Goal: Task Accomplishment & Management: Manage account settings

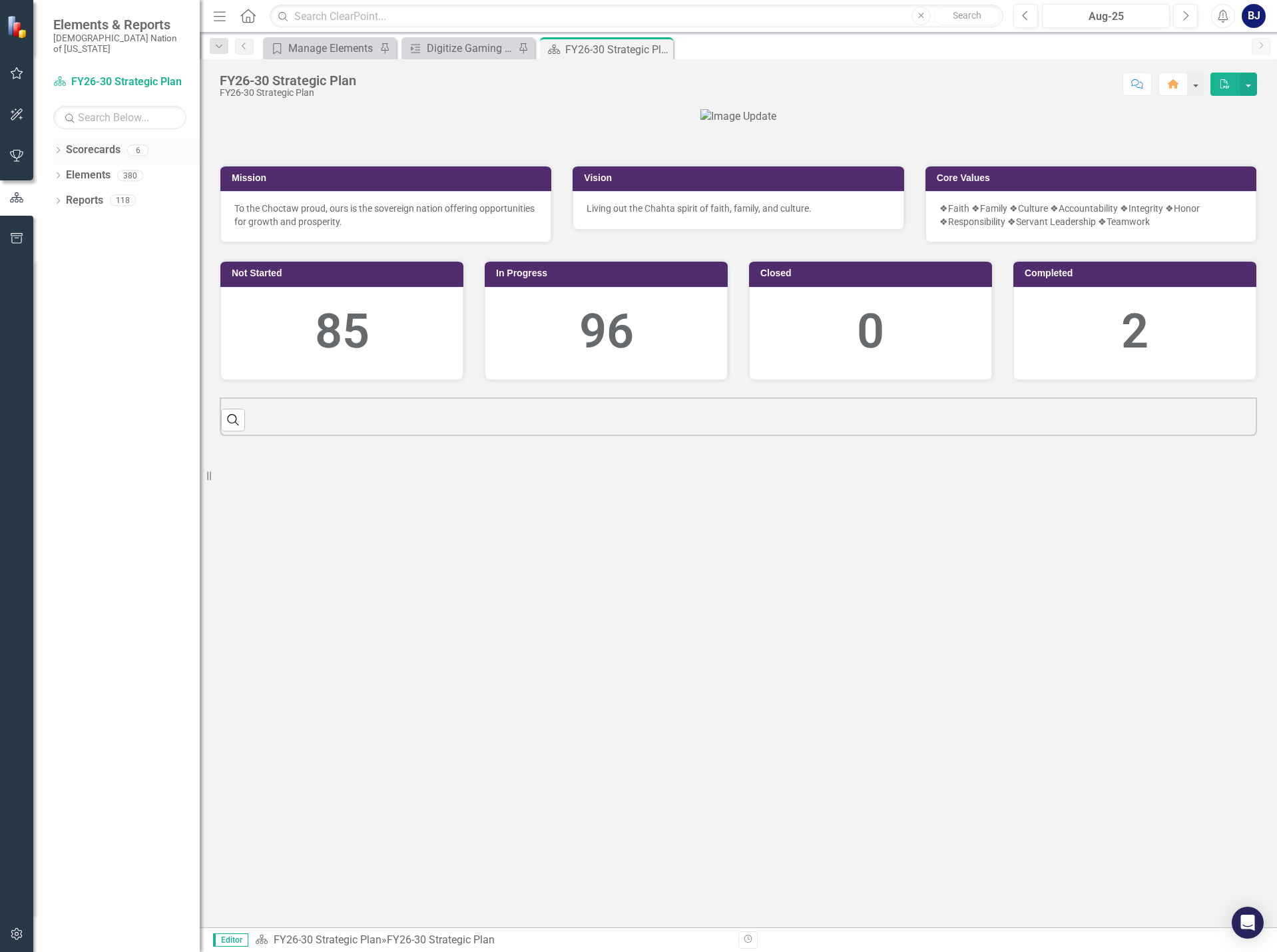
click at [55, 148] on icon "Dropdown" at bounding box center [57, 151] width 9 height 7
click at [16, 69] on icon "button" at bounding box center [16, 73] width 14 height 11
click at [77, 118] on div "My Updates" at bounding box center [120, 129] width 133 height 22
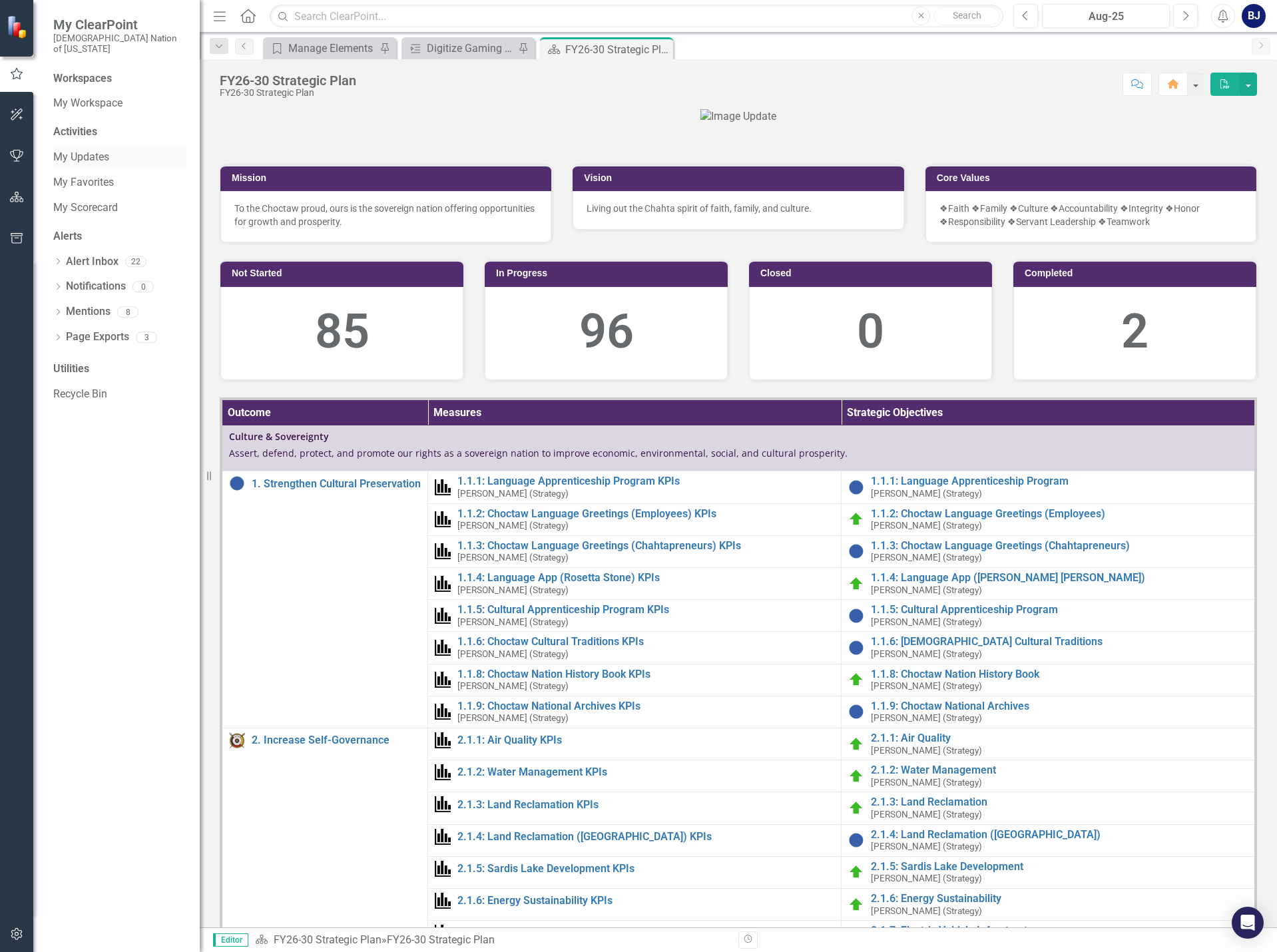
drag, startPoint x: 83, startPoint y: 148, endPoint x: 115, endPoint y: 153, distance: 32.4
click at [83, 150] on link "My Updates" at bounding box center [120, 157] width 133 height 16
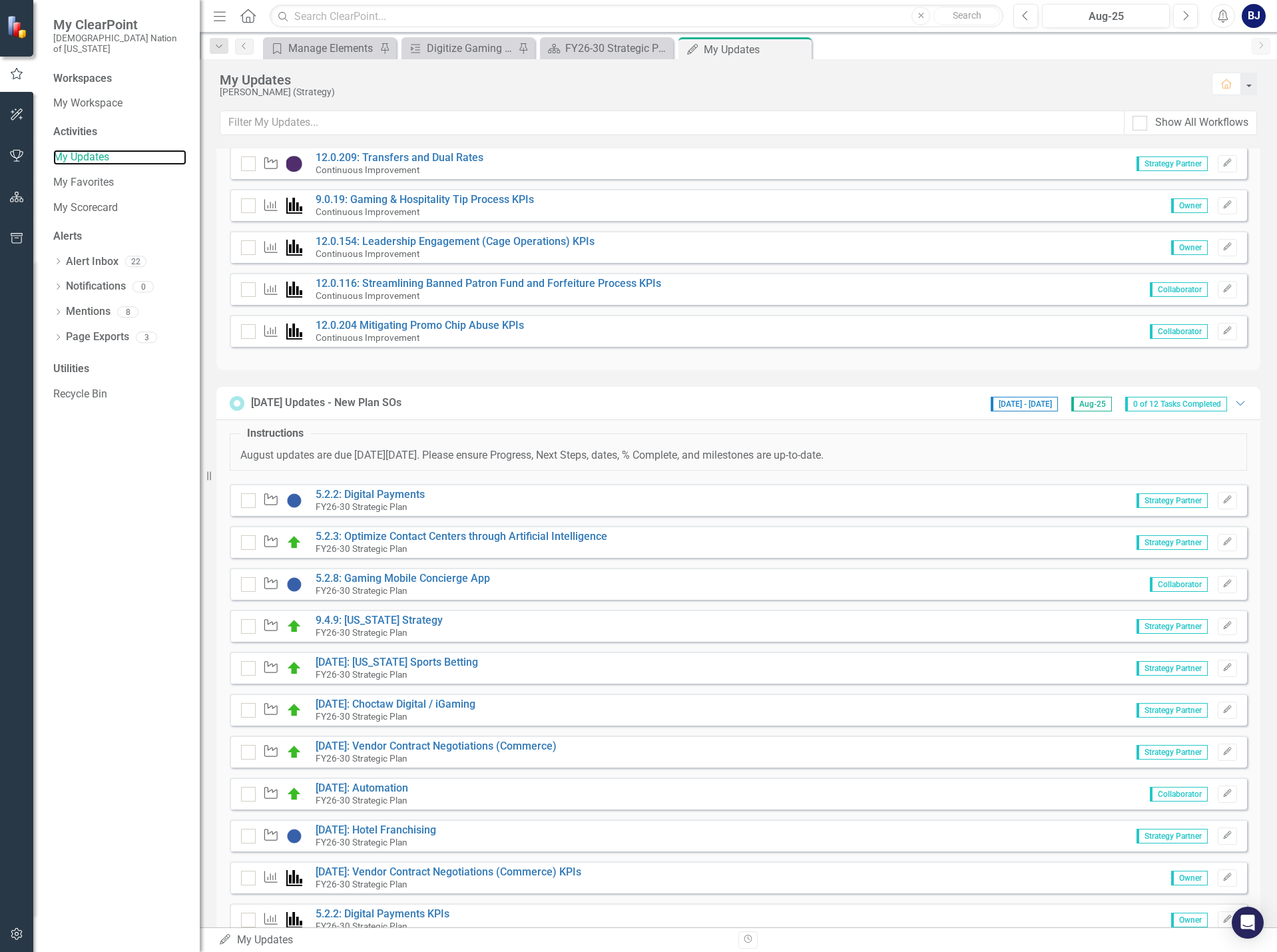
scroll to position [565, 0]
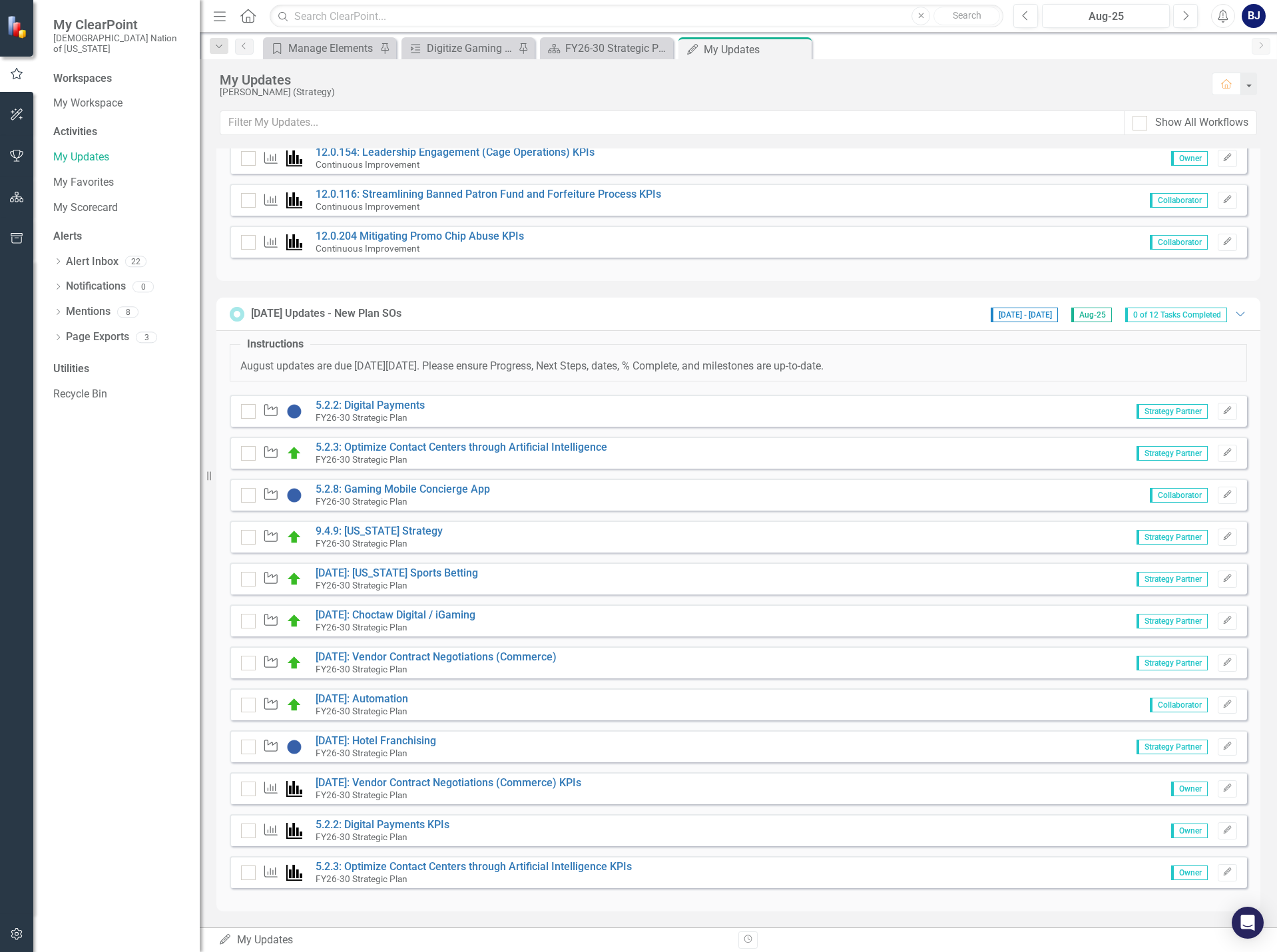
click at [96, 546] on div "Workspaces My Workspace Activities My Updates My Favorites My Scorecard Alerts …" at bounding box center [116, 512] width 166 height 881
click at [376, 533] on link "9.4.9: [US_STATE] Strategy" at bounding box center [379, 531] width 127 height 12
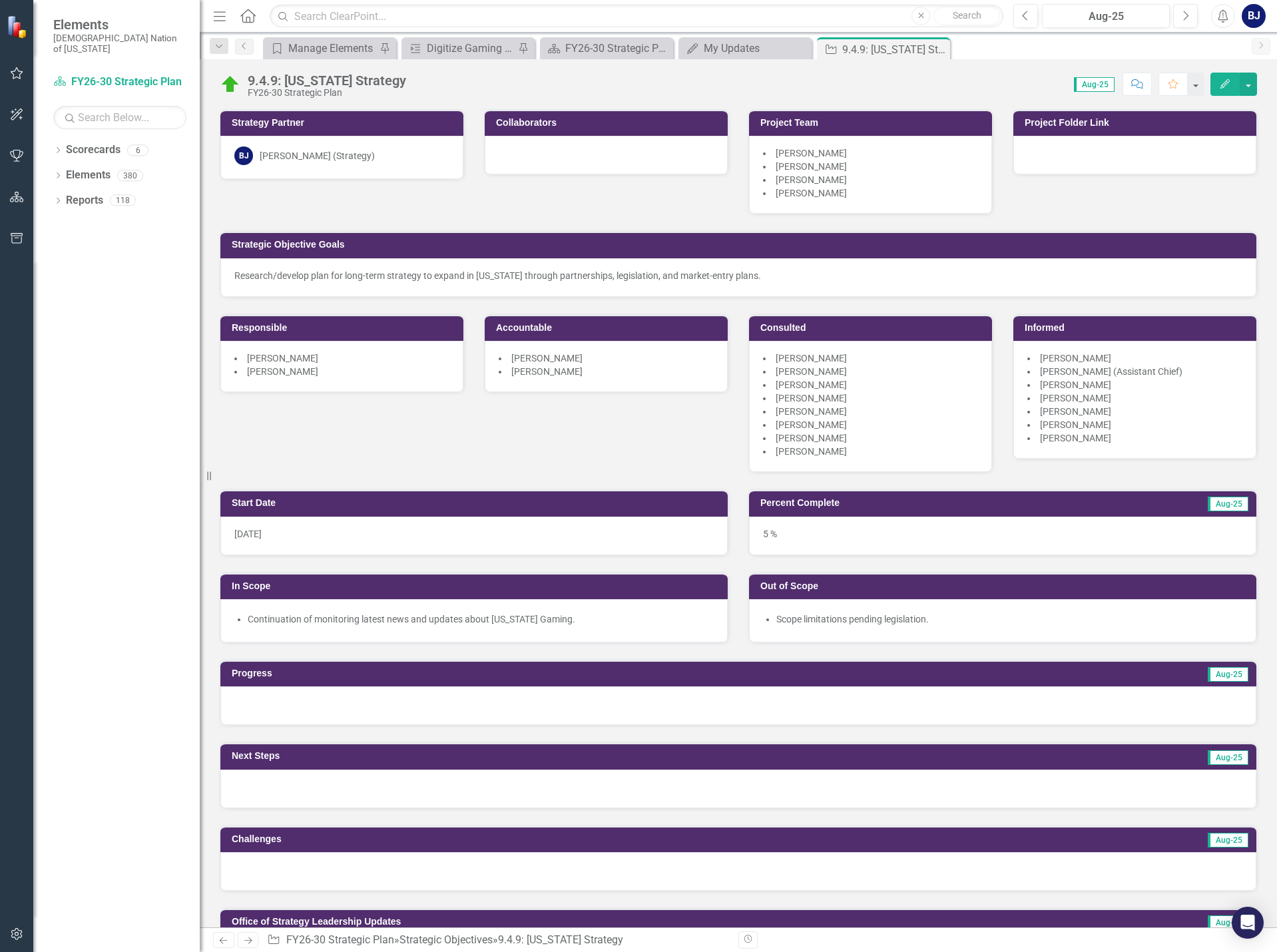
click at [1144, 78] on button "Comment" at bounding box center [1138, 84] width 30 height 23
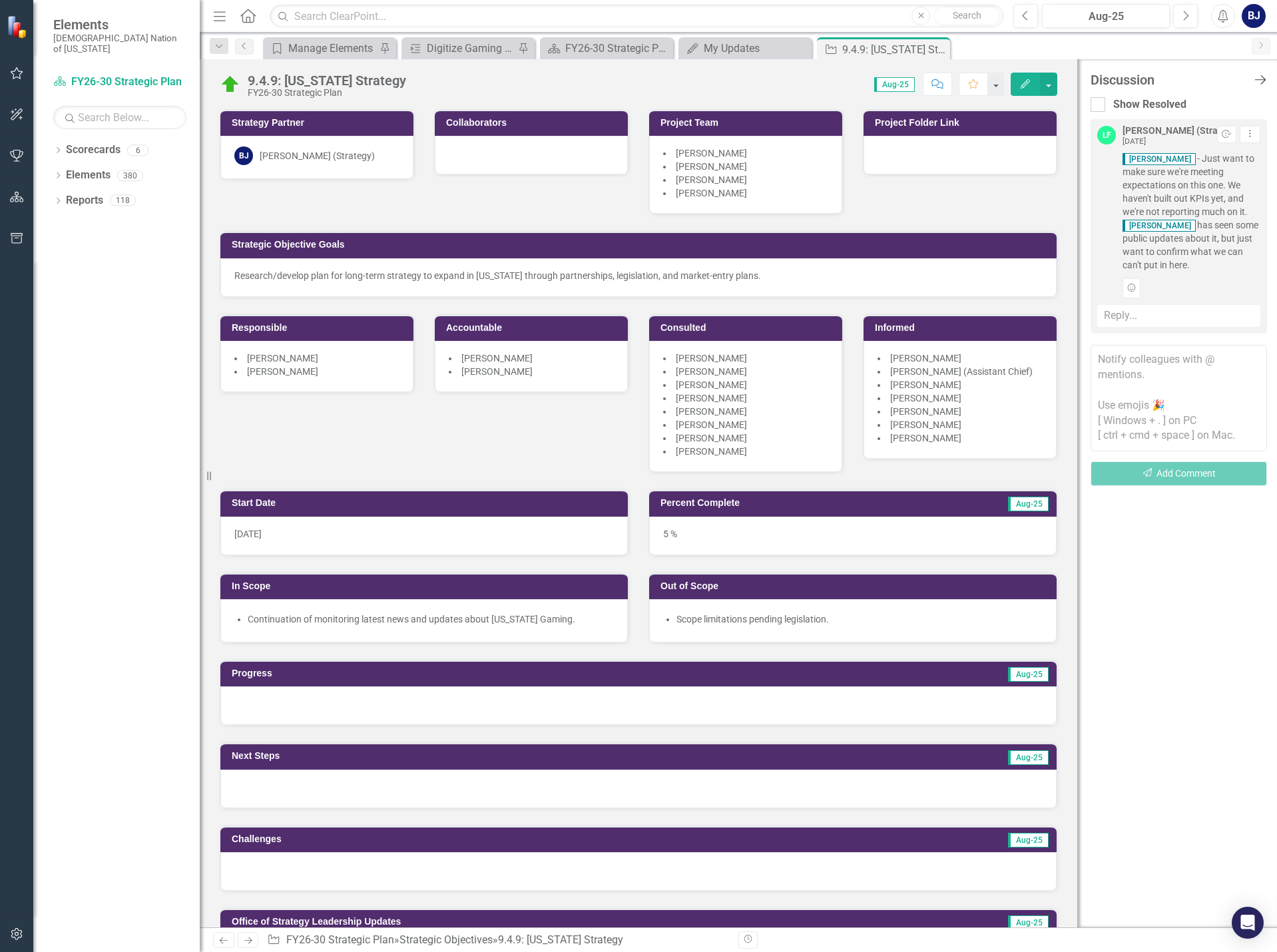
click at [1261, 75] on icon "Close Discussion Bar" at bounding box center [1260, 79] width 16 height 12
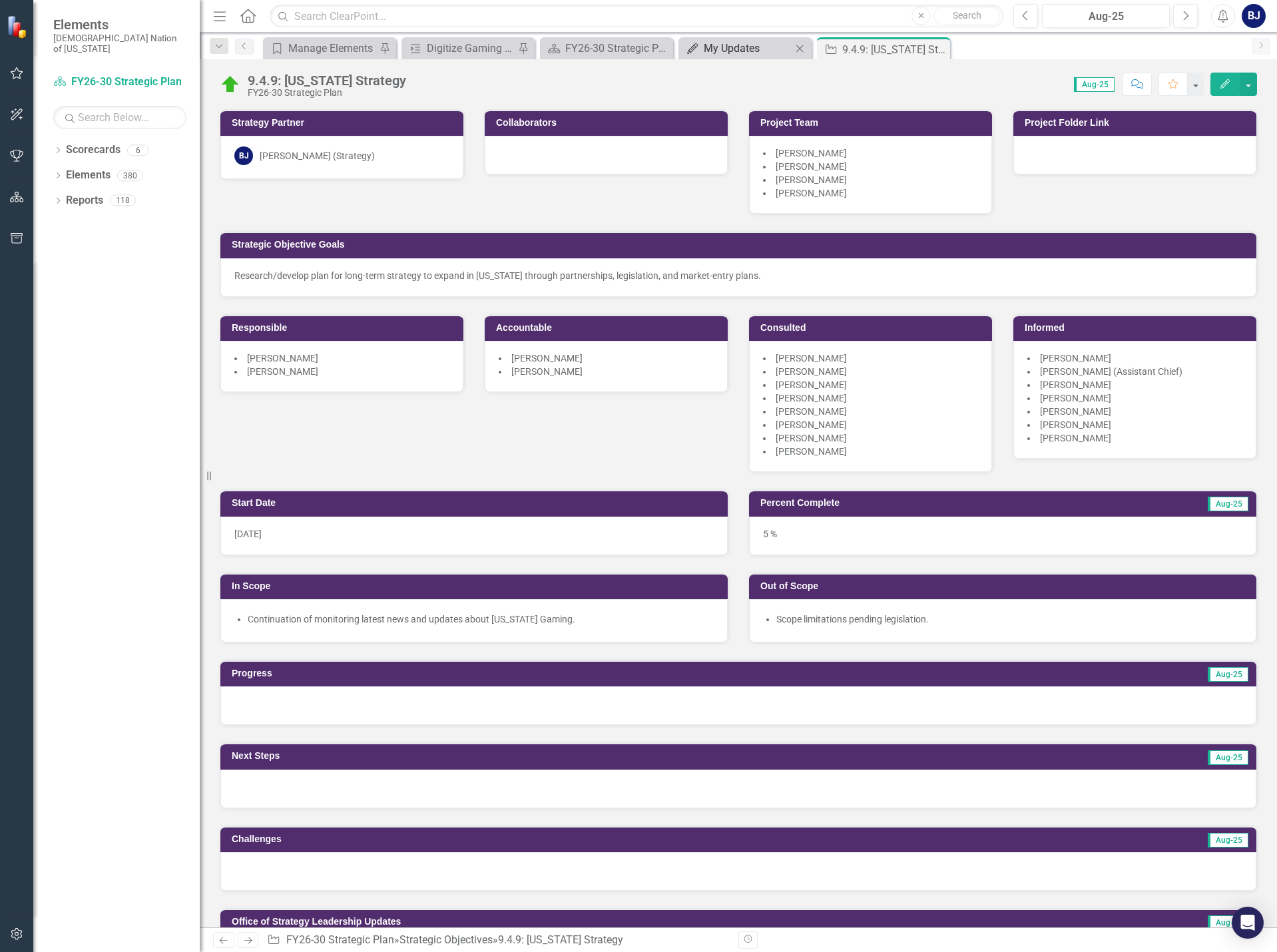
click at [732, 41] on div "My Updates" at bounding box center [747, 48] width 88 height 16
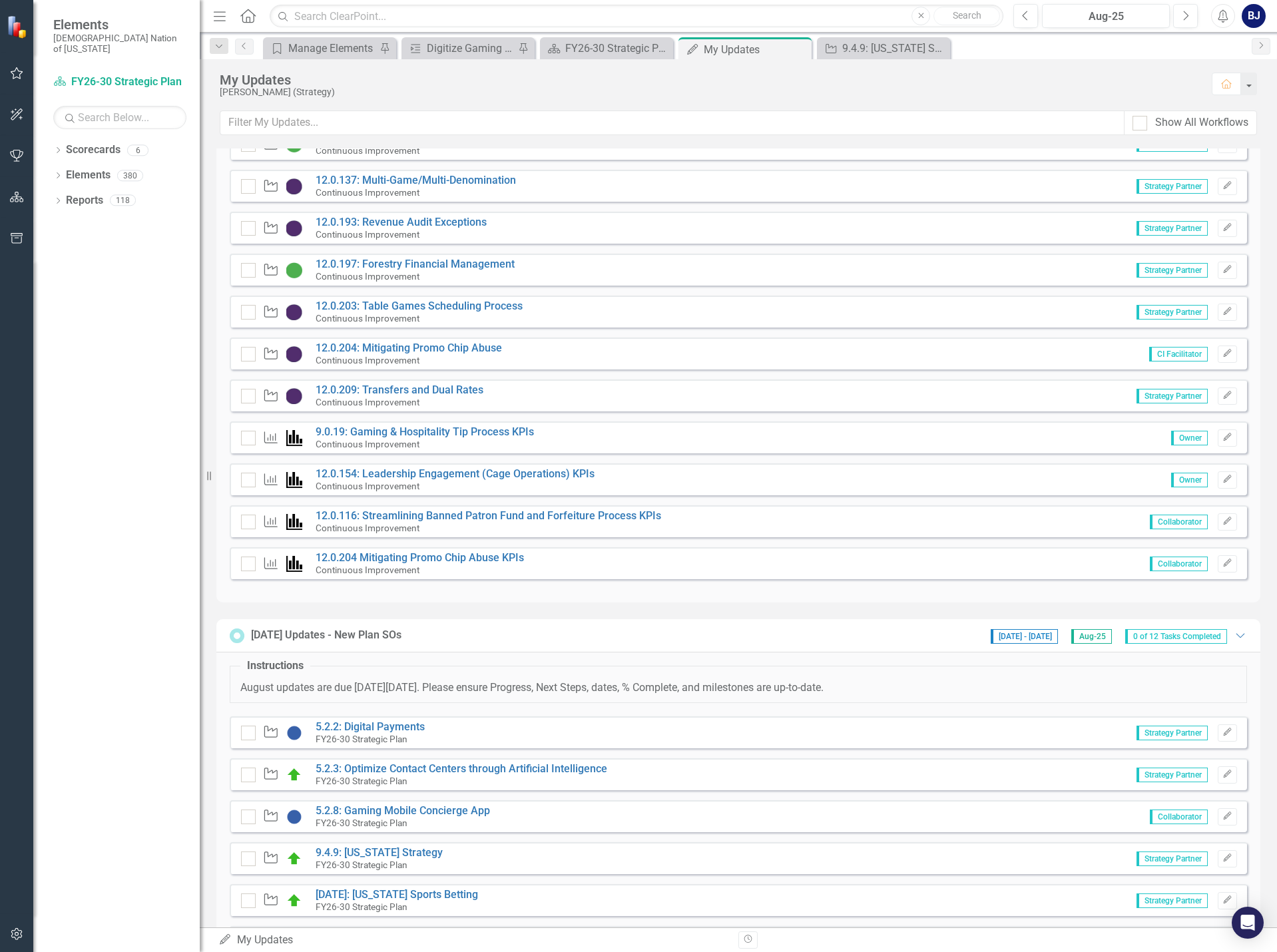
scroll to position [399, 0]
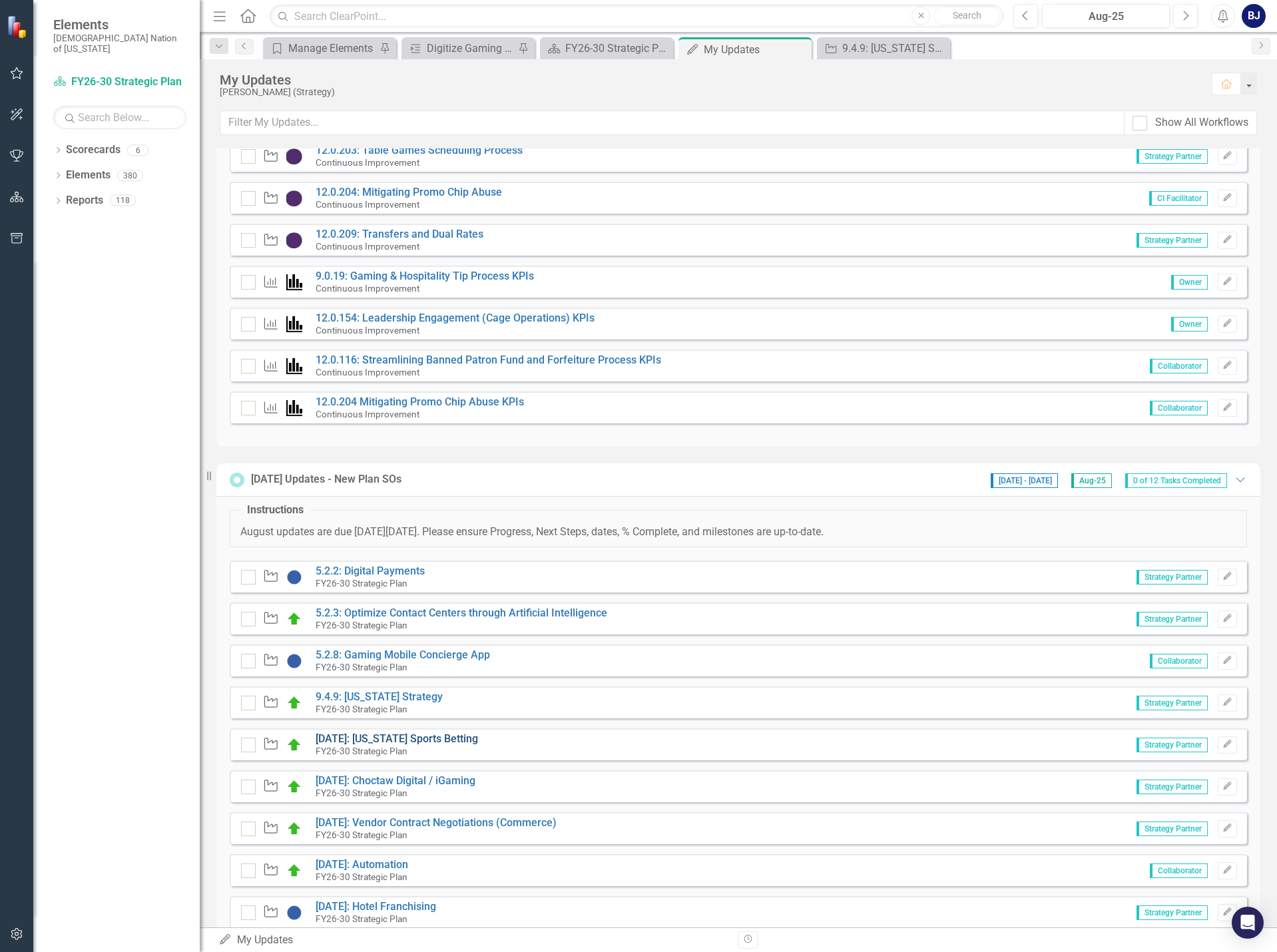
click at [359, 735] on link "[DATE]: [US_STATE] Sports Betting" at bounding box center [397, 738] width 162 height 12
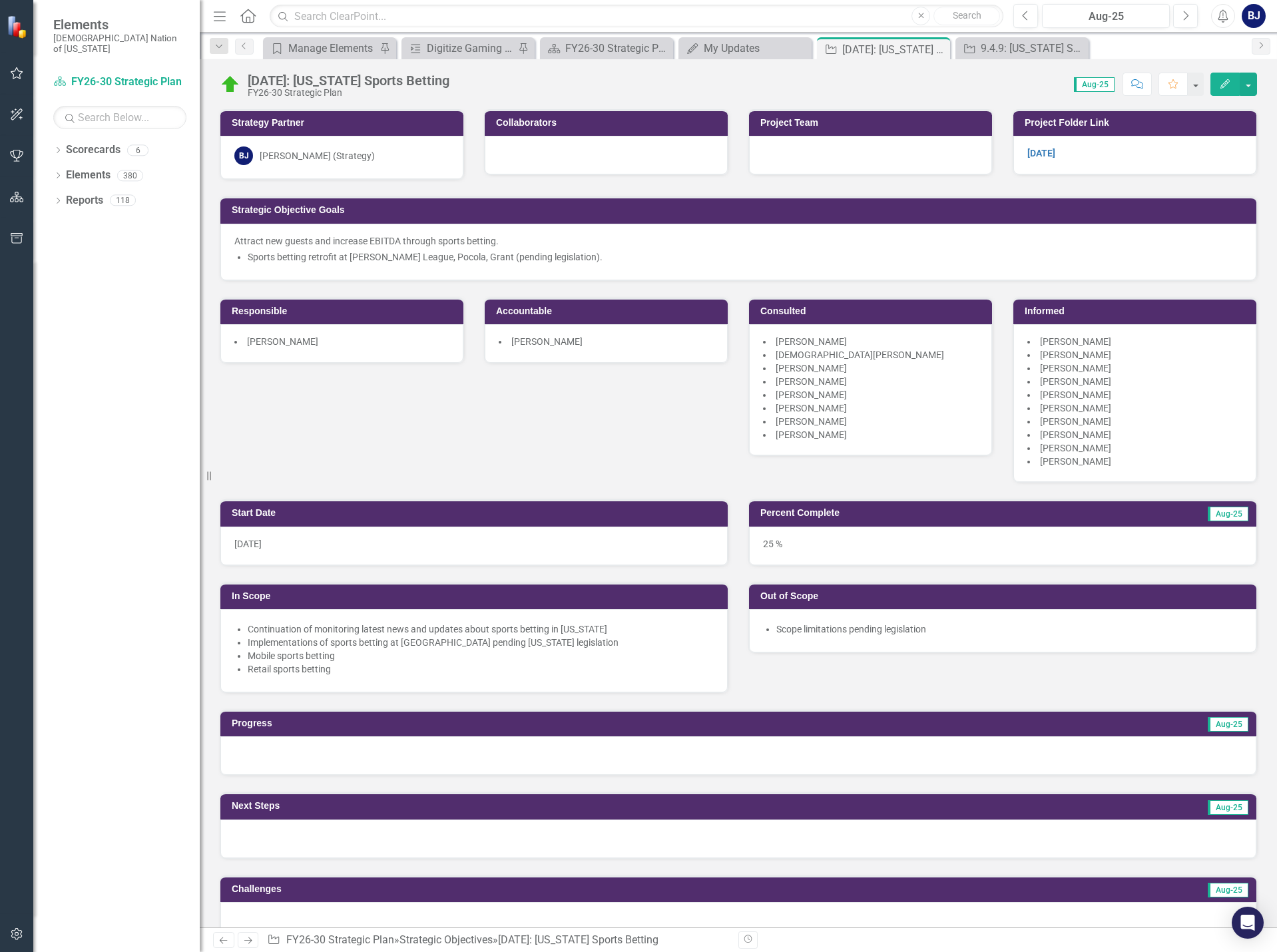
click at [329, 759] on div at bounding box center [738, 755] width 1036 height 39
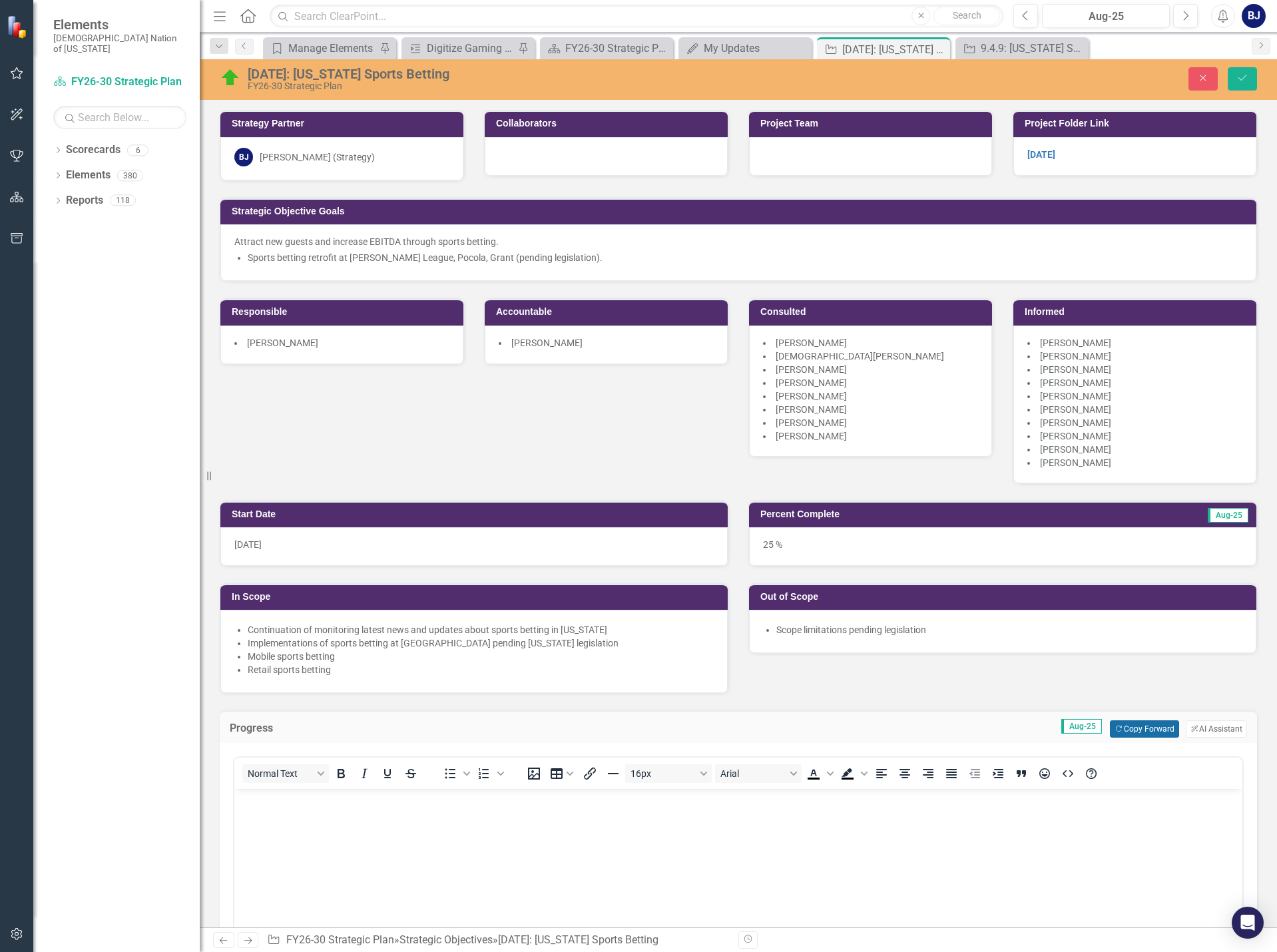
click at [1147, 729] on button "Copy Forward Copy Forward" at bounding box center [1144, 728] width 69 height 17
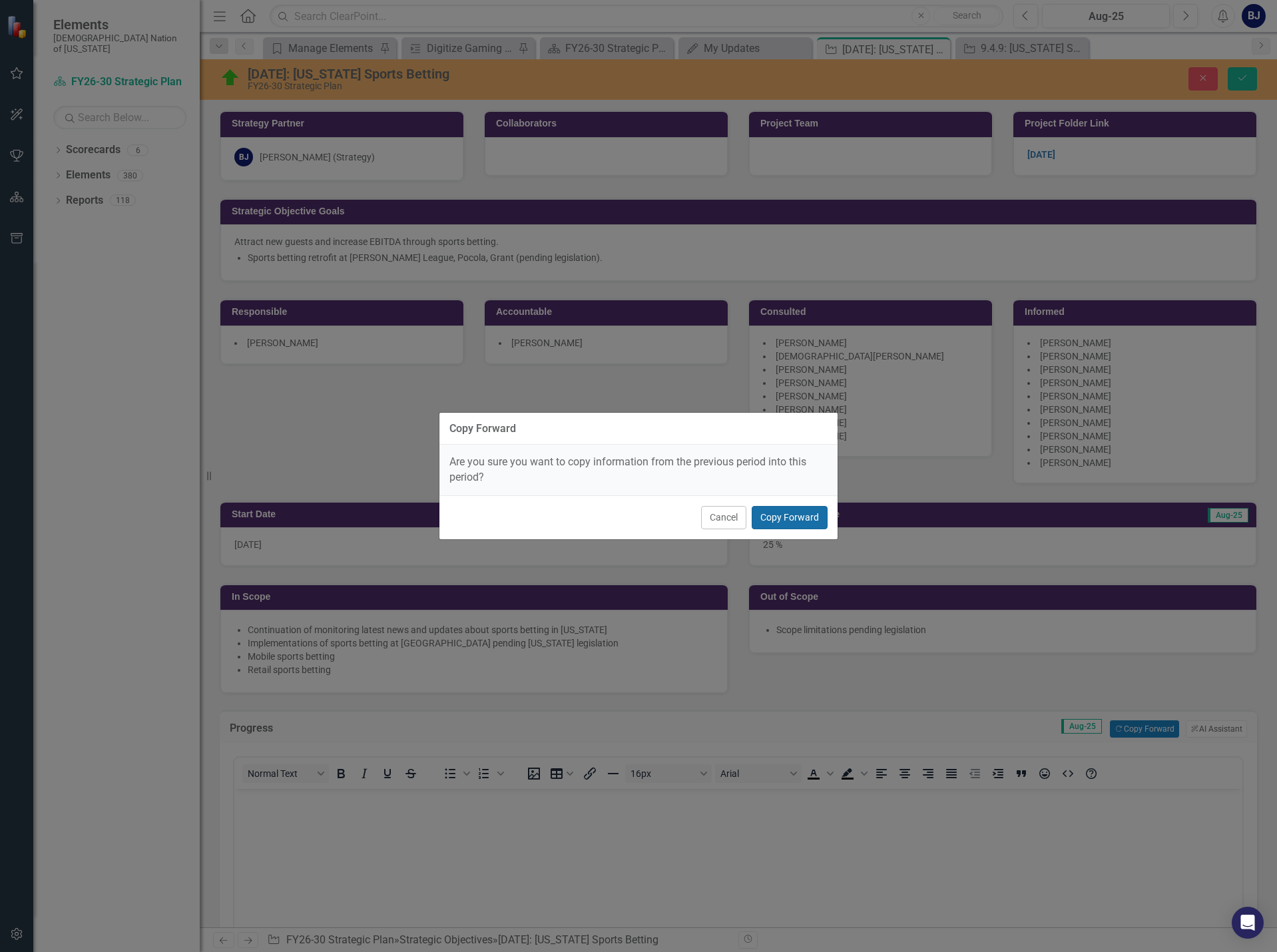
click at [790, 515] on button "Copy Forward" at bounding box center [789, 517] width 76 height 23
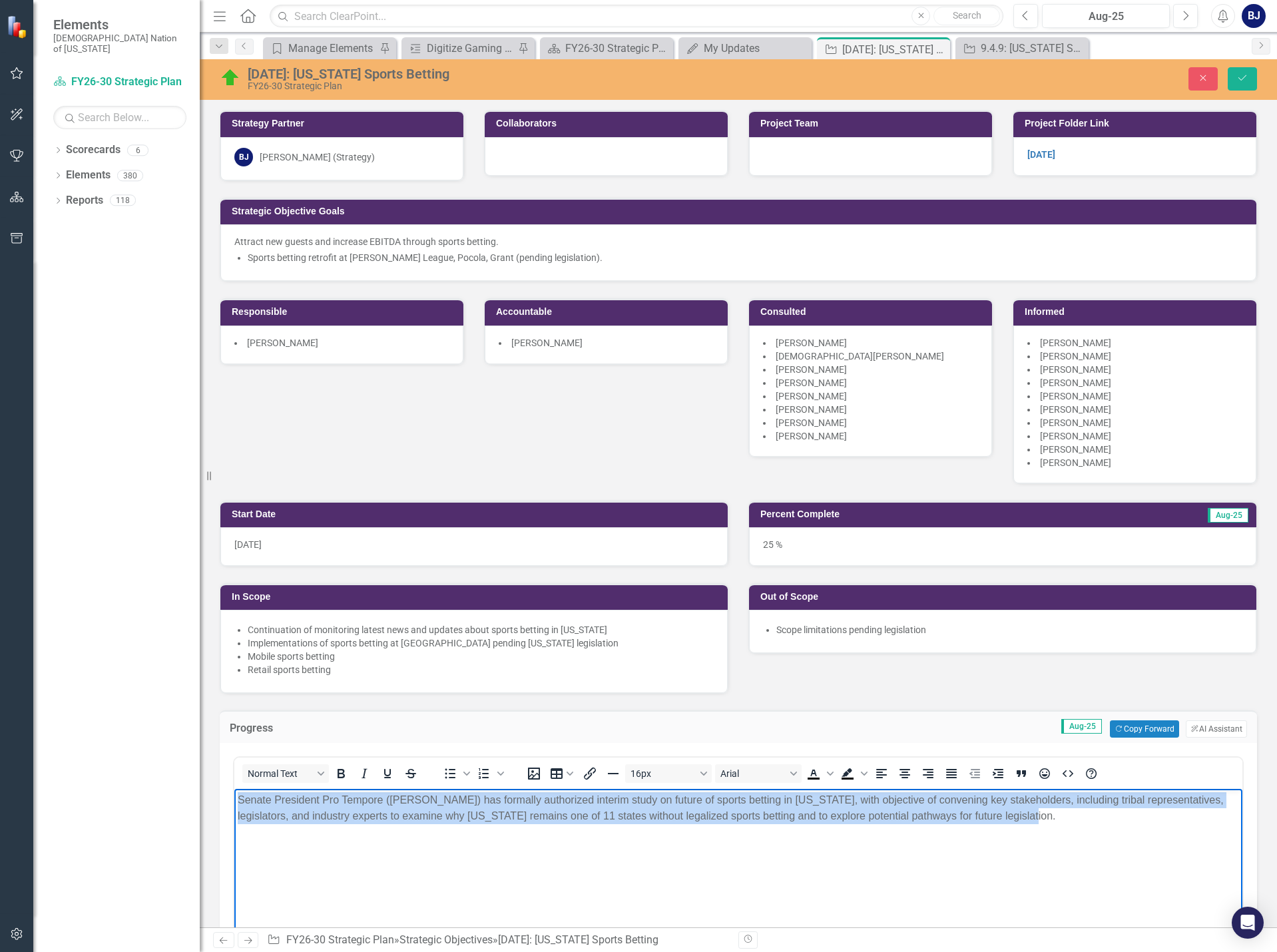
drag, startPoint x: 1062, startPoint y: 819, endPoint x: 129, endPoint y: 808, distance: 933.1
click at [235, 808] on html "Senate President Pro Tempore ([PERSON_NAME]) has formally authorized interim st…" at bounding box center [738, 889] width 1008 height 200
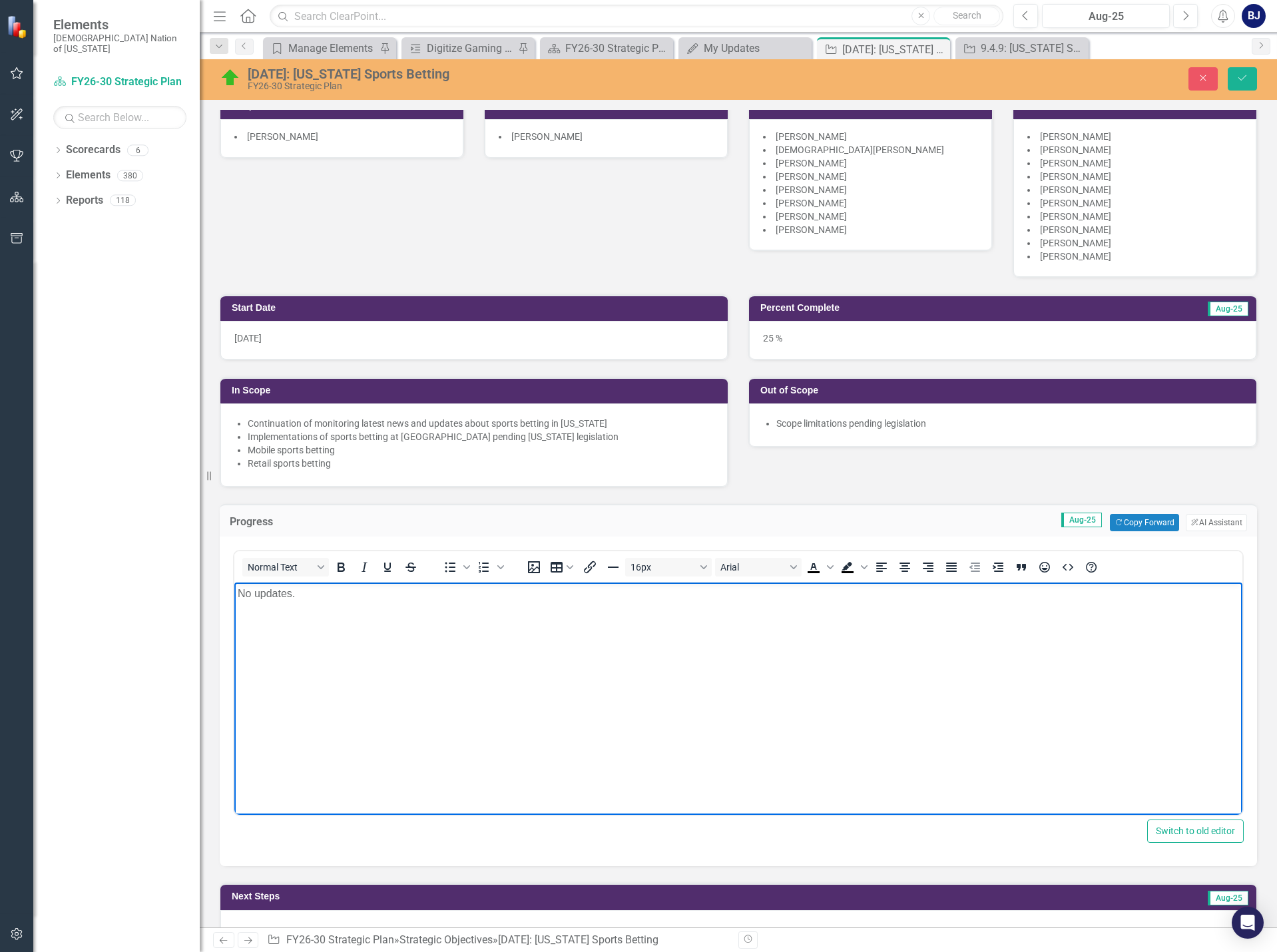
scroll to position [266, 0]
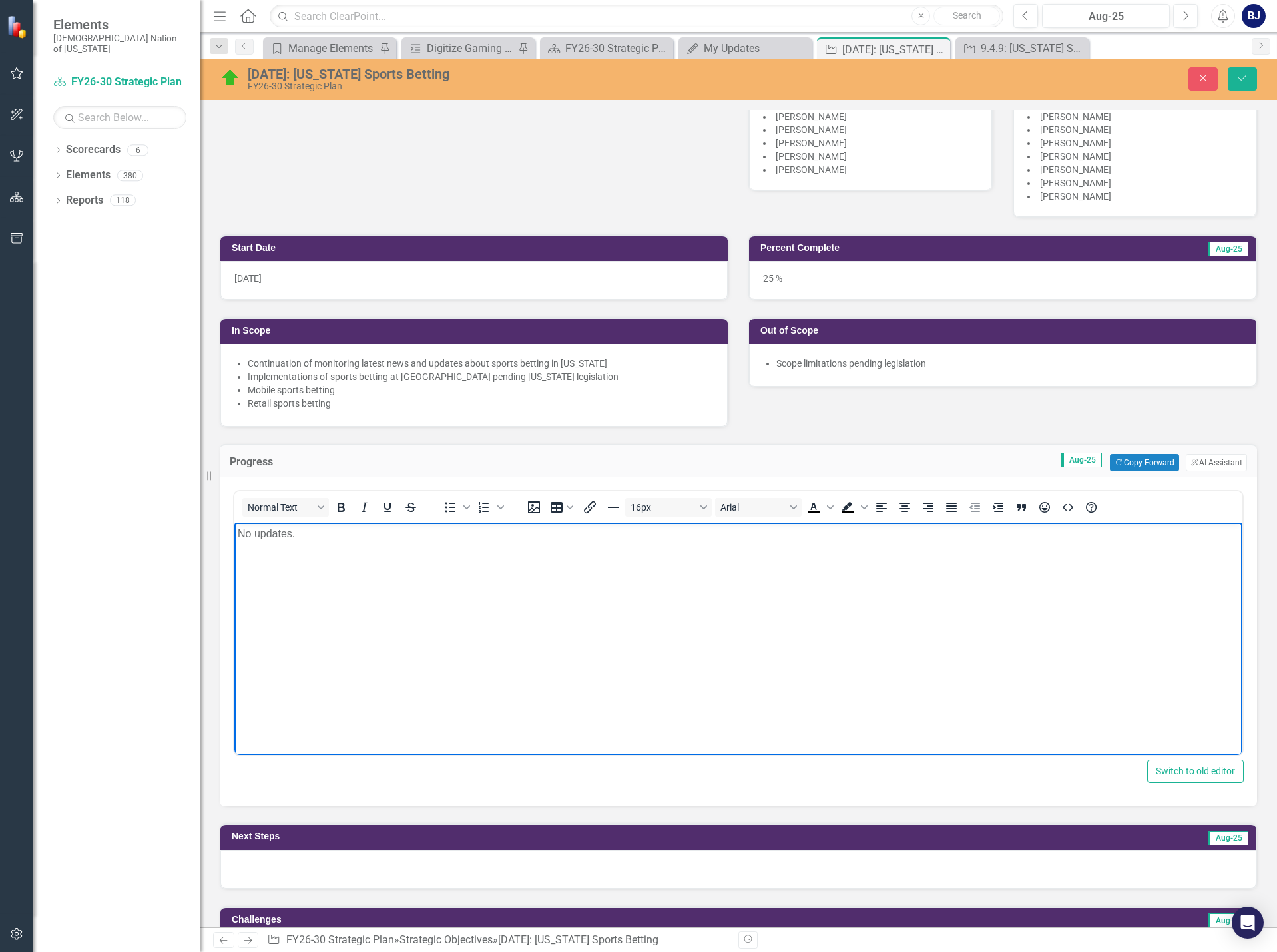
click at [472, 875] on div at bounding box center [738, 869] width 1036 height 39
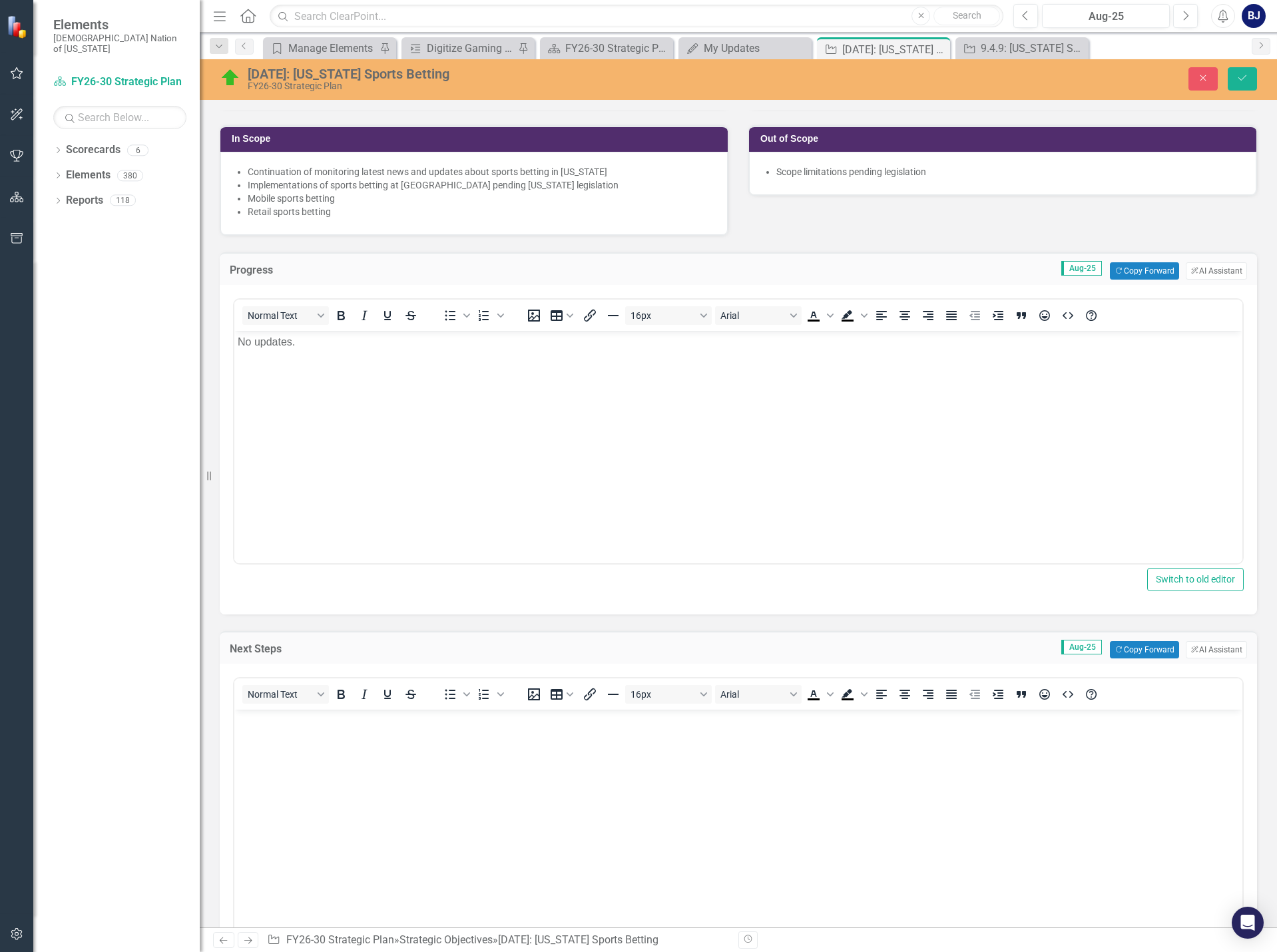
scroll to position [466, 0]
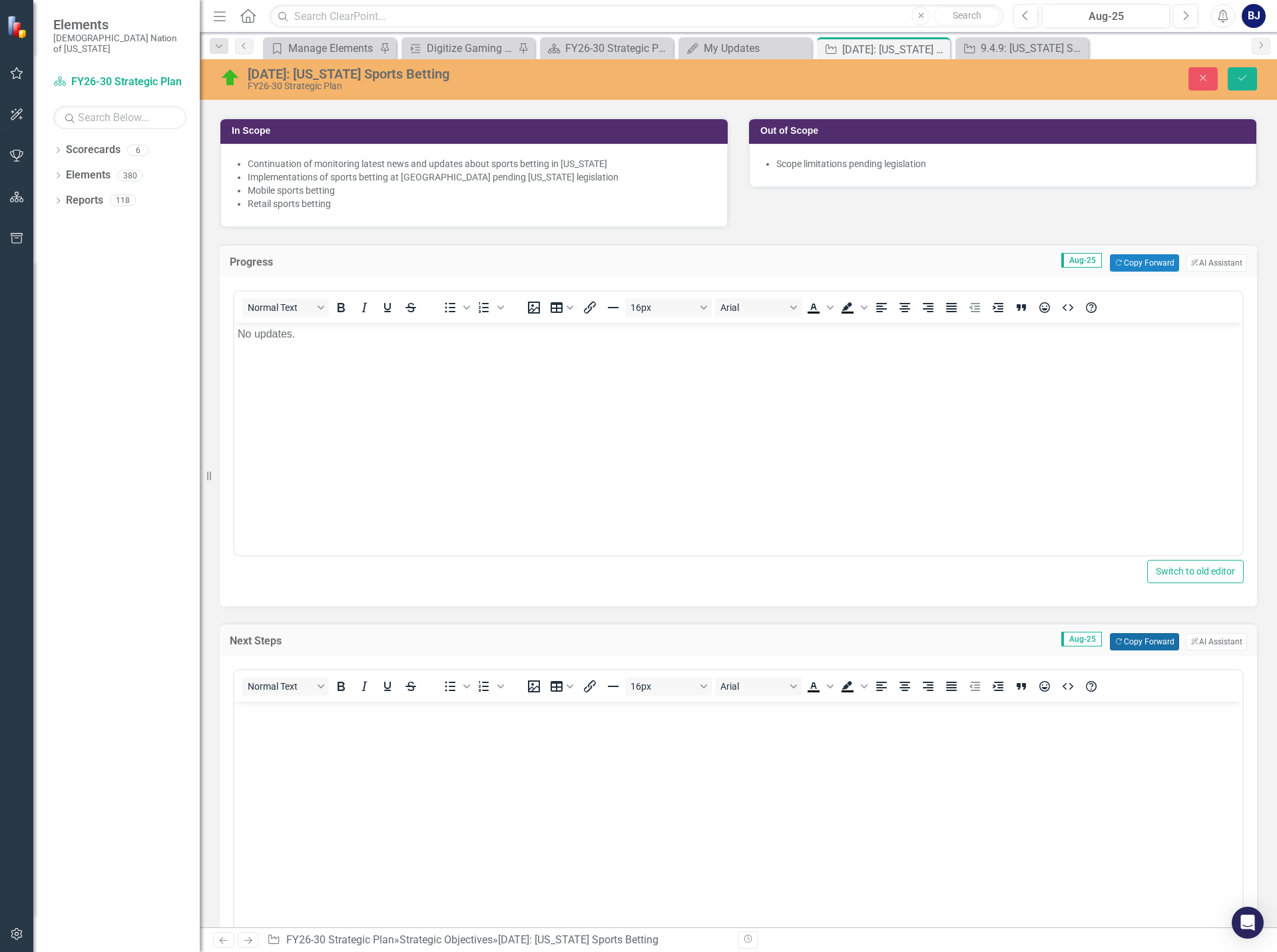
click at [1130, 640] on button "Copy Forward Copy Forward" at bounding box center [1144, 641] width 69 height 17
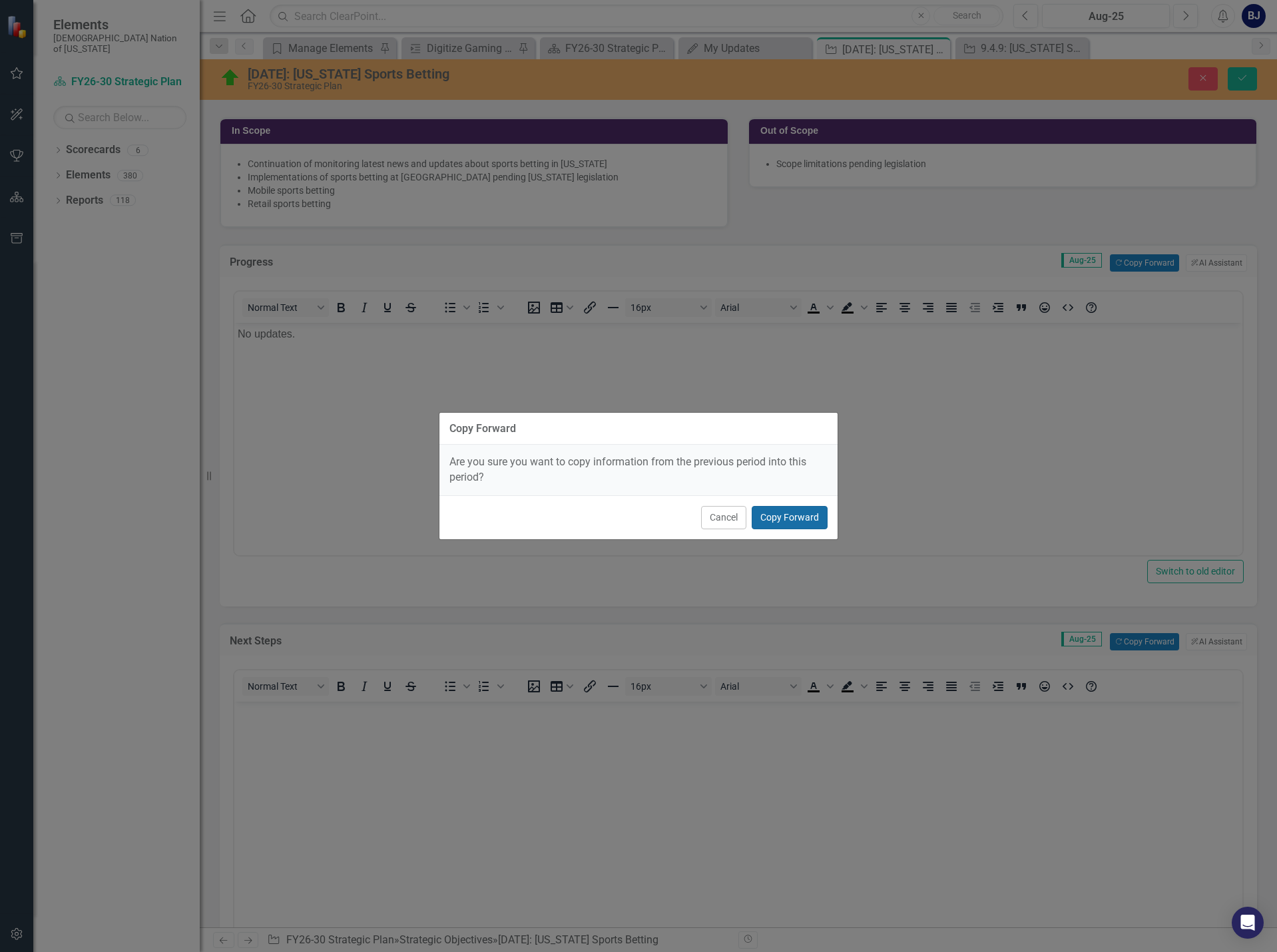
click at [797, 518] on button "Copy Forward" at bounding box center [789, 517] width 76 height 23
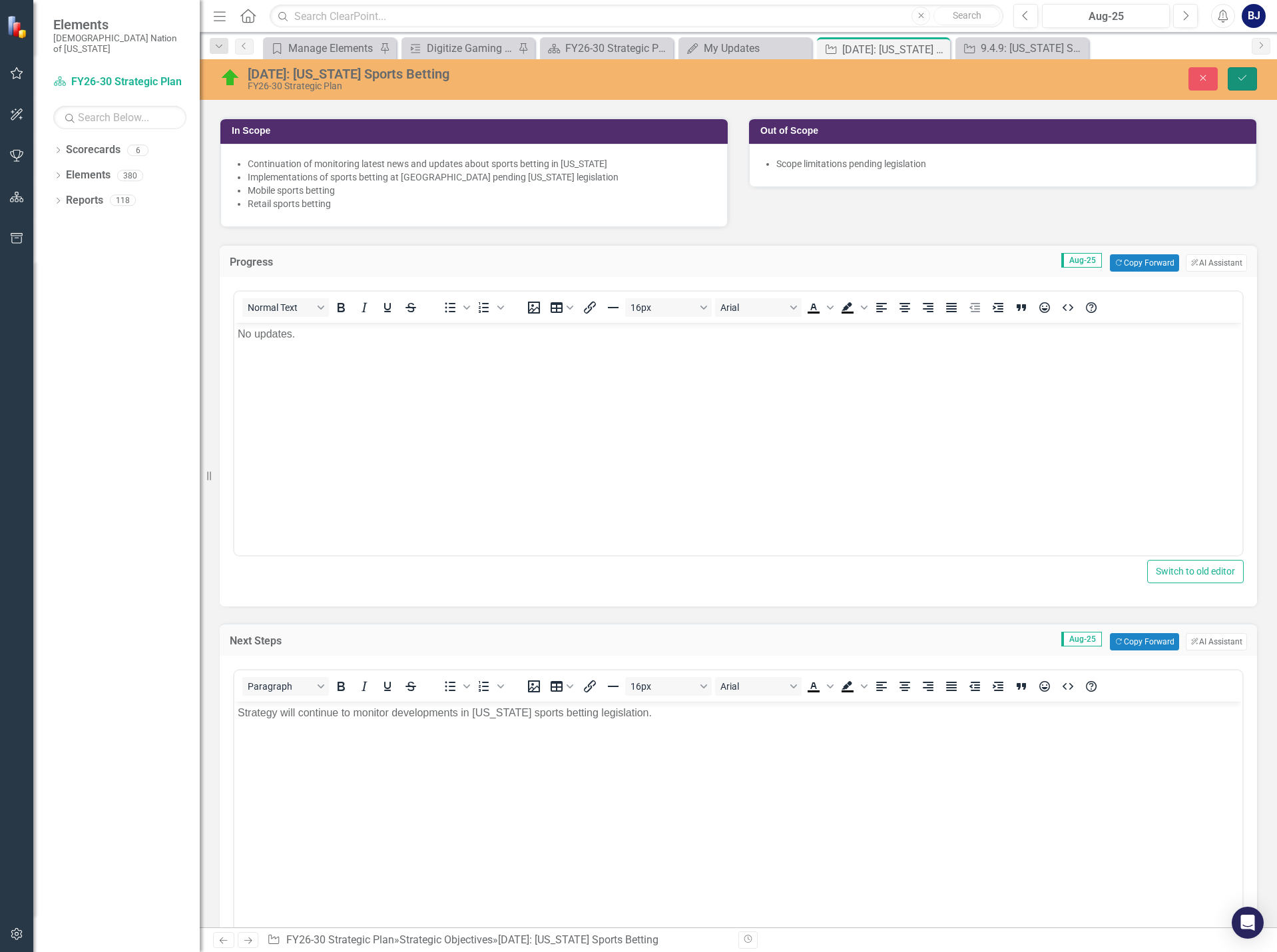
click at [1243, 86] on button "Save" at bounding box center [1243, 79] width 30 height 23
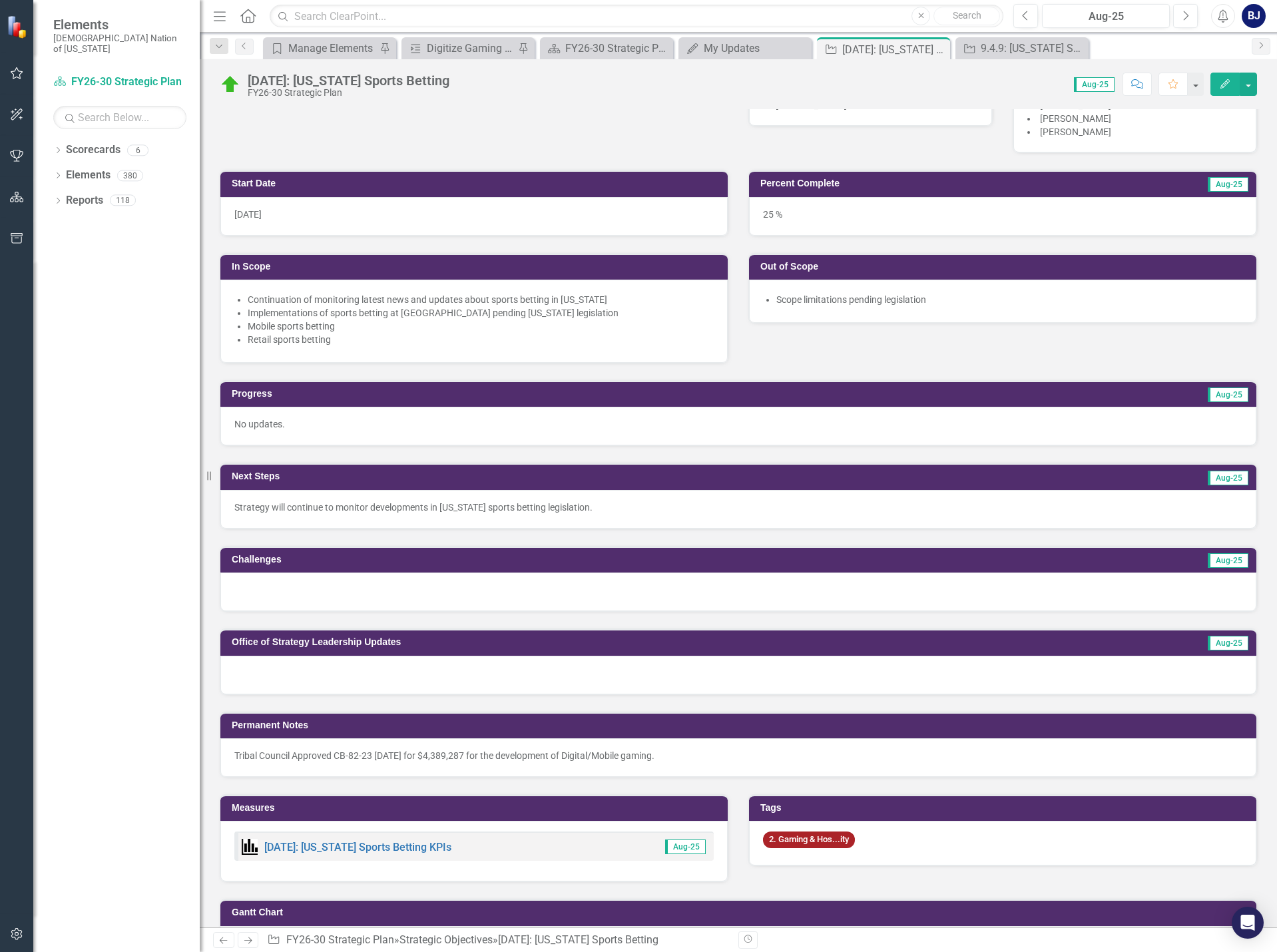
scroll to position [333, 0]
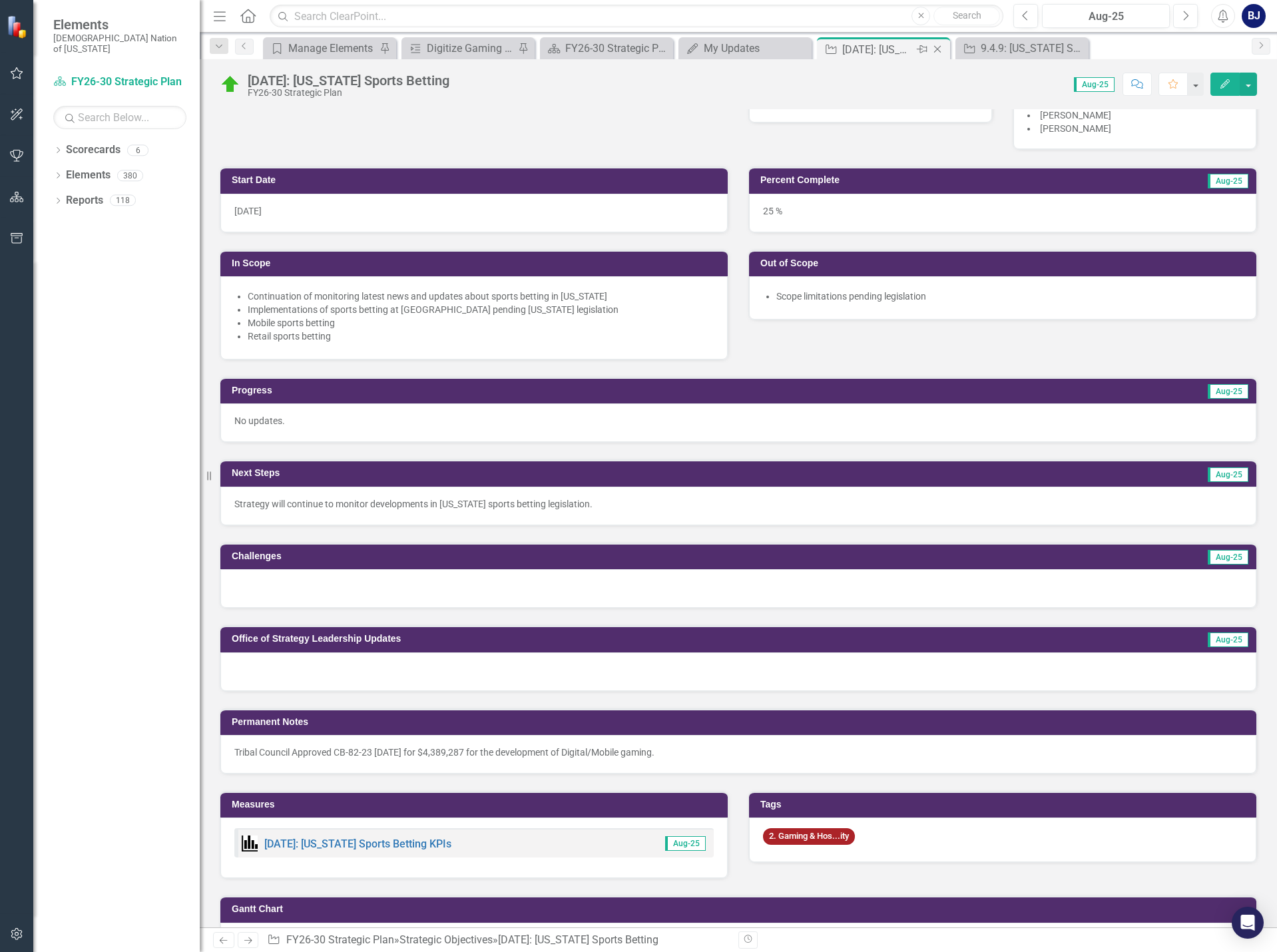
click at [940, 51] on icon "Close" at bounding box center [937, 49] width 13 height 11
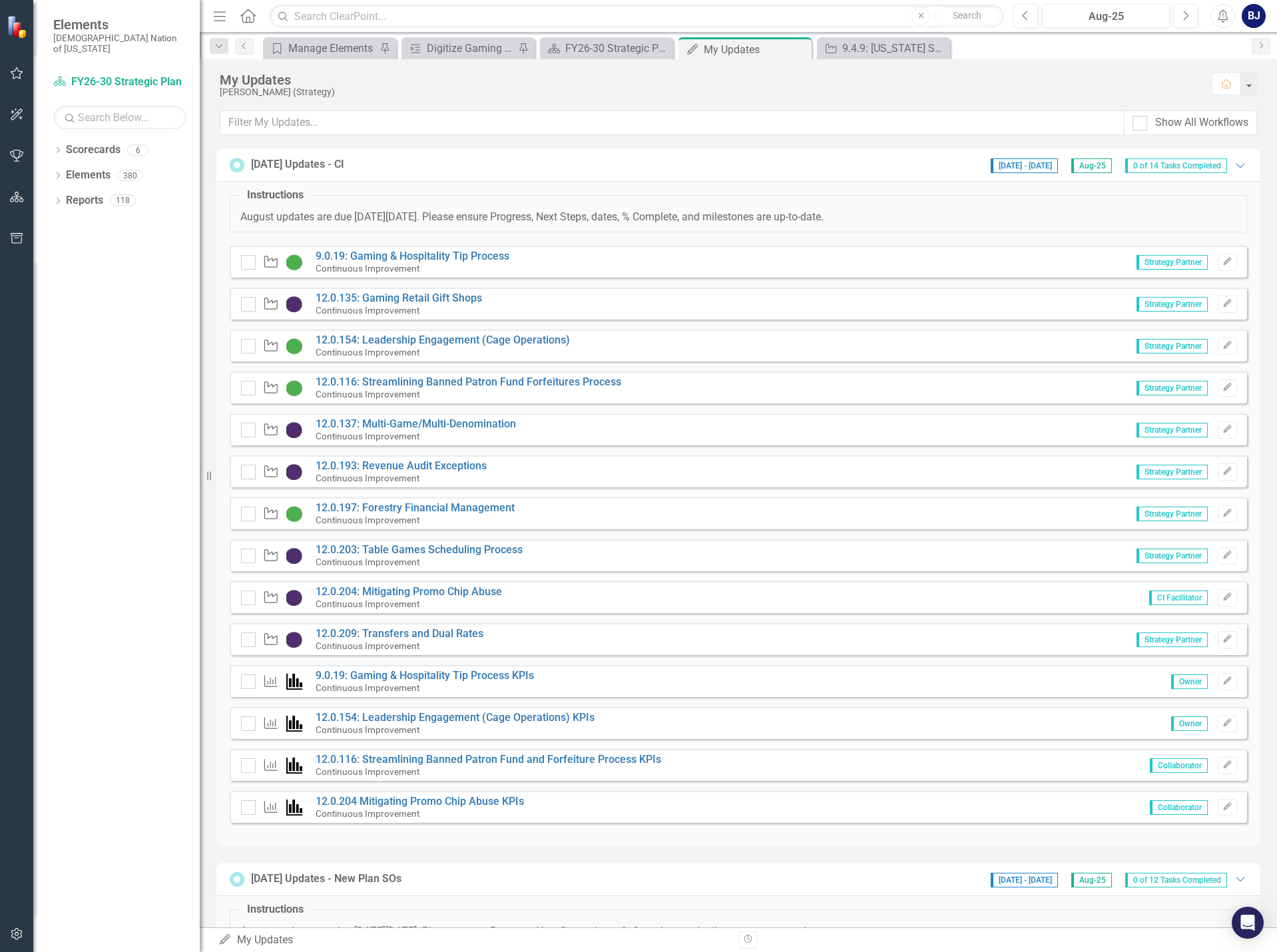
click at [773, 51] on div "My Updates" at bounding box center [755, 49] width 104 height 16
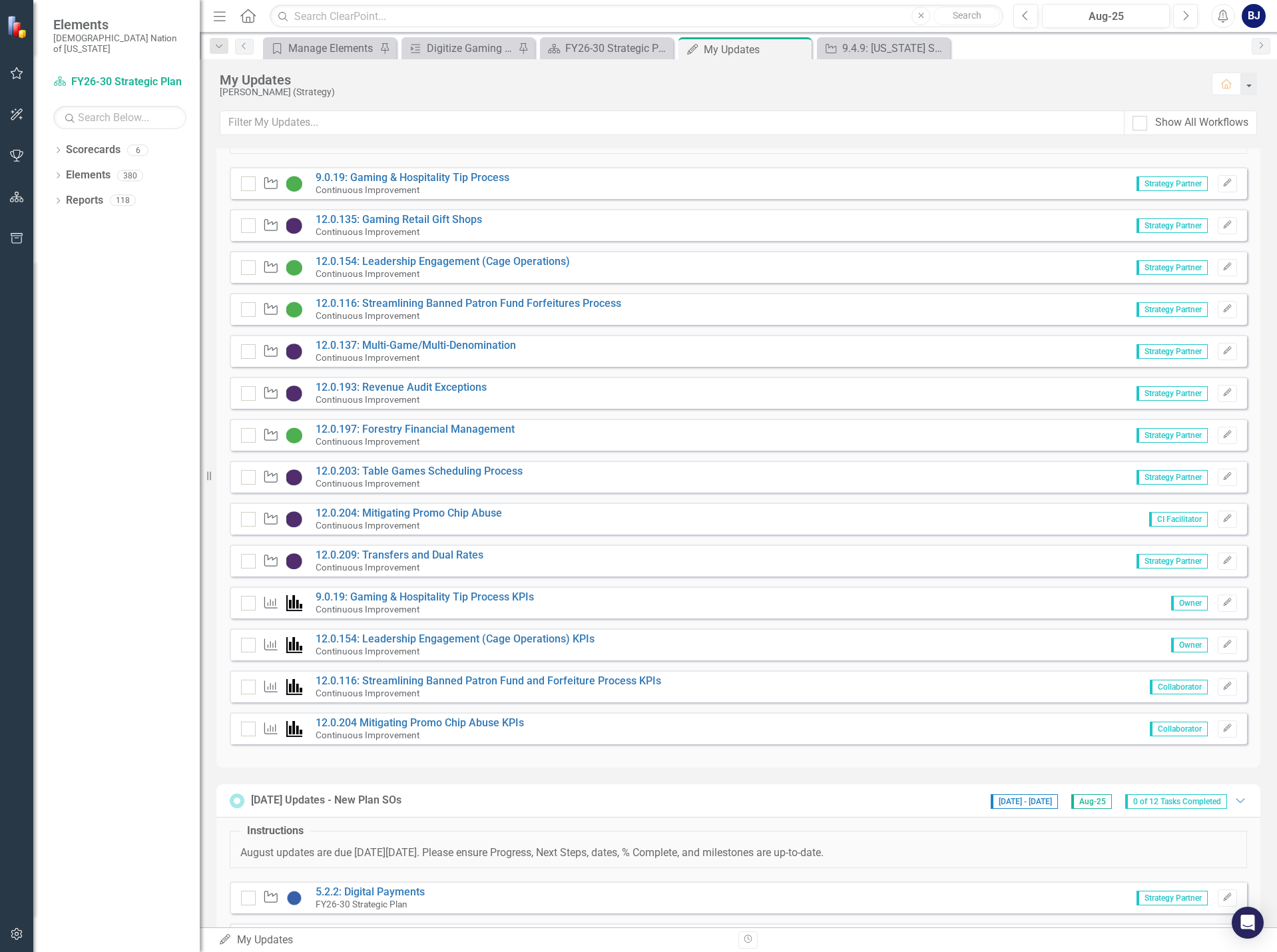
scroll to position [466, 0]
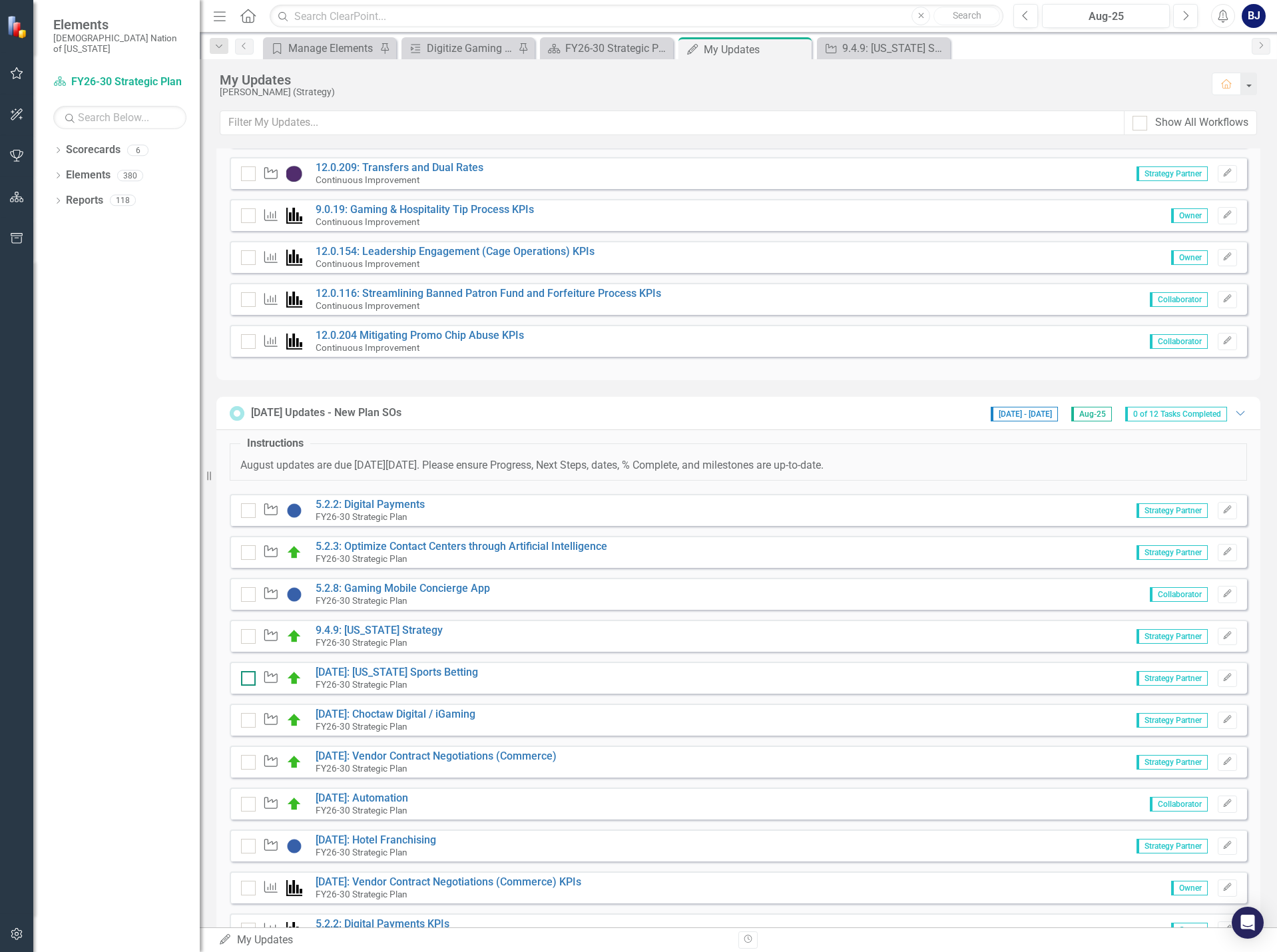
click at [249, 677] on div at bounding box center [249, 678] width 15 height 15
click at [249, 677] on input "checkbox" at bounding box center [245, 675] width 9 height 9
checkbox input "true"
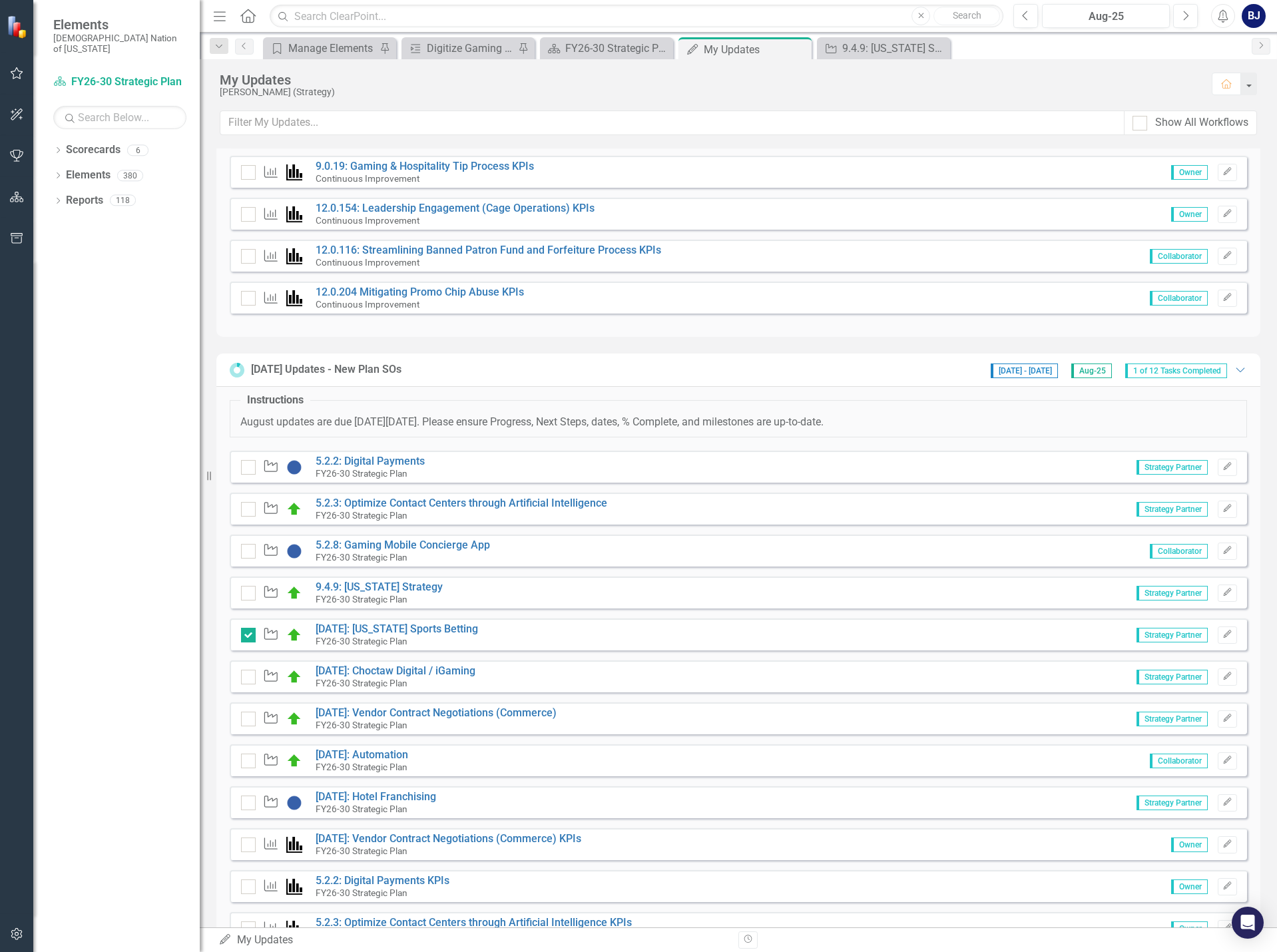
scroll to position [532, 0]
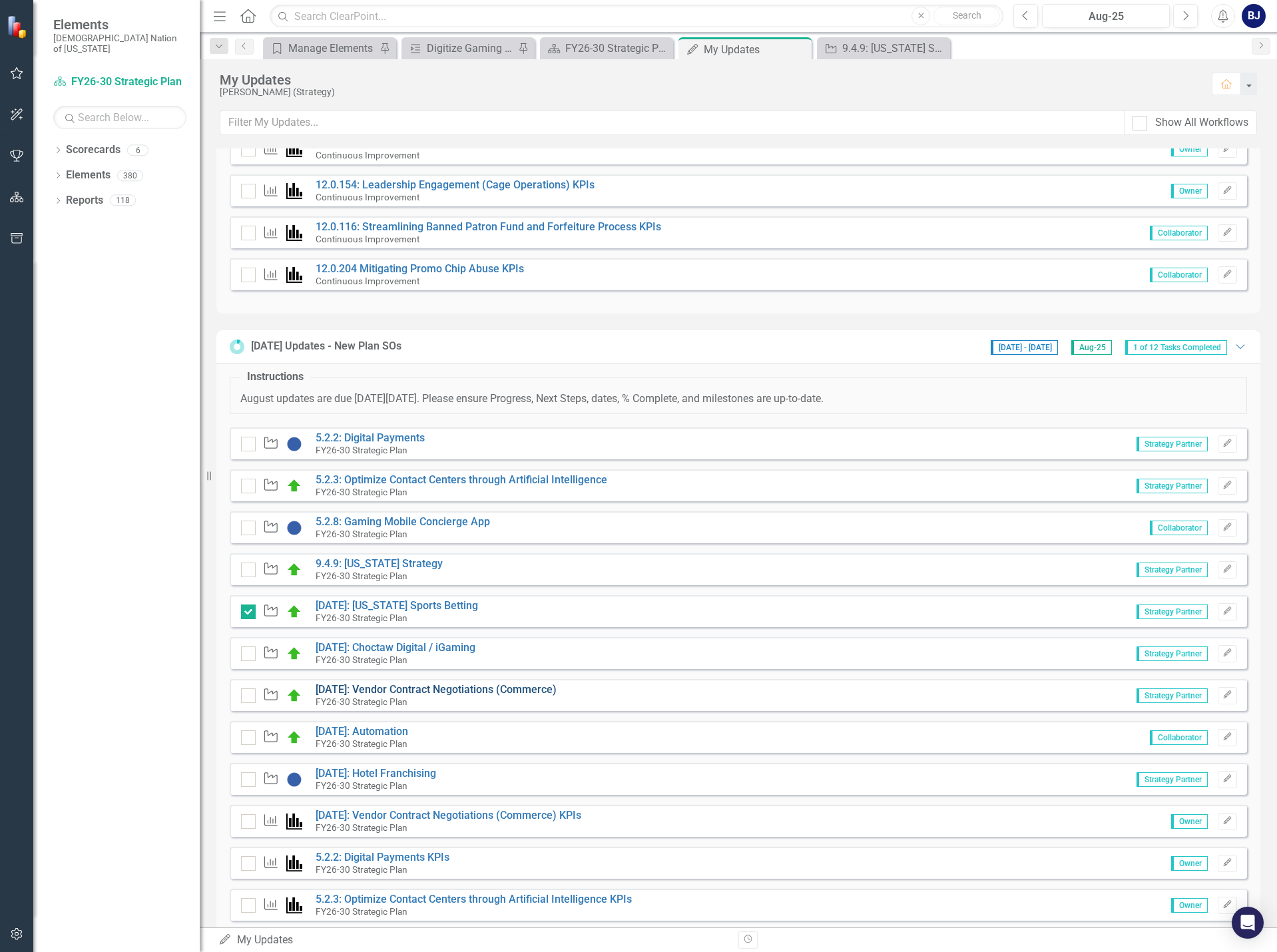
click at [431, 692] on link "[DATE]: Vendor Contract Negotiations (Commerce)" at bounding box center [436, 689] width 241 height 12
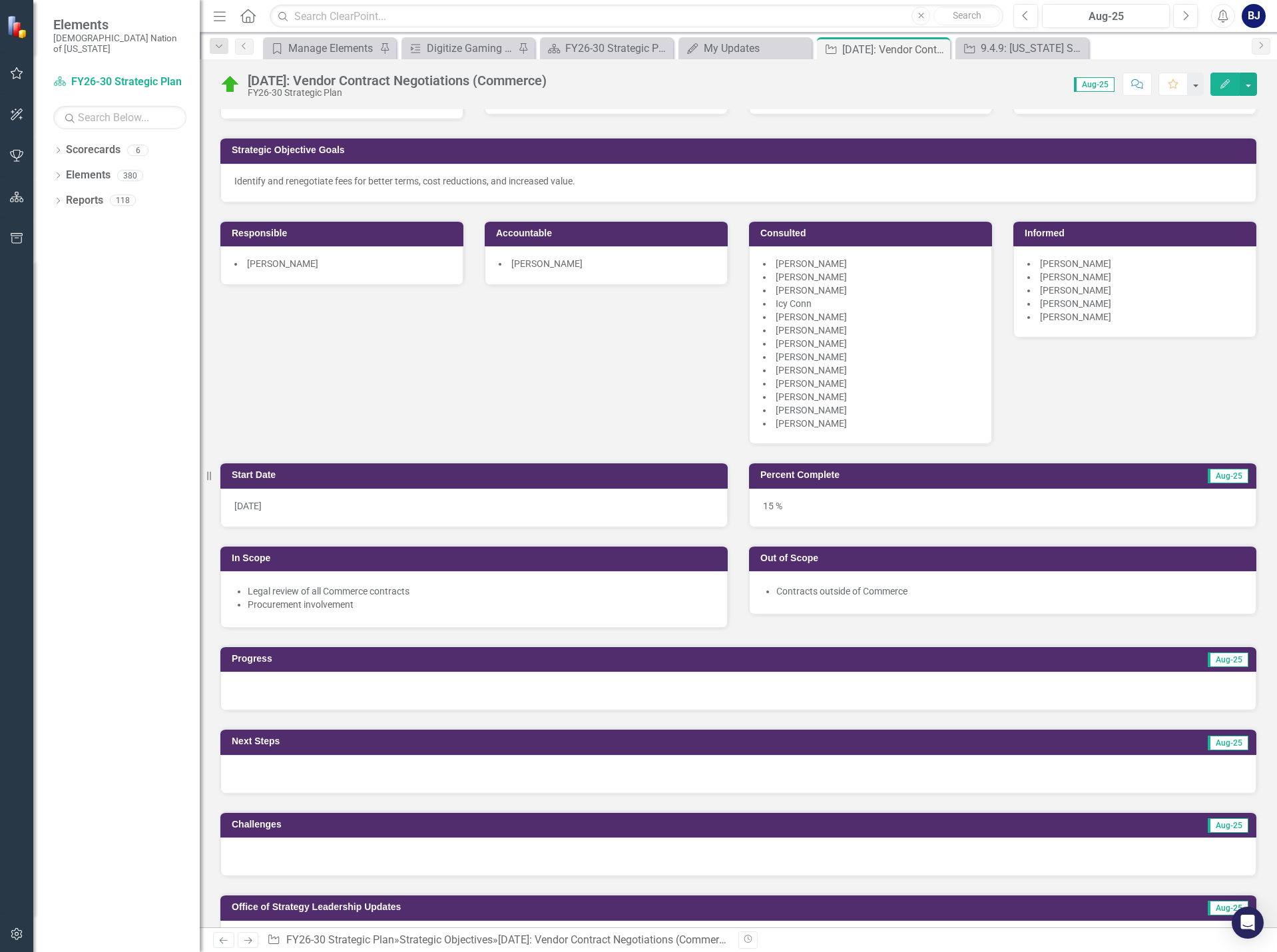
scroll to position [133, 0]
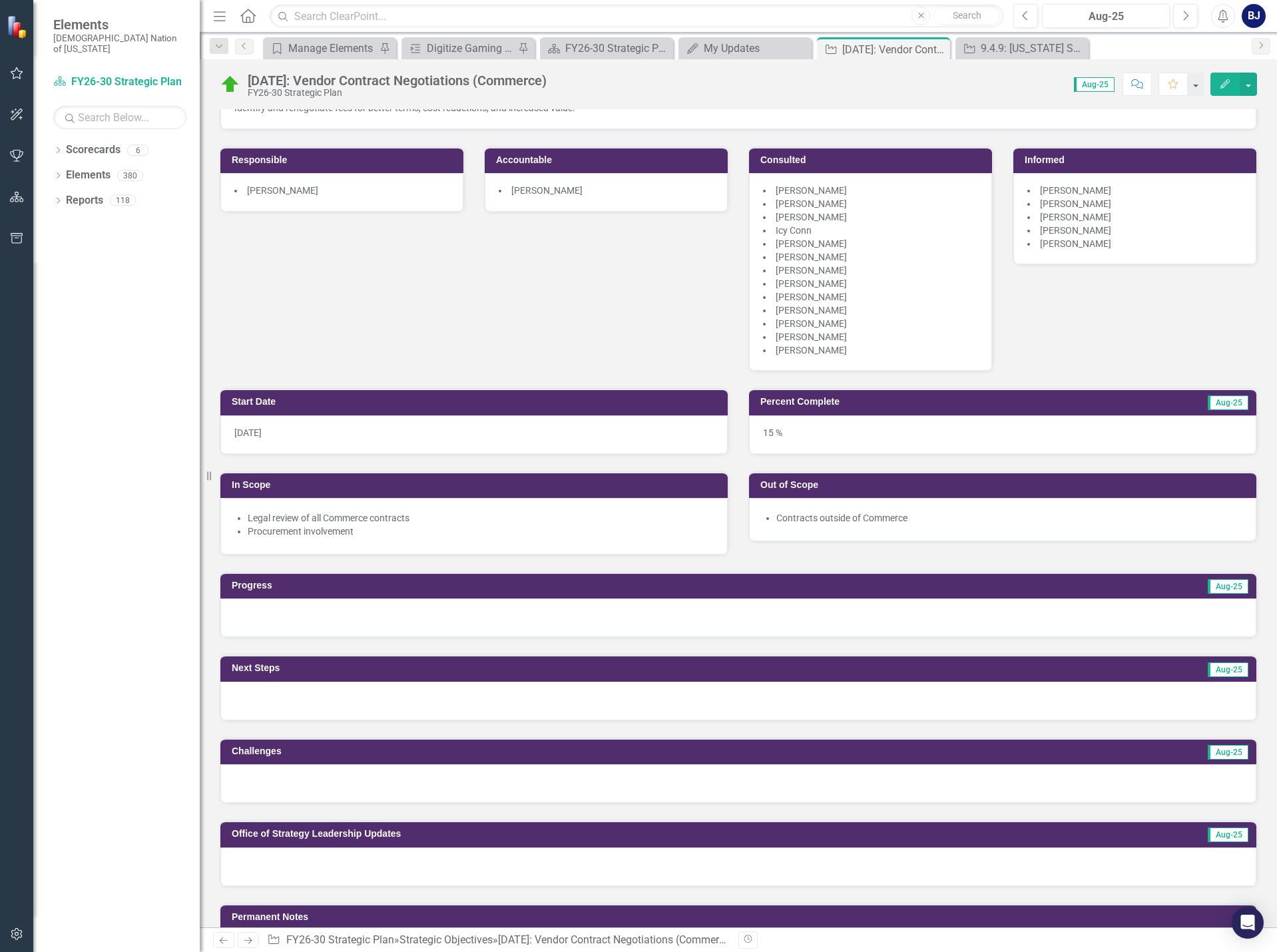
click at [436, 617] on div at bounding box center [738, 617] width 1036 height 39
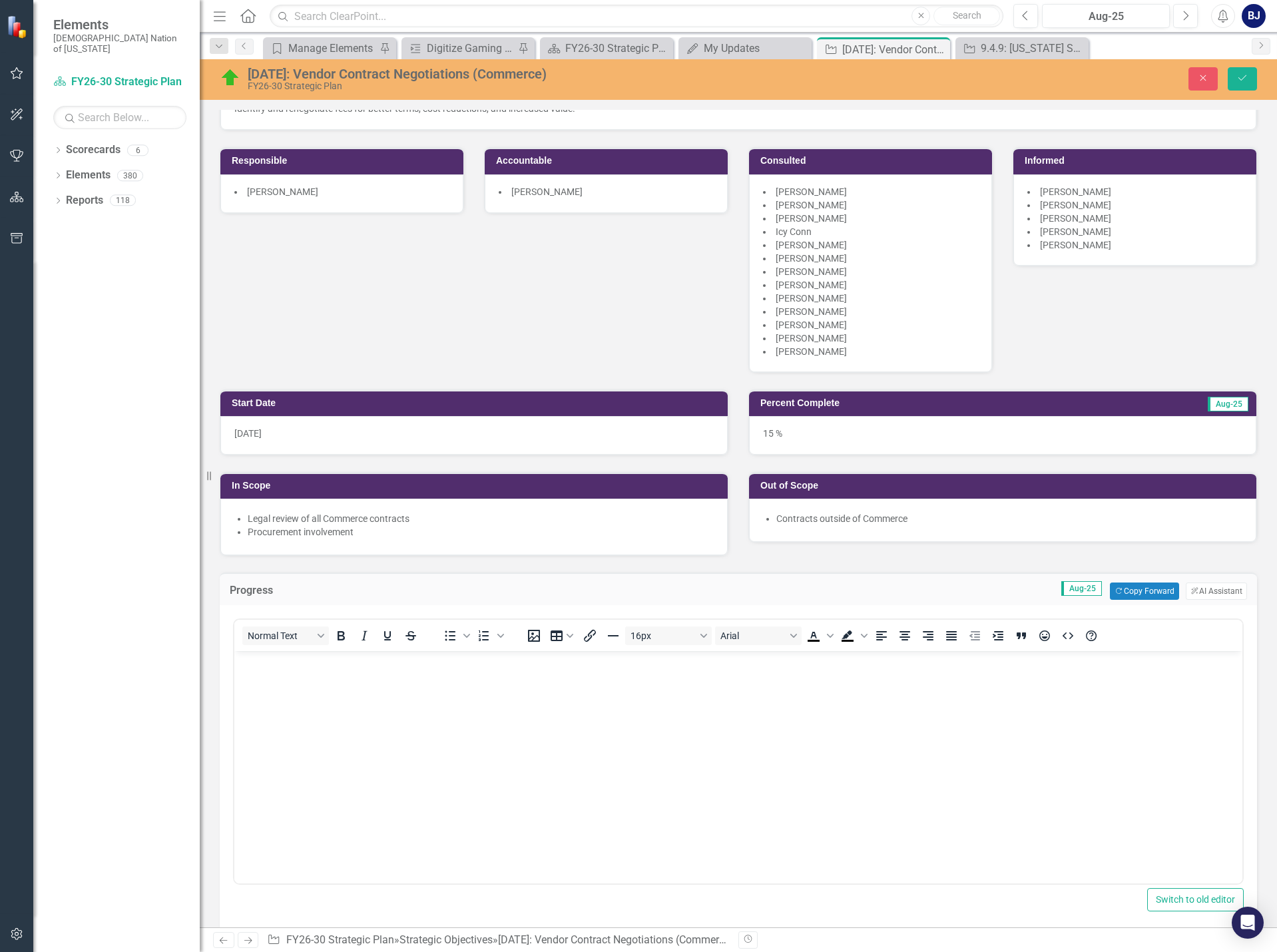
scroll to position [0, 0]
click at [1142, 589] on button "Copy Forward Copy Forward" at bounding box center [1144, 590] width 69 height 17
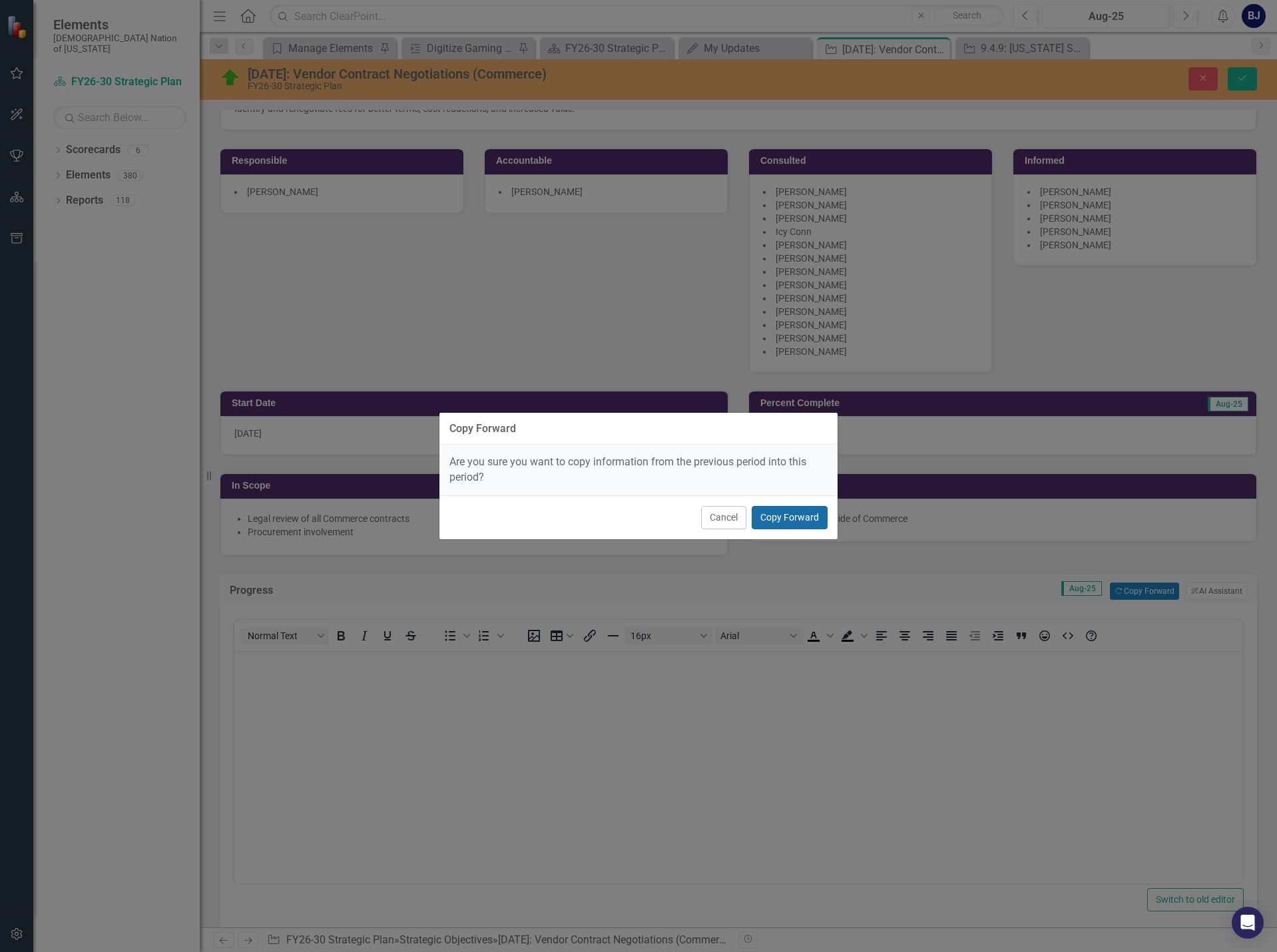
click at [780, 513] on button "Copy Forward" at bounding box center [789, 517] width 76 height 23
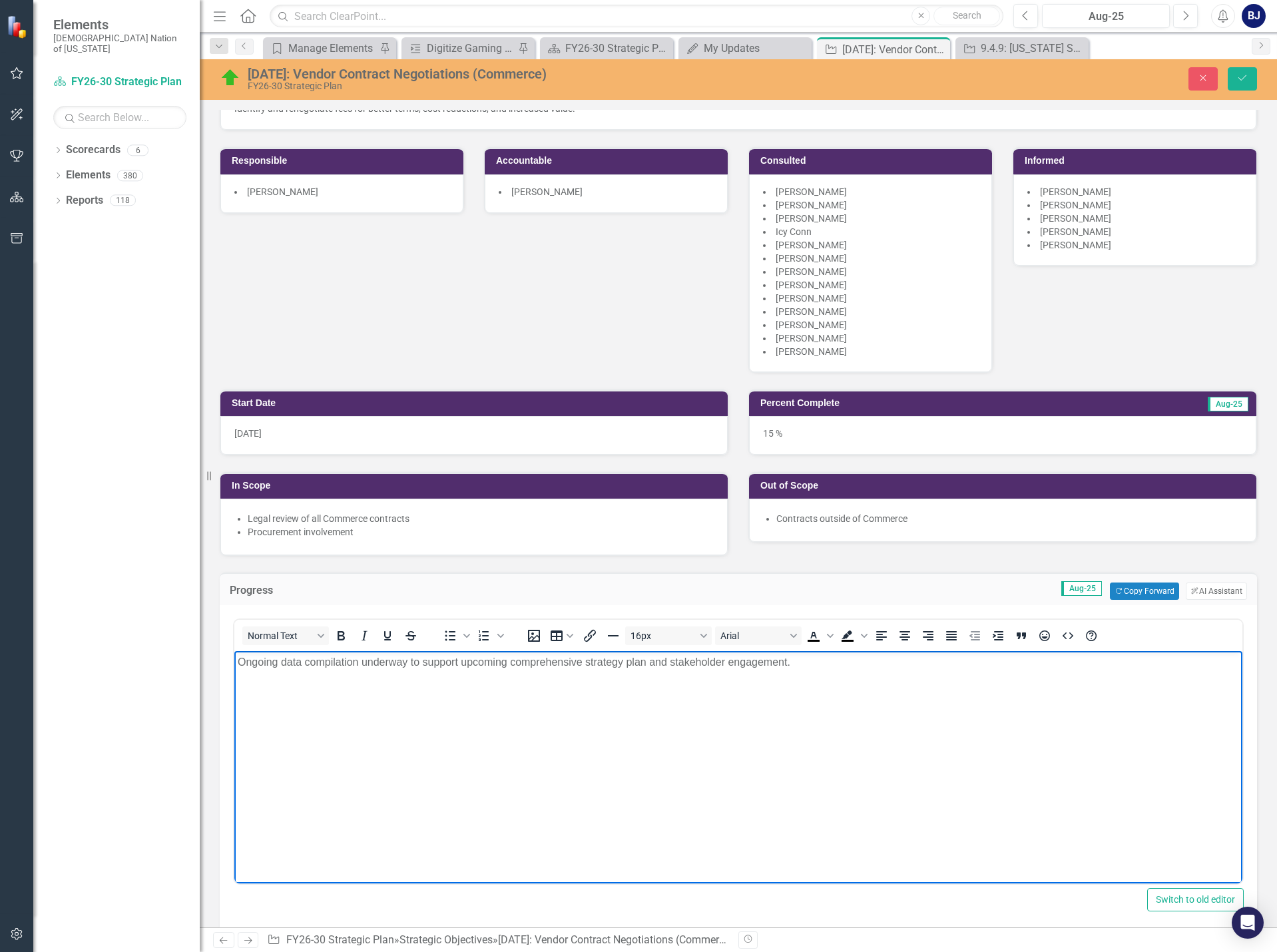
drag, startPoint x: 776, startPoint y: 658, endPoint x: 194, endPoint y: 649, distance: 582.1
click at [235, 651] on html "Ongoing data compilation underway to support upcoming comprehensive strategy pl…" at bounding box center [738, 751] width 1008 height 200
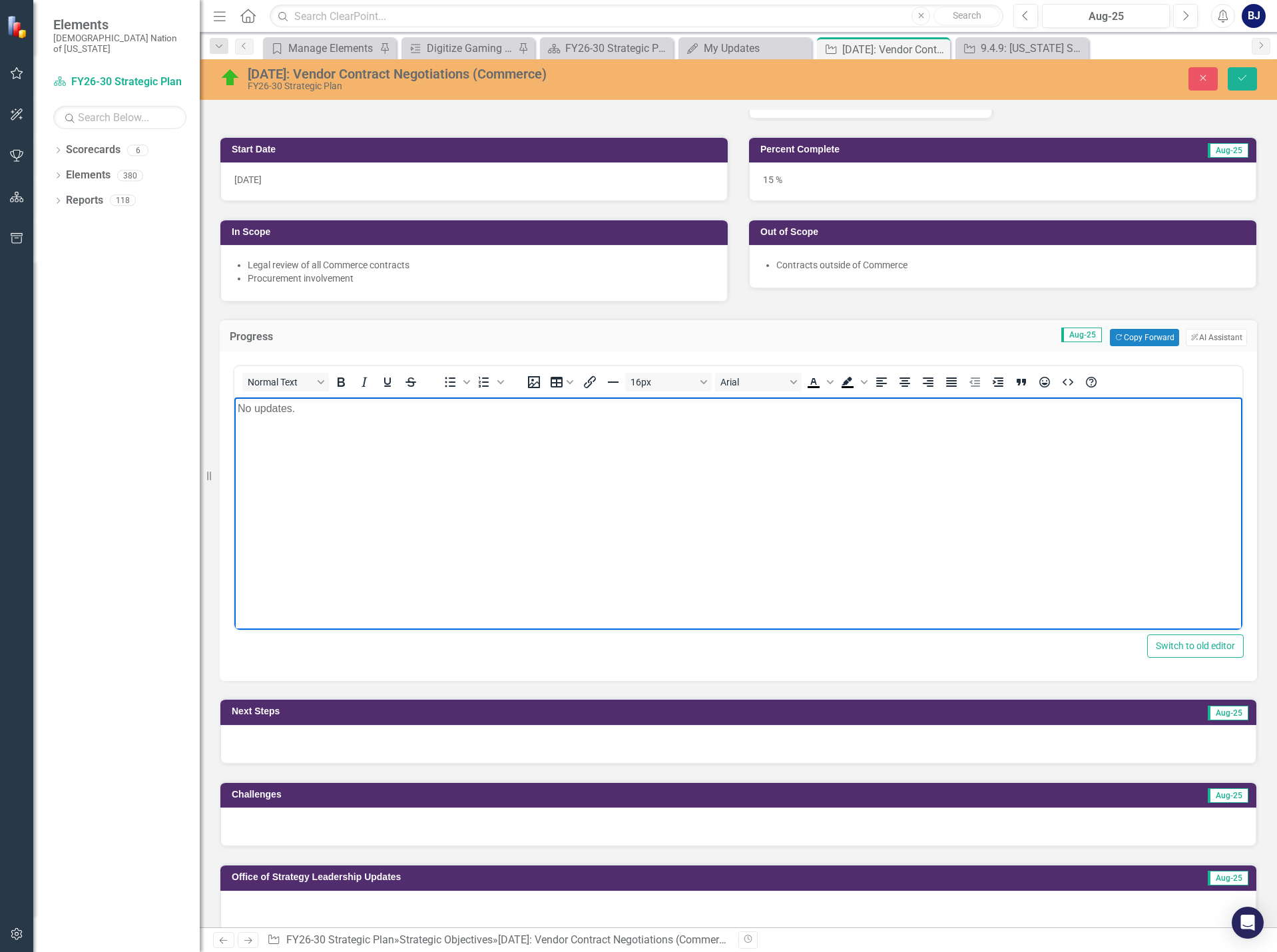
scroll to position [399, 0]
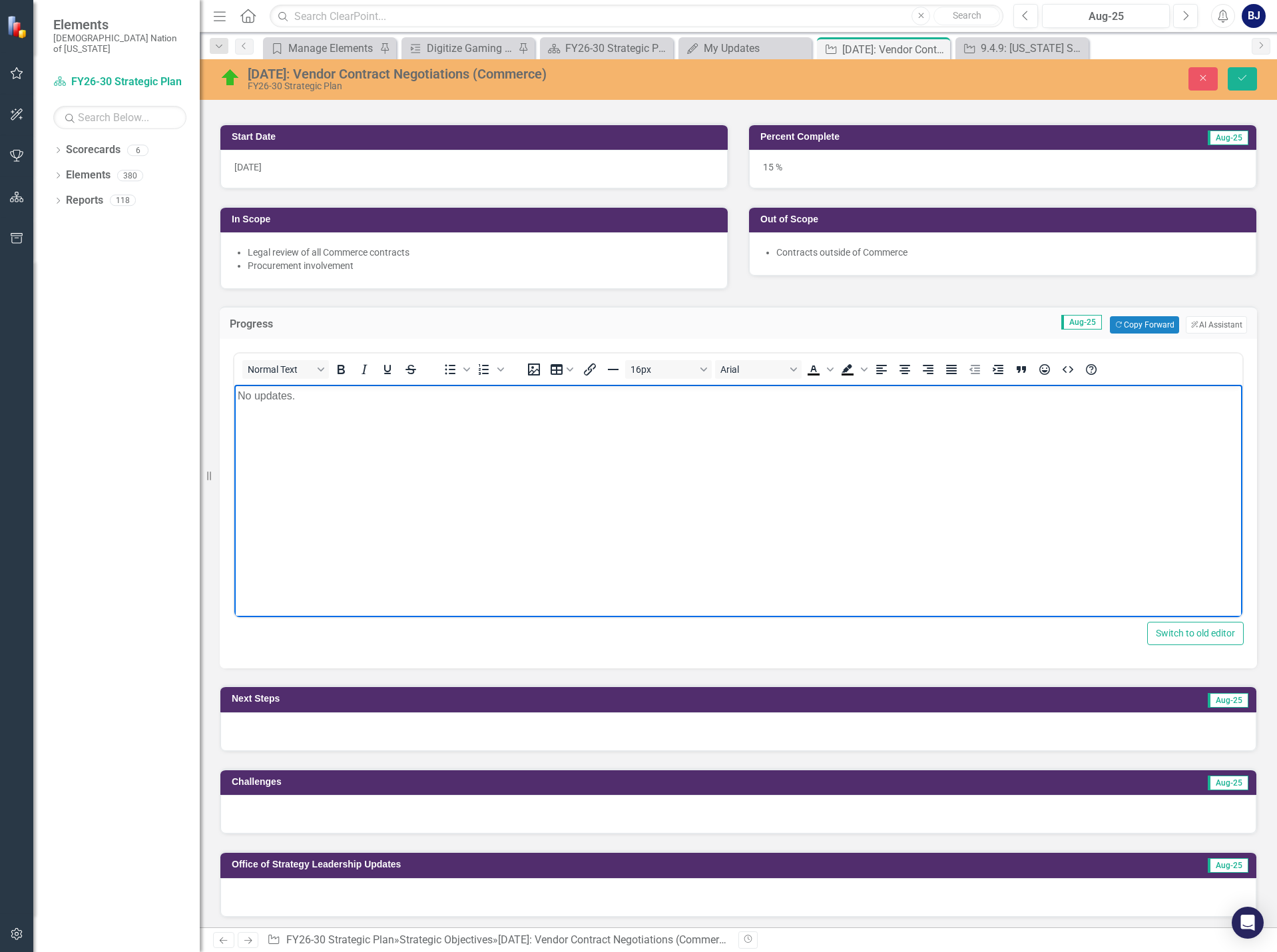
click at [498, 720] on div at bounding box center [738, 731] width 1036 height 39
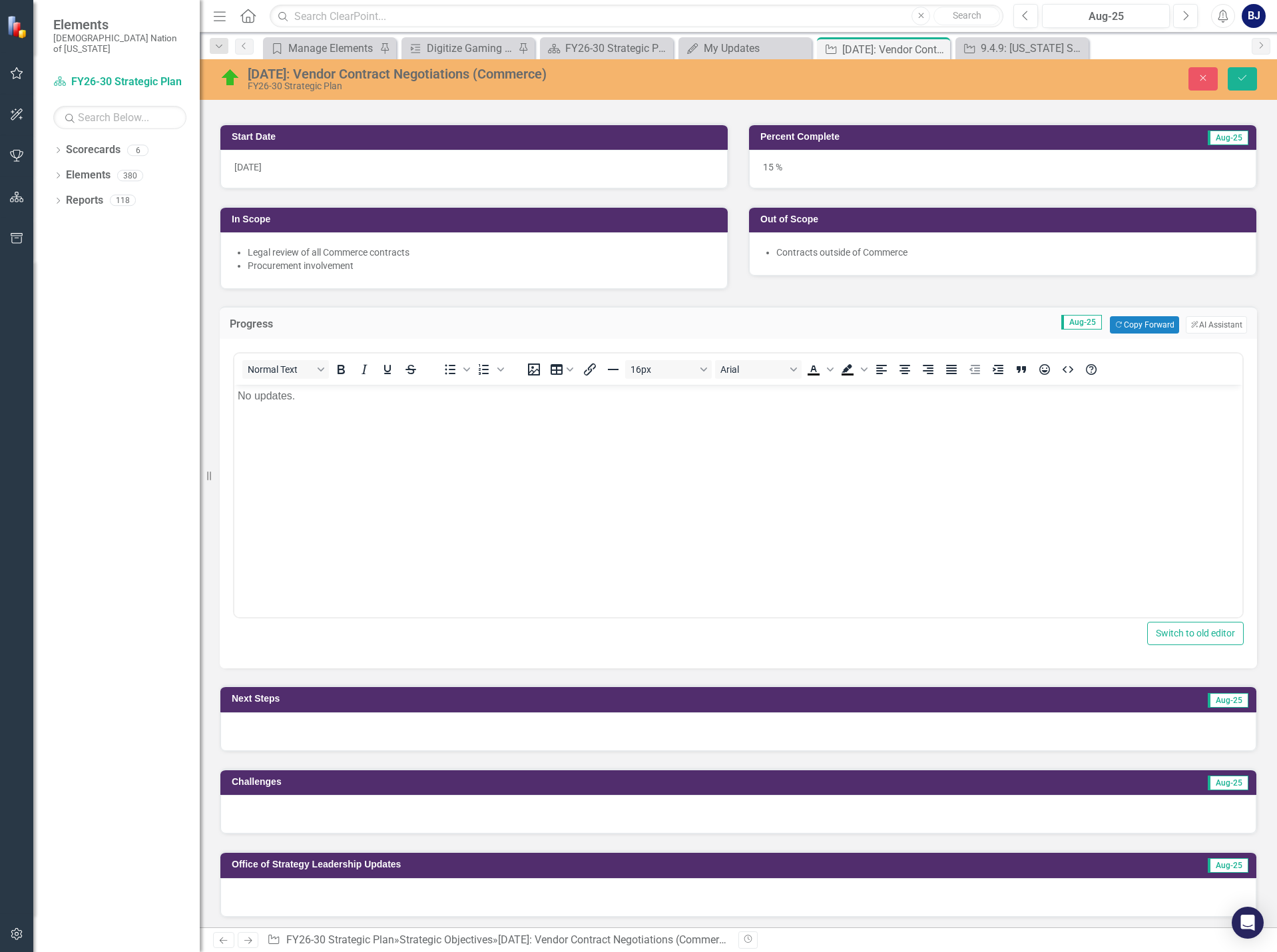
click at [498, 720] on div at bounding box center [738, 731] width 1036 height 39
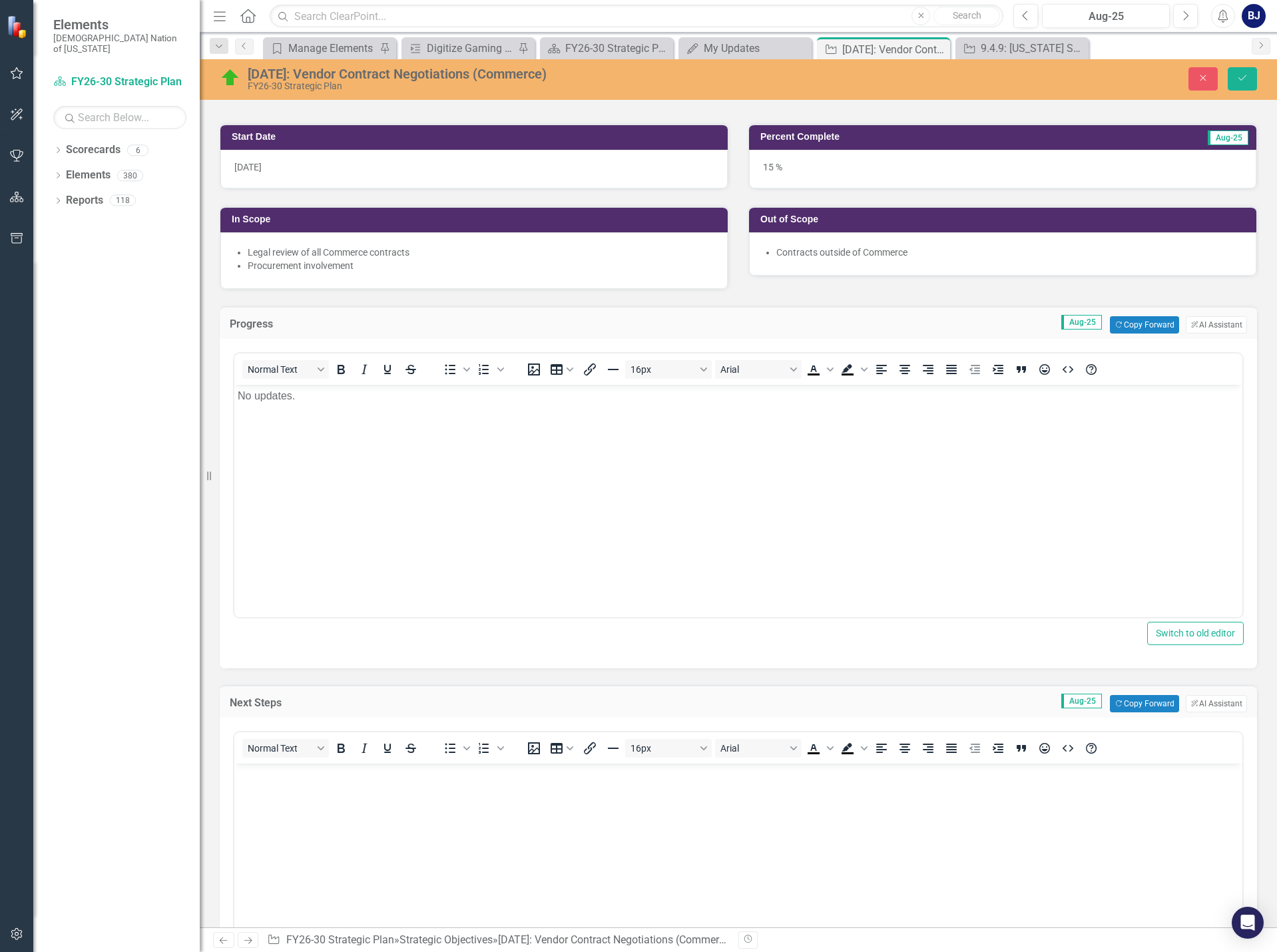
scroll to position [0, 0]
click at [1126, 699] on button "Copy Forward Copy Forward" at bounding box center [1144, 703] width 69 height 17
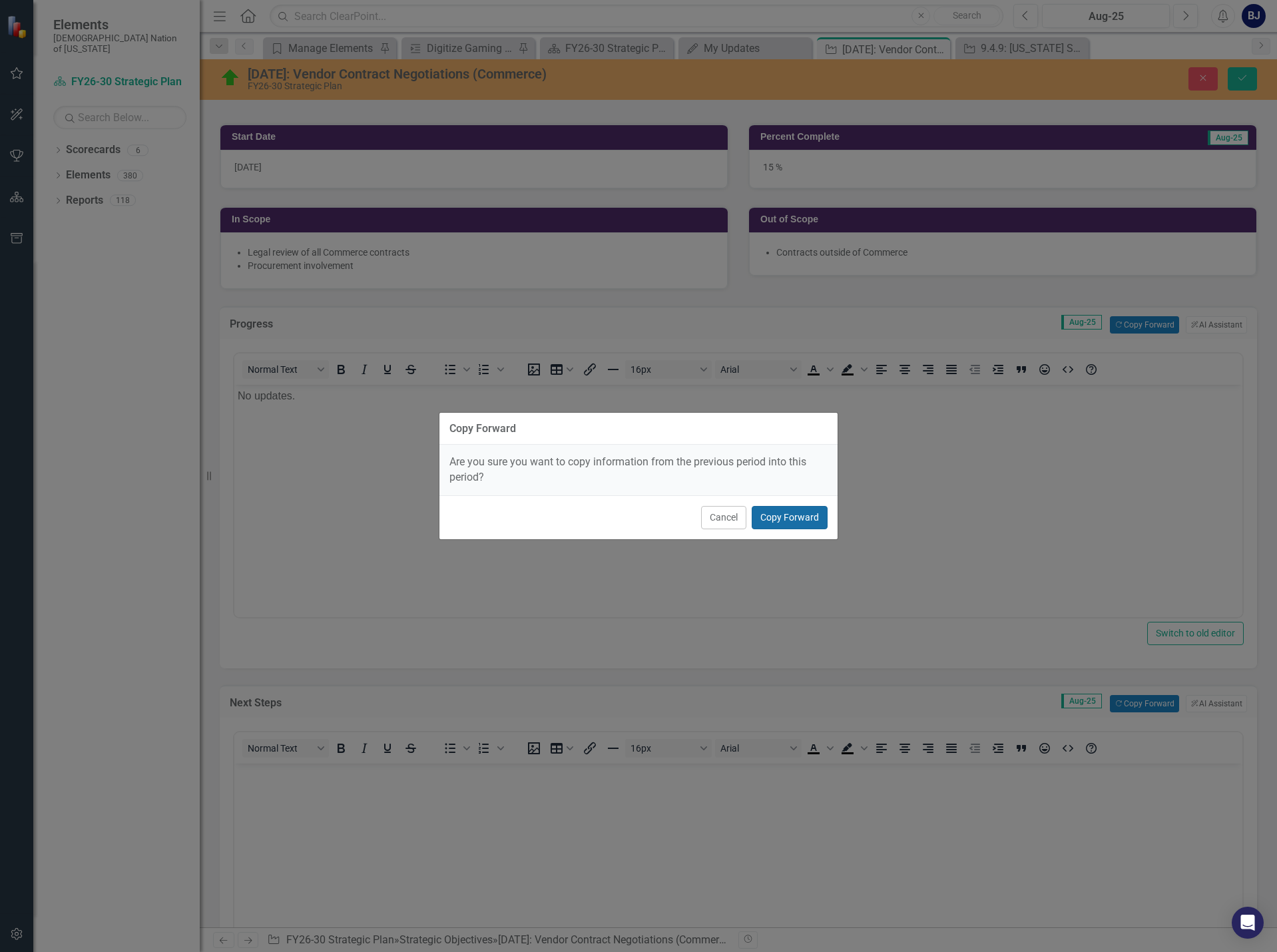
click at [800, 517] on button "Copy Forward" at bounding box center [789, 517] width 76 height 23
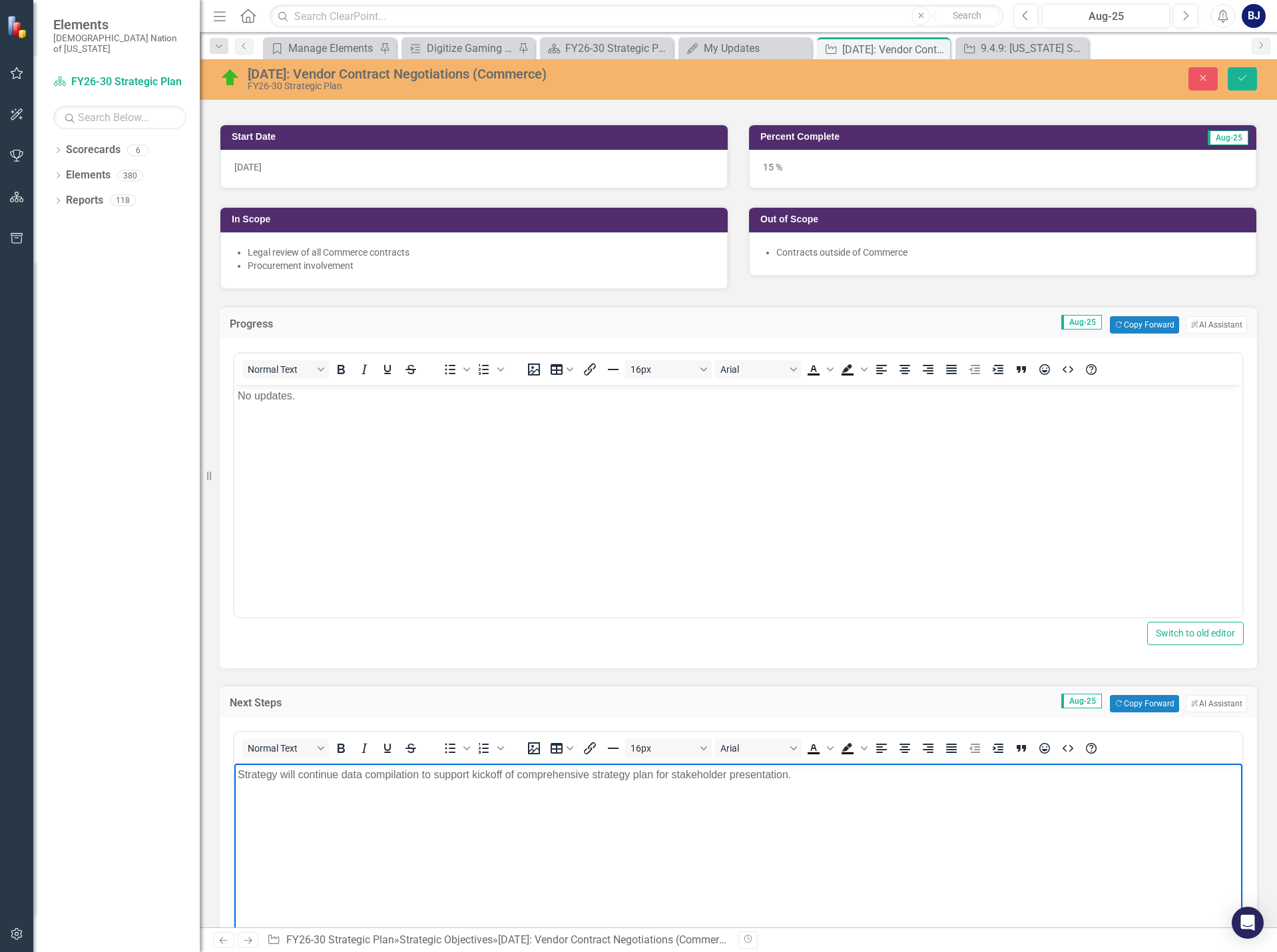
drag, startPoint x: 540, startPoint y: 768, endPoint x: 72, endPoint y: 783, distance: 468.2
click at [235, 783] on html "Strategy will continue data compilation to support kickoff of comprehensive str…" at bounding box center [738, 863] width 1008 height 200
click at [1238, 80] on button "Save" at bounding box center [1243, 79] width 30 height 23
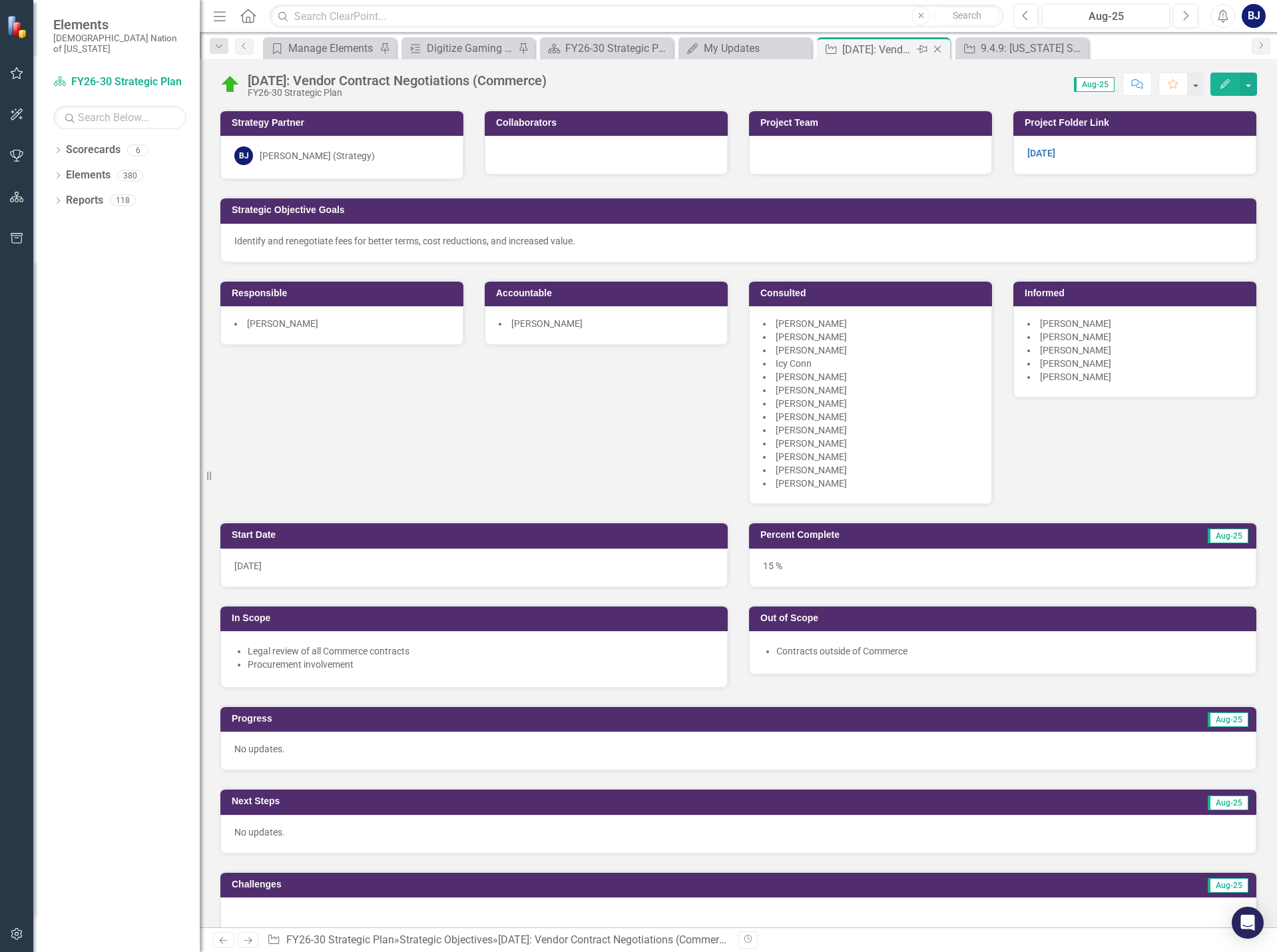
click at [942, 50] on icon "Close" at bounding box center [937, 49] width 13 height 11
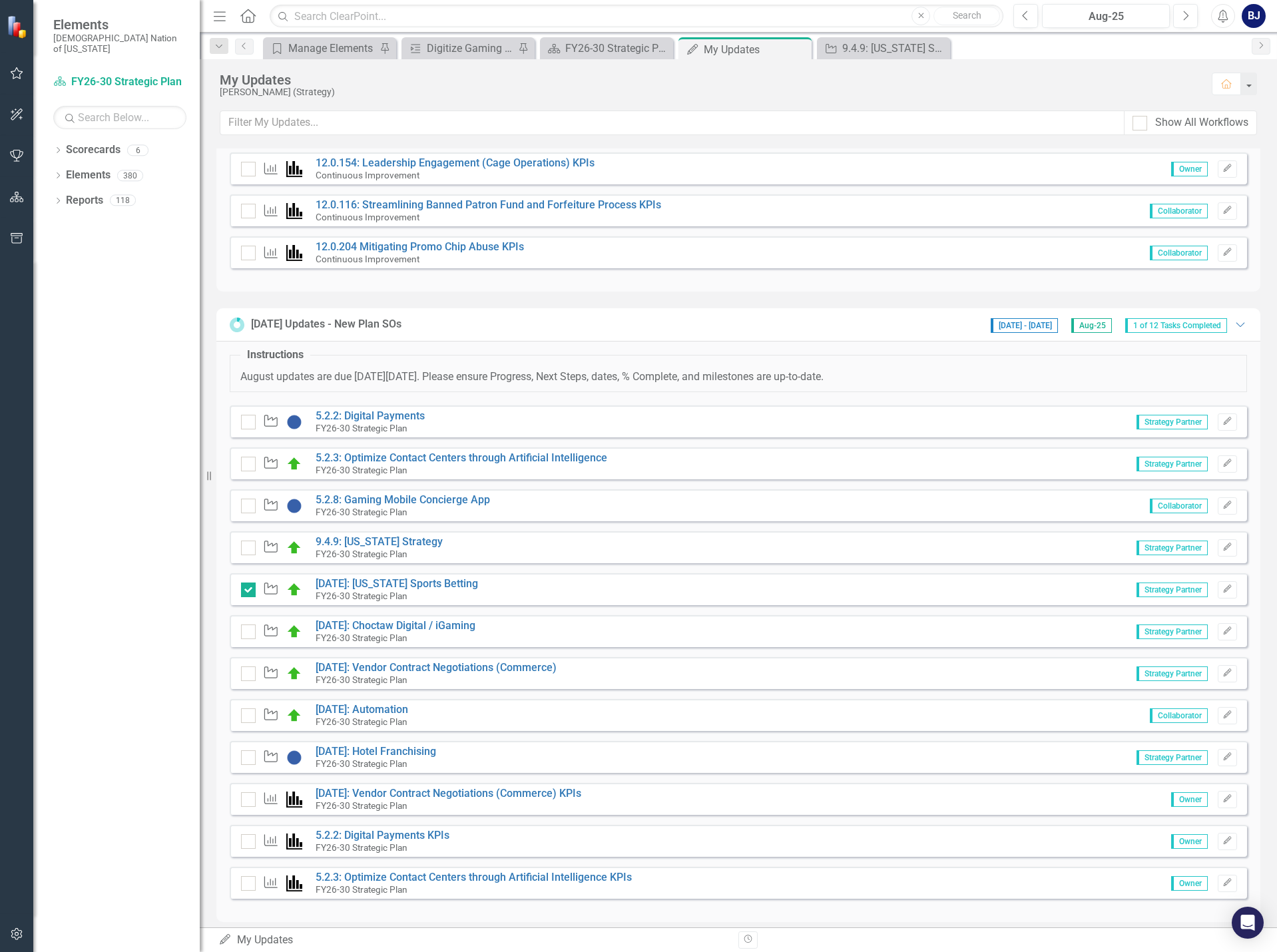
scroll to position [565, 0]
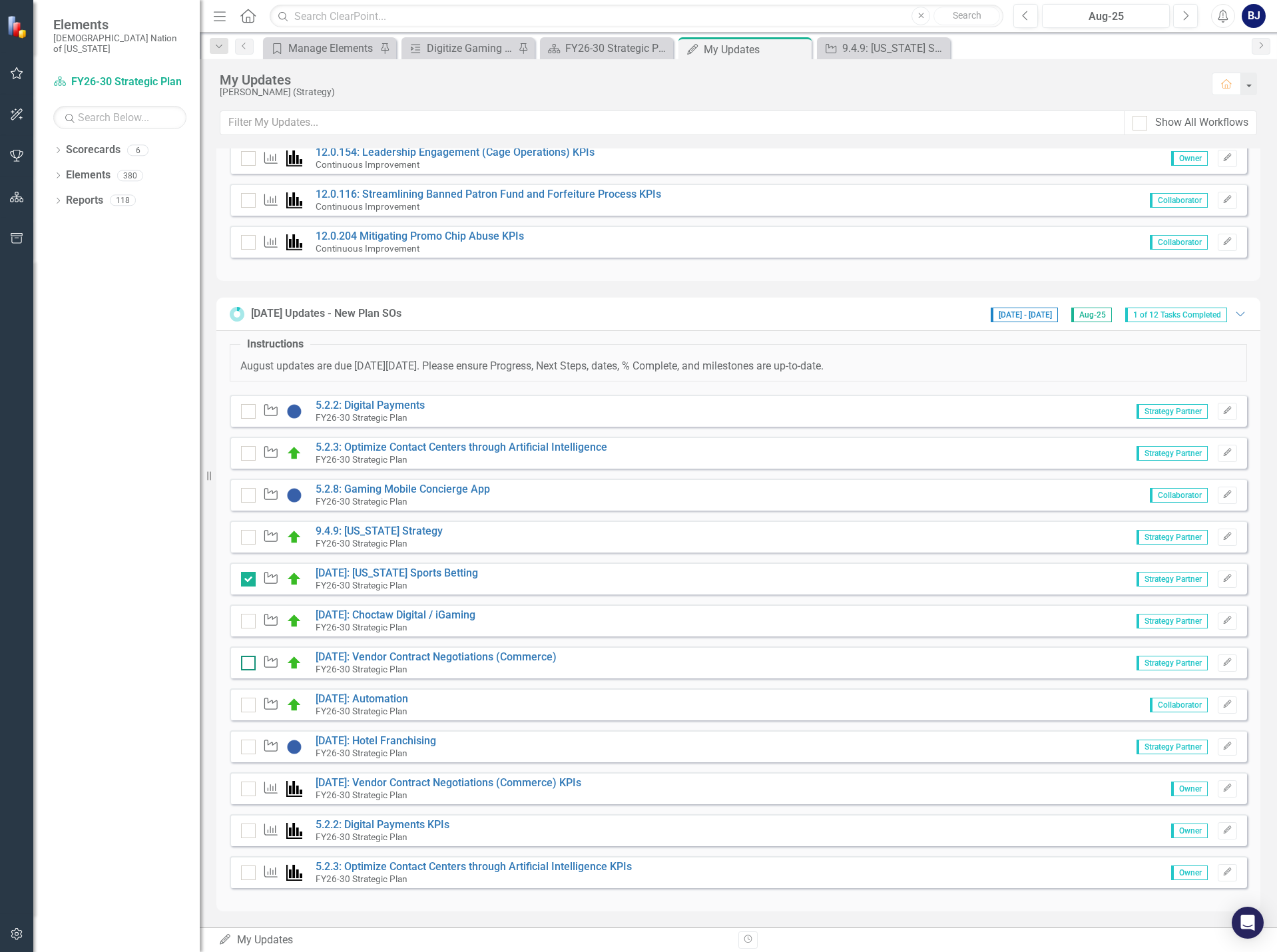
click at [249, 659] on div at bounding box center [249, 663] width 15 height 15
click at [249, 659] on input "checkbox" at bounding box center [245, 660] width 9 height 9
checkbox input "true"
click at [486, 449] on link "5.2.3: Optimize Contact Centers through Artificial Intelligence" at bounding box center [462, 446] width 292 height 12
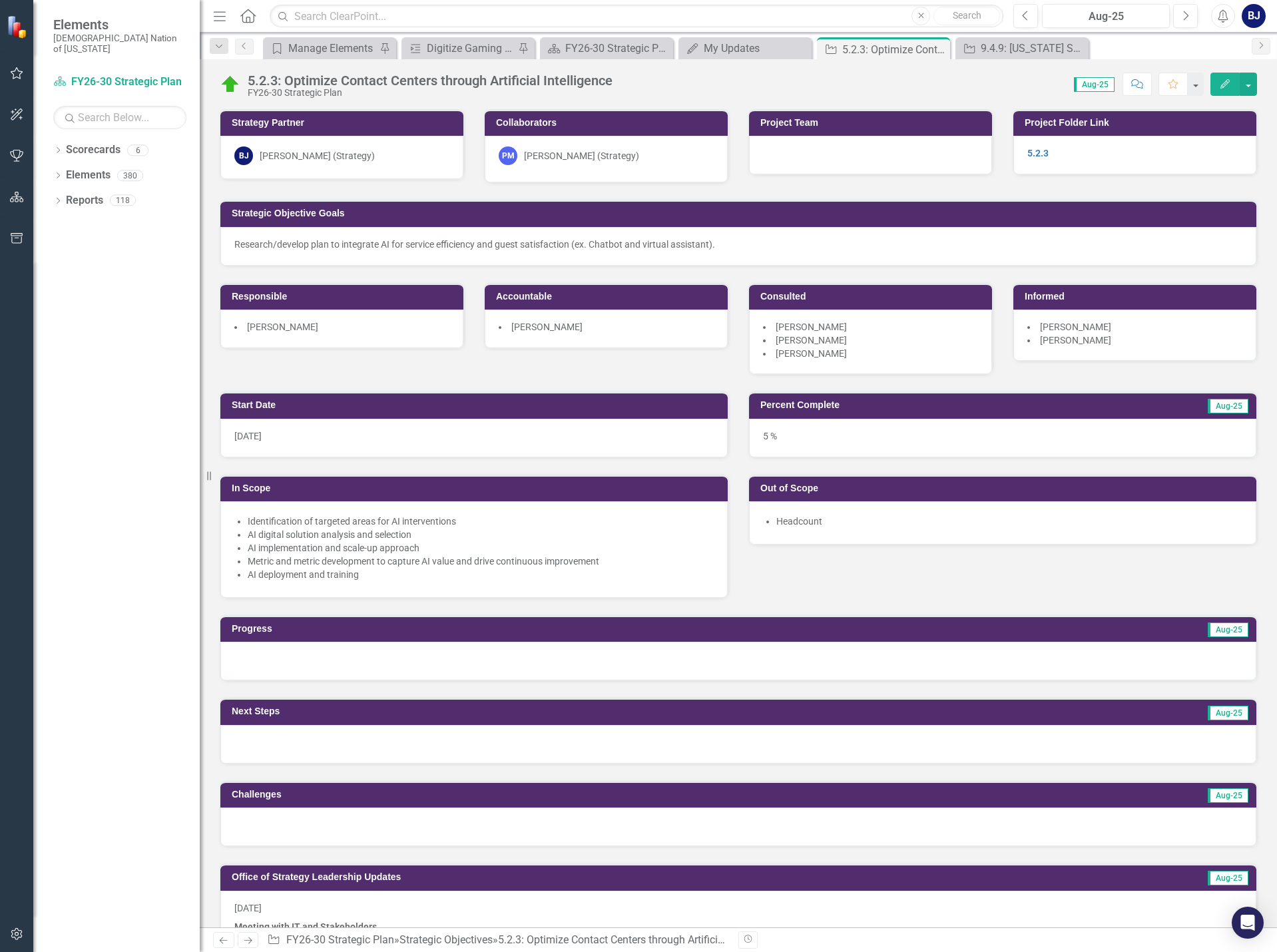
click at [373, 661] on div at bounding box center [738, 660] width 1036 height 39
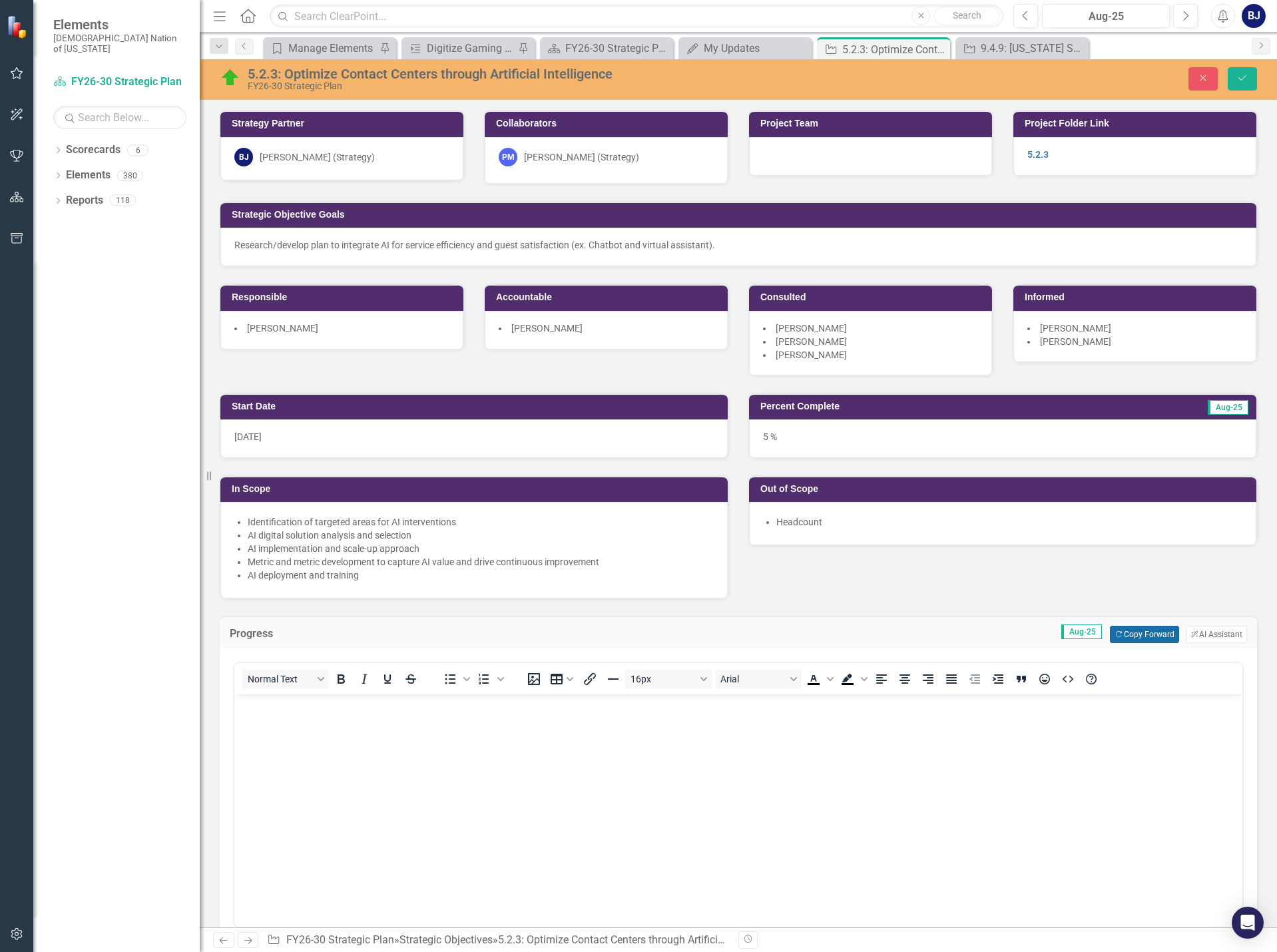
click at [1142, 632] on button "Copy Forward Copy Forward" at bounding box center [1144, 634] width 69 height 17
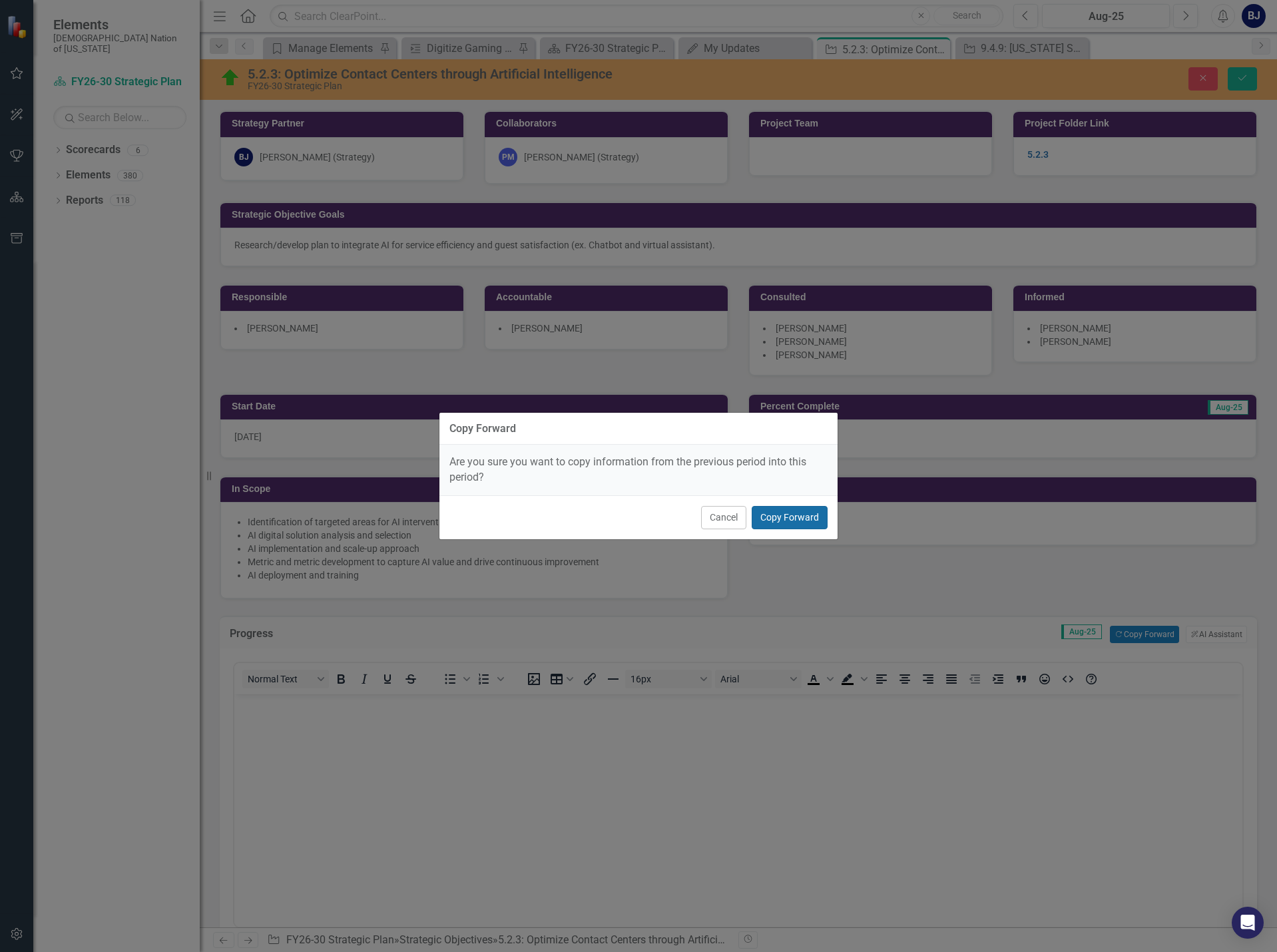
click at [800, 524] on button "Copy Forward" at bounding box center [789, 517] width 76 height 23
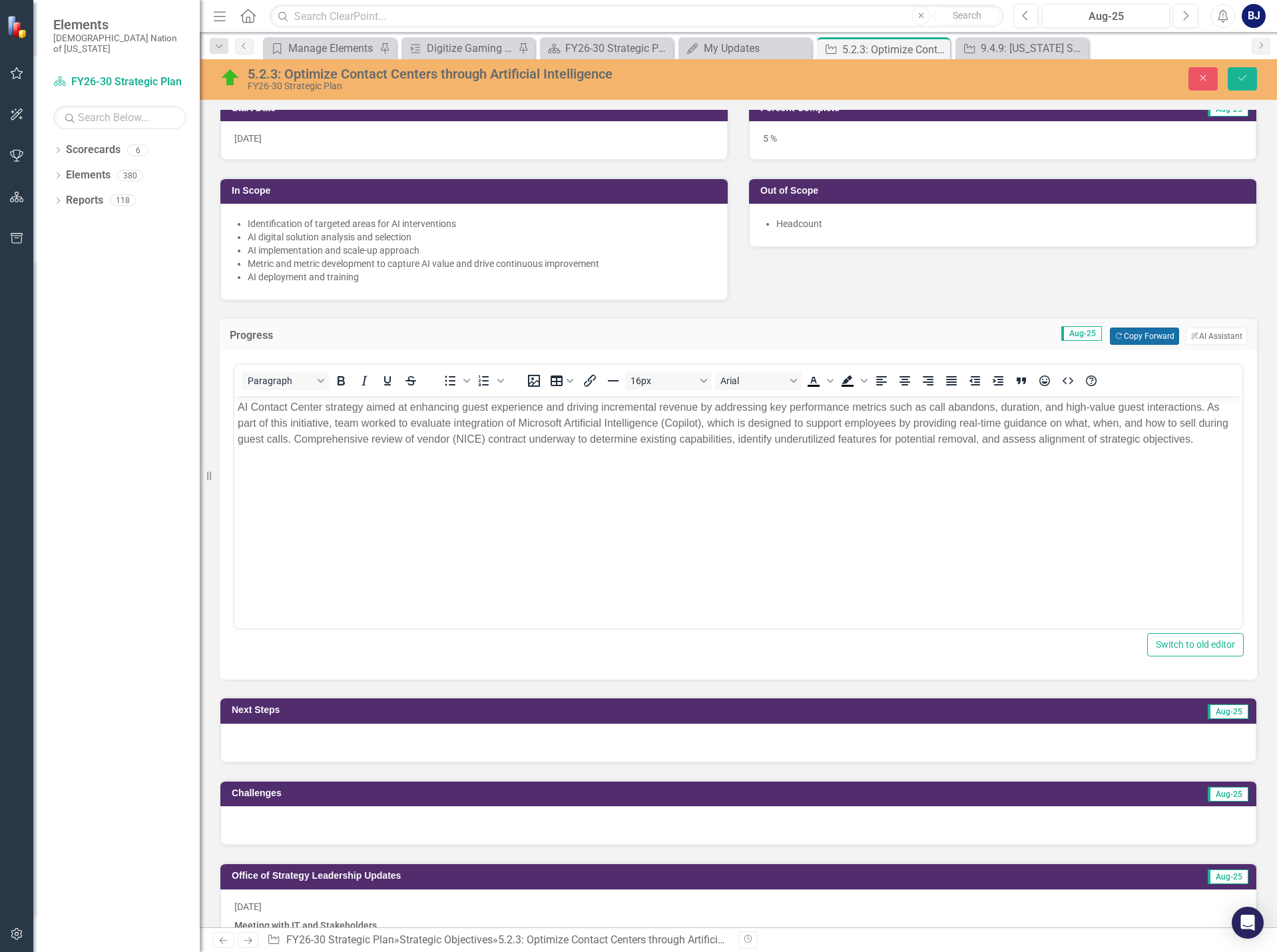
scroll to position [399, 0]
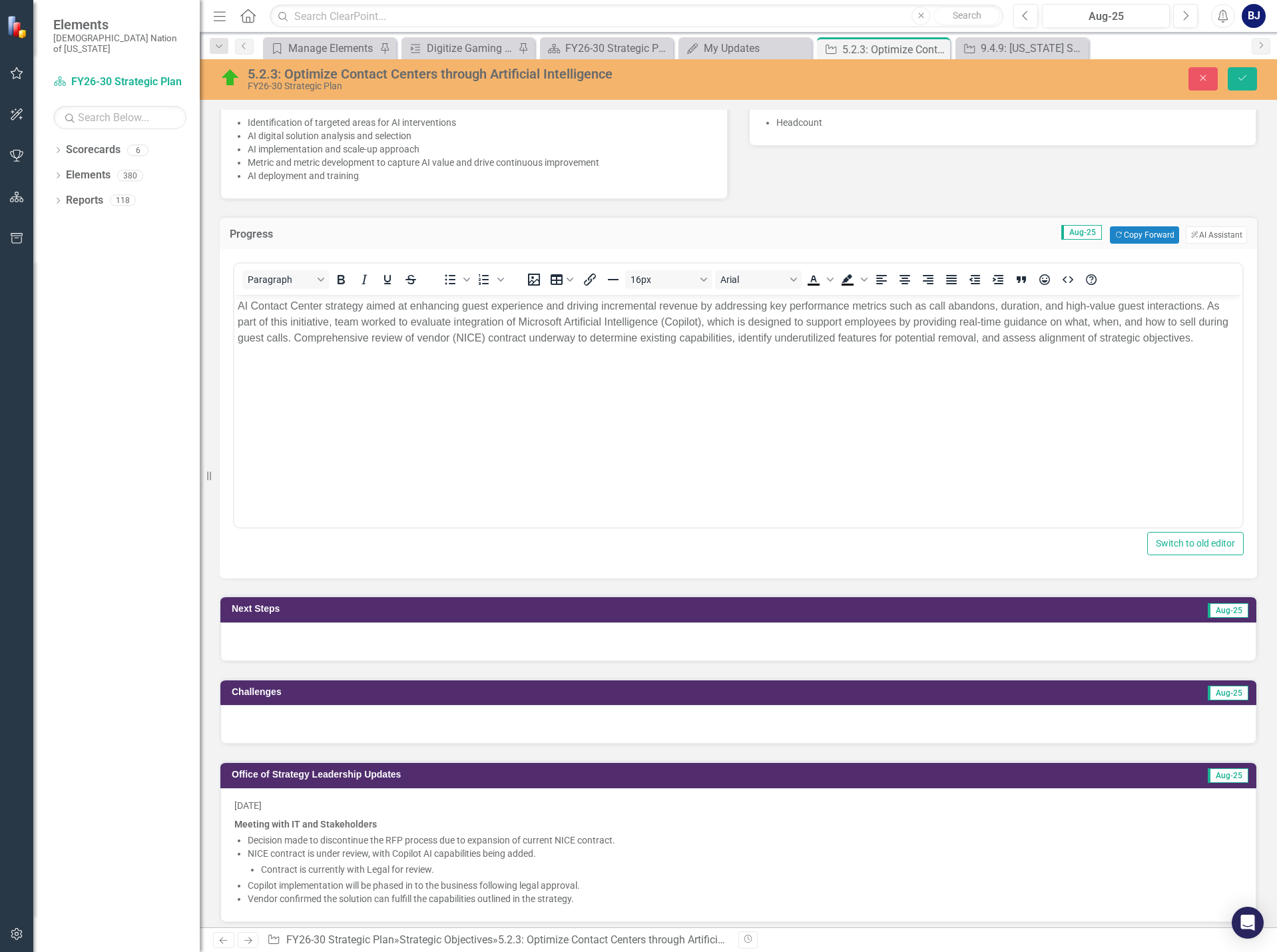
click at [409, 637] on div at bounding box center [738, 641] width 1036 height 39
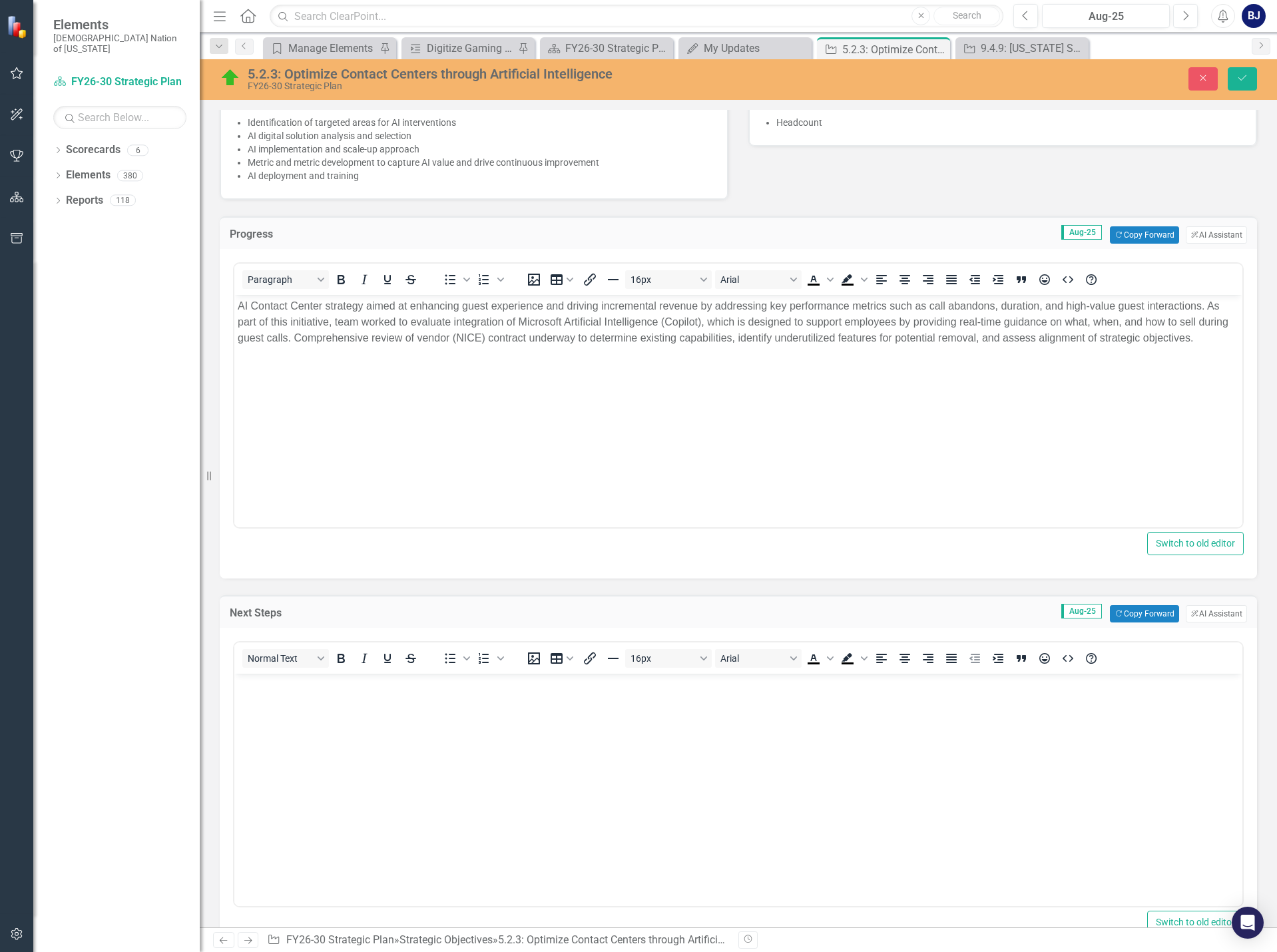
scroll to position [0, 0]
click at [1112, 608] on button "Copy Forward Copy Forward" at bounding box center [1144, 613] width 69 height 17
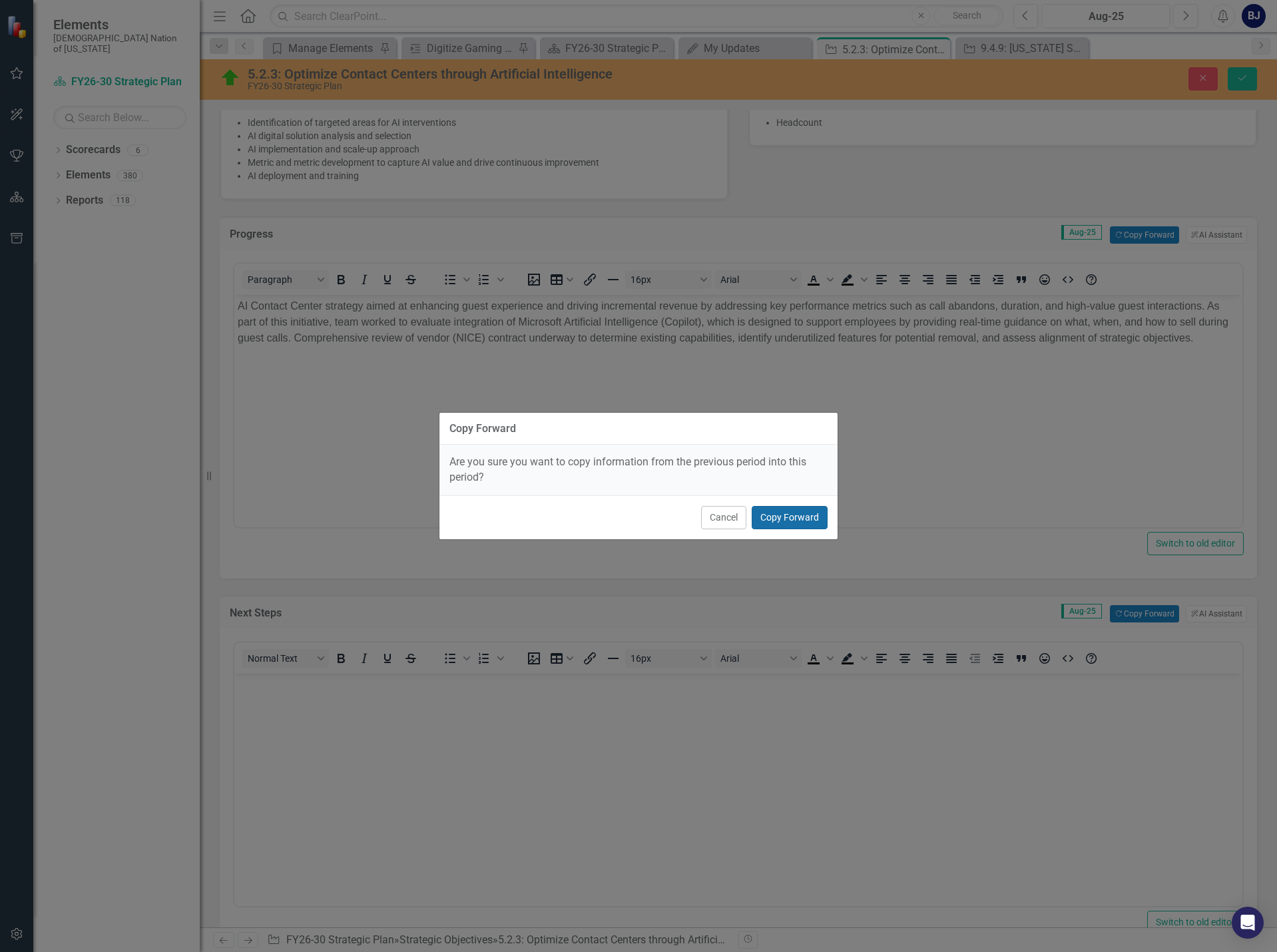
drag, startPoint x: 796, startPoint y: 522, endPoint x: 690, endPoint y: 180, distance: 358.1
click at [796, 522] on button "Copy Forward" at bounding box center [789, 517] width 76 height 23
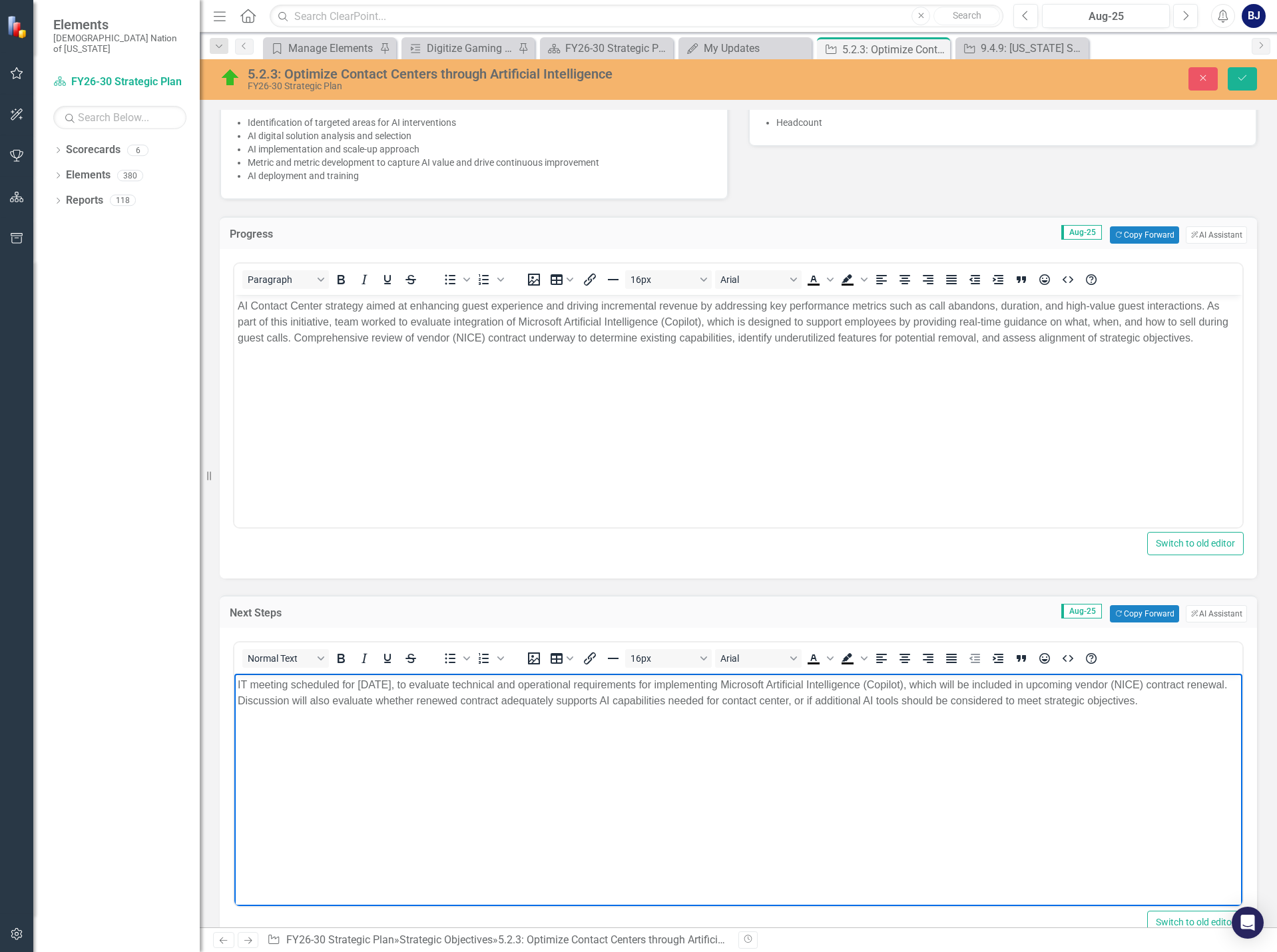
click at [369, 845] on body "IT meeting scheduled for [DATE], to evaluate technical and operational requirem…" at bounding box center [738, 773] width 1008 height 200
click at [1225, 235] on button "ClearPoint AI AI Assistant" at bounding box center [1216, 235] width 62 height 17
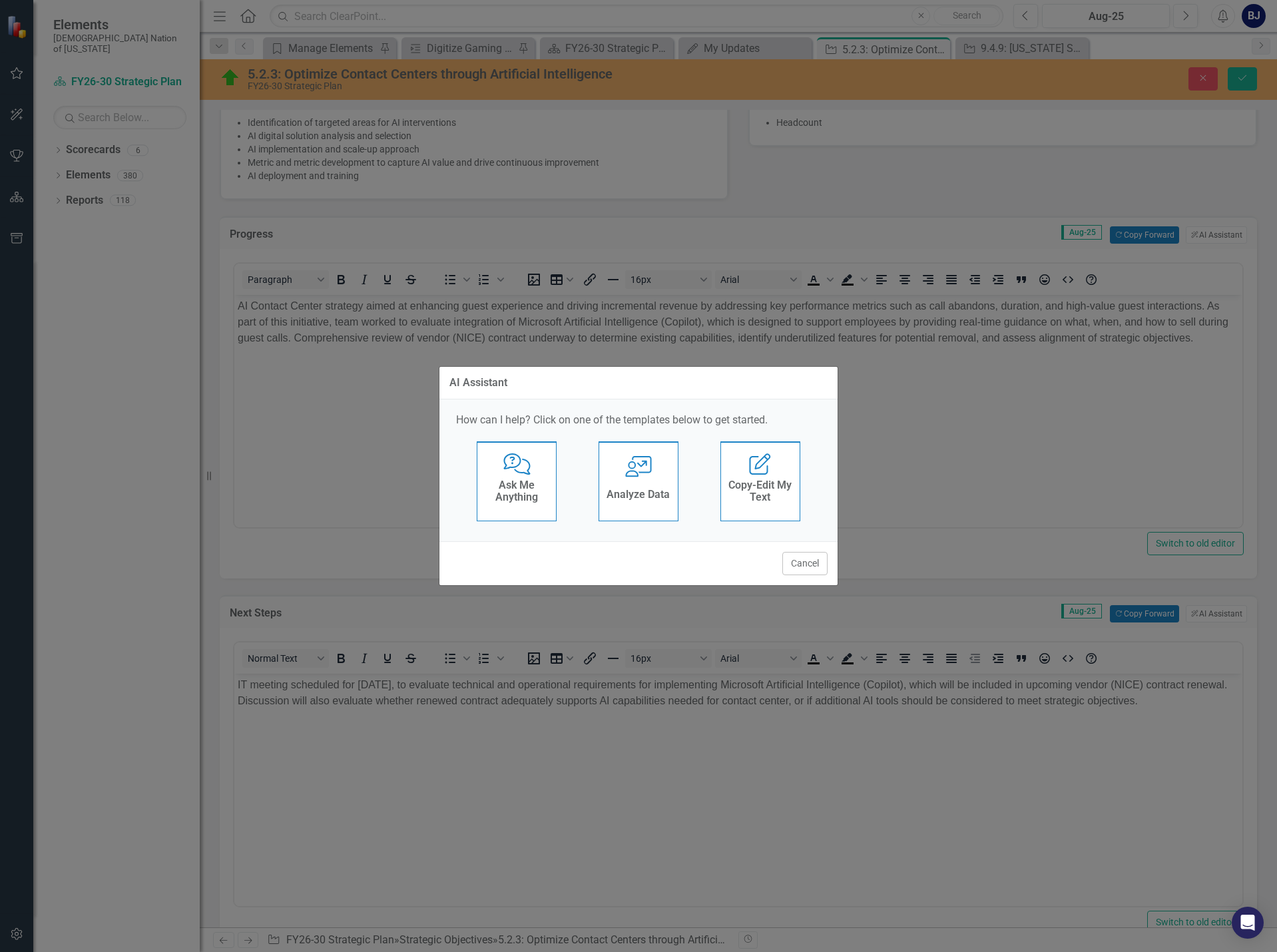
click at [139, 490] on div "AI Assistant How can I help? Click on one of the templates below to get started…" at bounding box center [638, 476] width 1277 height 952
click at [808, 559] on button "Cancel" at bounding box center [805, 563] width 45 height 23
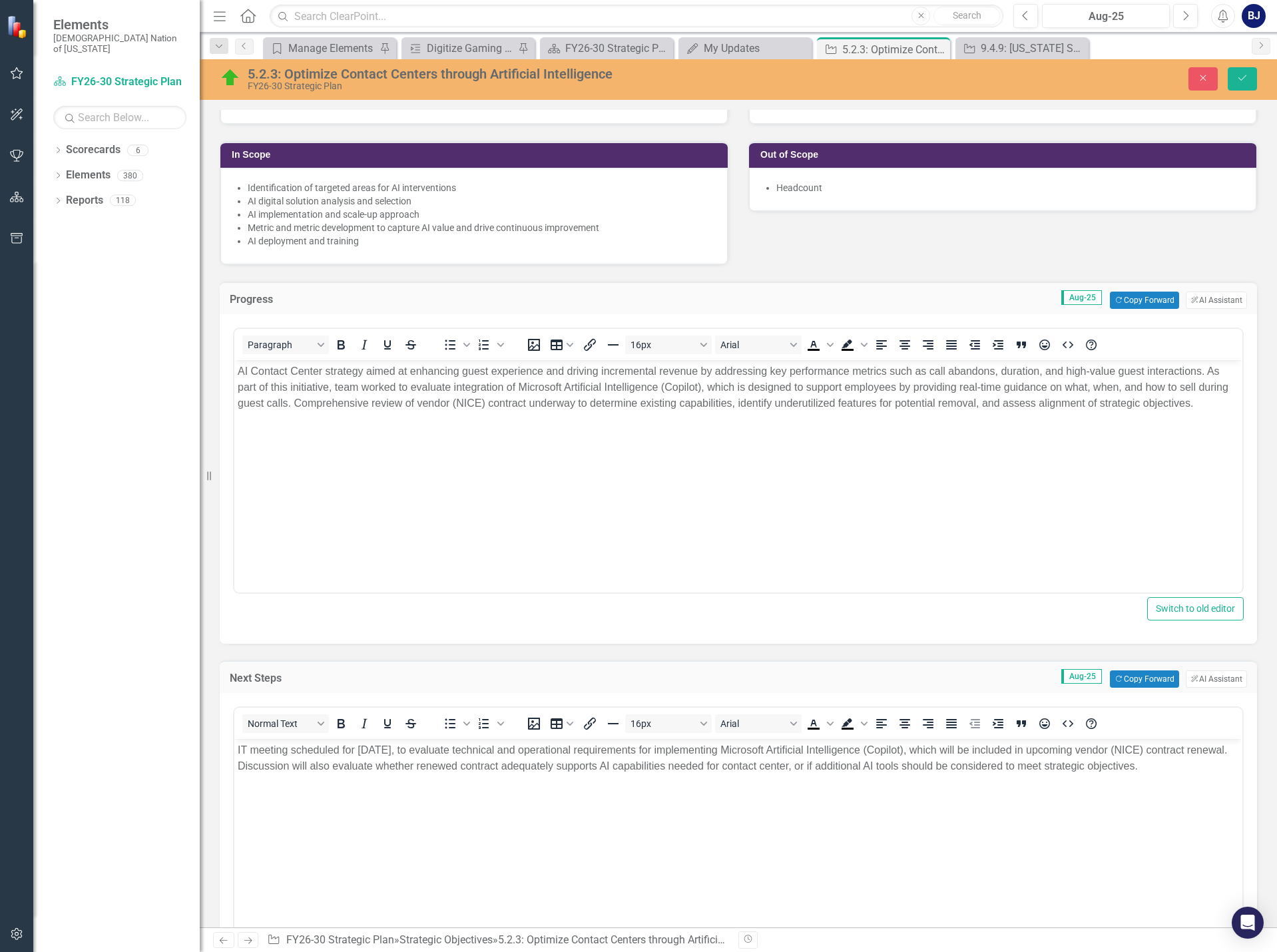
scroll to position [333, 0]
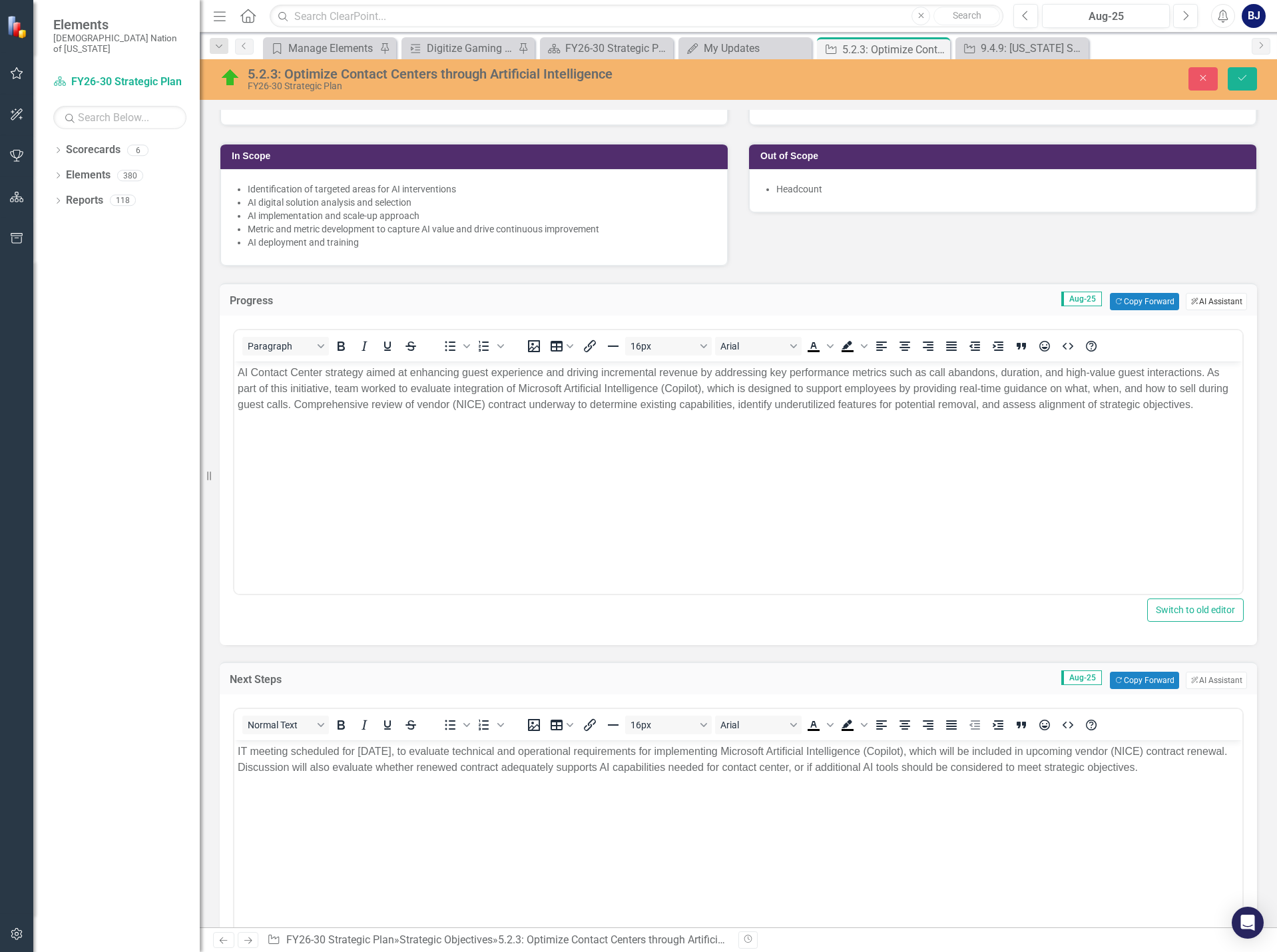
click at [1211, 298] on button "ClearPoint AI AI Assistant" at bounding box center [1216, 301] width 62 height 17
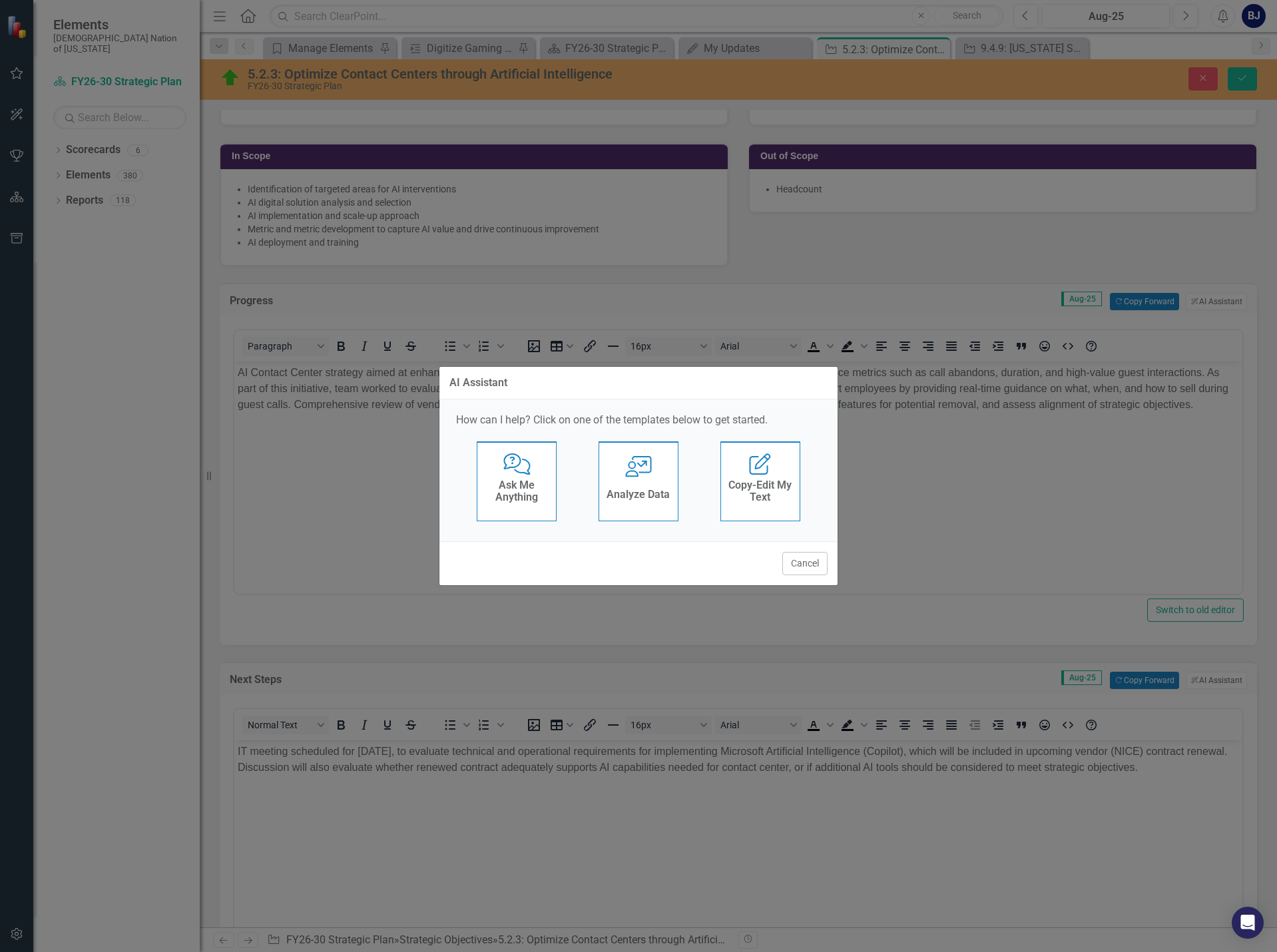
click at [518, 485] on h4 "Ask Me Anything" at bounding box center [517, 490] width 66 height 23
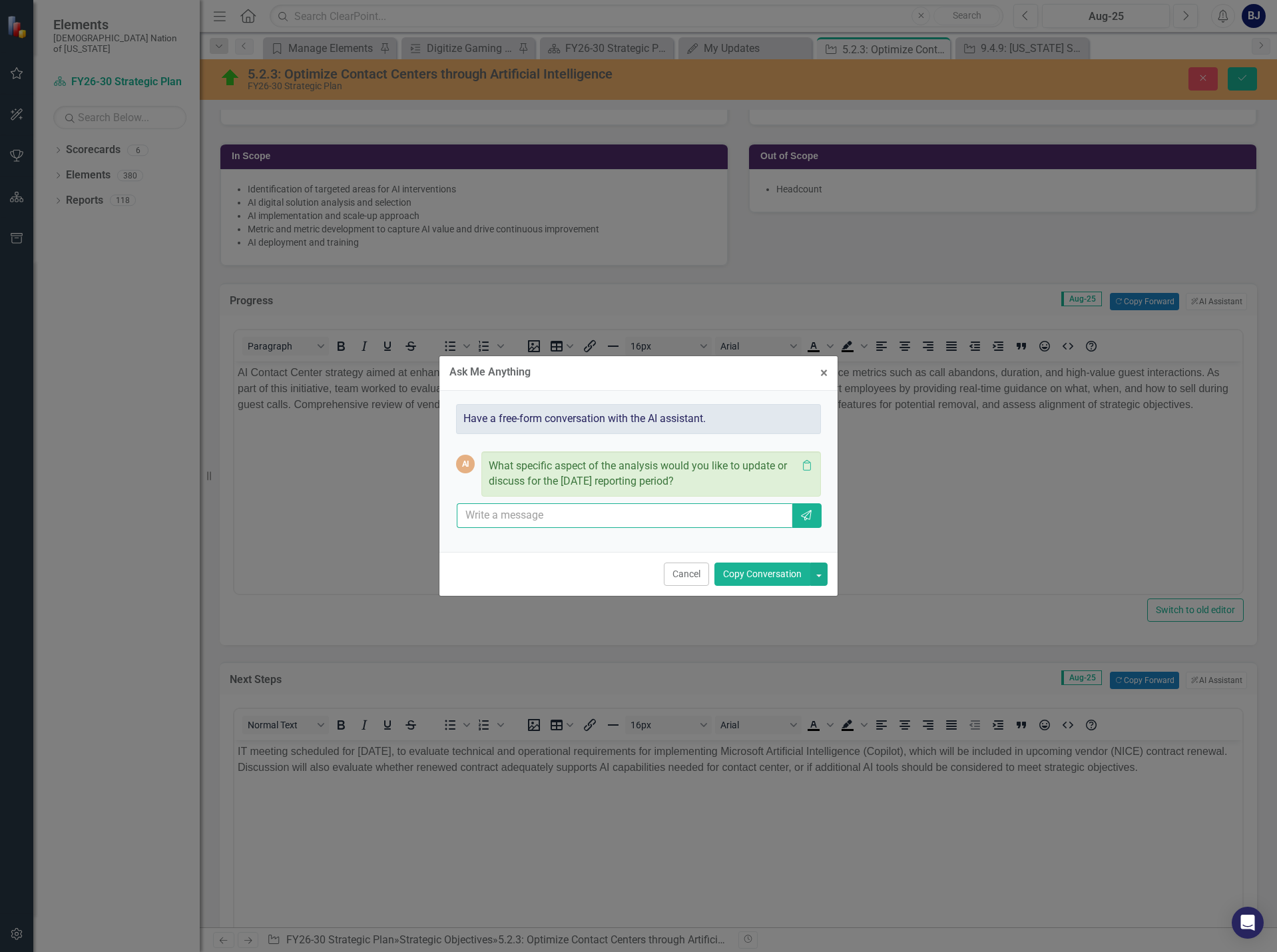
click at [514, 518] on input "text" at bounding box center [624, 516] width 335 height 25
type input "can you use leadership updates to provide me an update for august?"
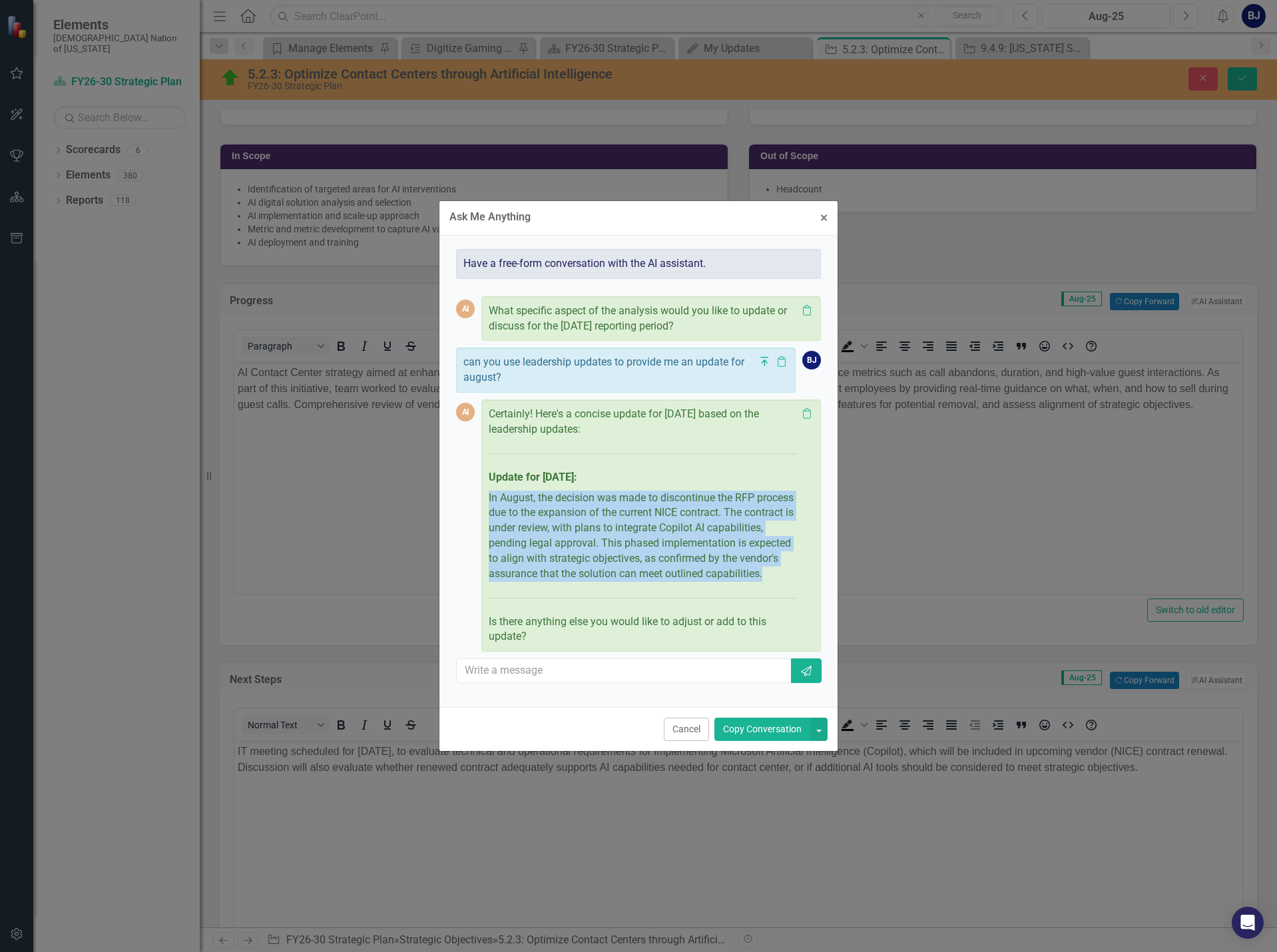
drag, startPoint x: 489, startPoint y: 487, endPoint x: 572, endPoint y: 580, distance: 124.7
click at [572, 580] on p "In August, the decision was made to discontinue the RFP process due to the expa…" at bounding box center [643, 536] width 308 height 97
copy p "In August, the decision was made to discontinue the RFP process due to the expa…"
drag, startPoint x: 687, startPoint y: 746, endPoint x: 695, endPoint y: 726, distance: 21.5
click at [688, 740] on button "Cancel" at bounding box center [686, 729] width 45 height 23
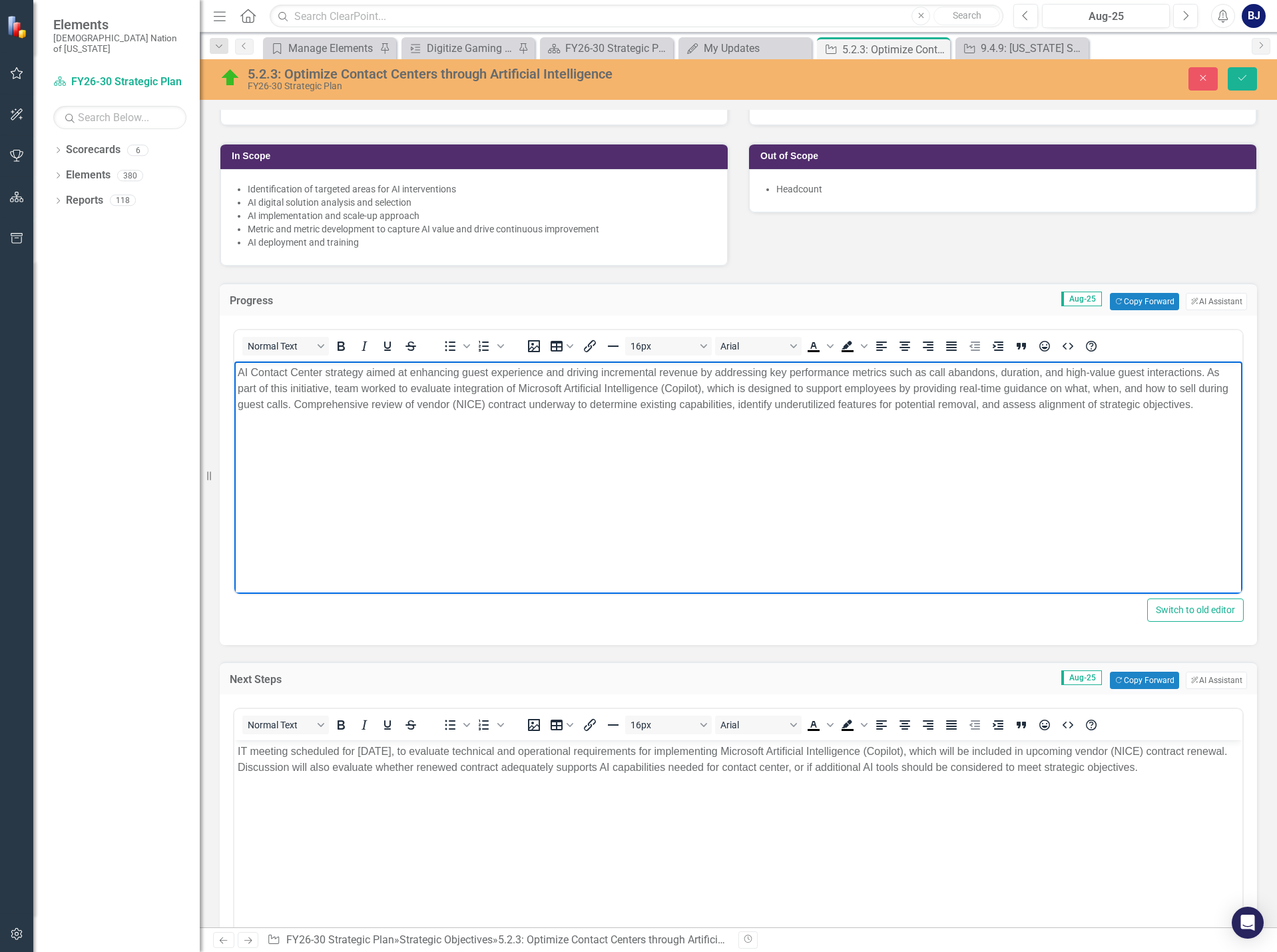
drag, startPoint x: 1205, startPoint y: 401, endPoint x: 133, endPoint y: 348, distance: 1073.3
click at [235, 362] on html "AI Contact Center strategy aimed at enhancing guest experience and driving incr…" at bounding box center [738, 462] width 1008 height 200
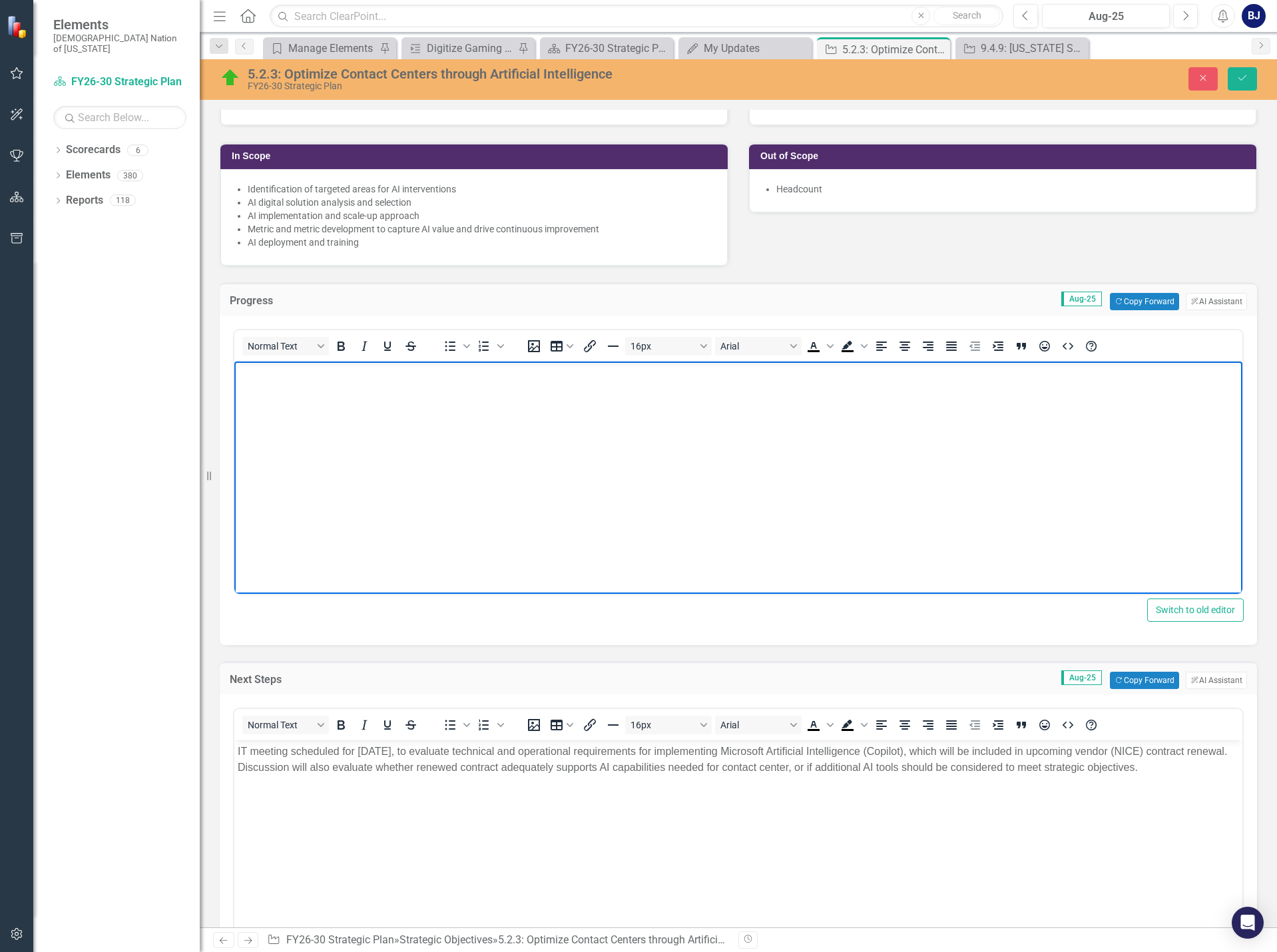
click at [244, 374] on p "Rich Text Area. Press ALT-0 for help." at bounding box center [738, 372] width 1001 height 16
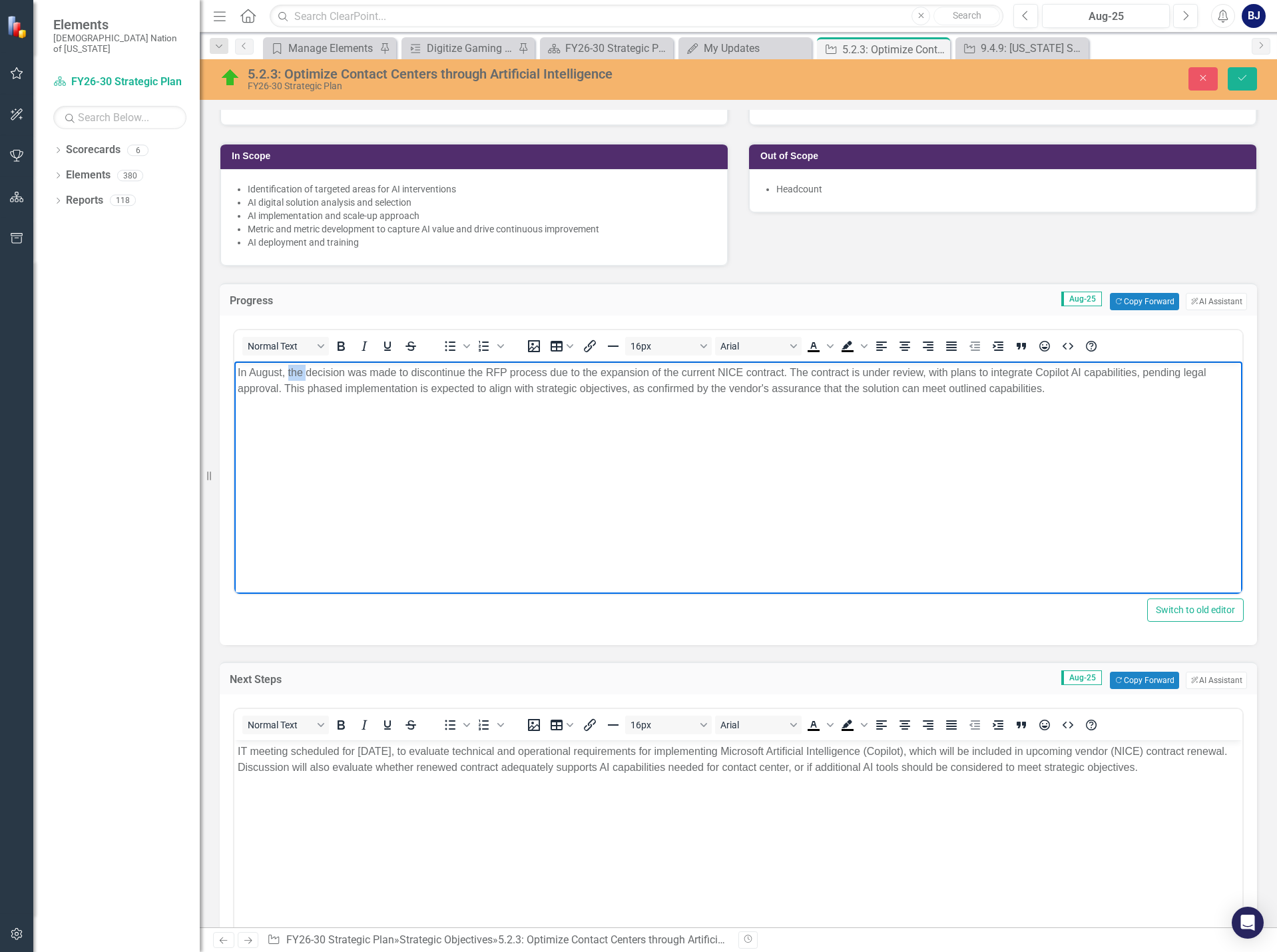
drag, startPoint x: 307, startPoint y: 373, endPoint x: 288, endPoint y: 373, distance: 19.0
click at [288, 373] on p "In August, the decision was made to discontinue the RFP process due to the expa…" at bounding box center [738, 380] width 1001 height 32
drag, startPoint x: 486, startPoint y: 371, endPoint x: 499, endPoint y: 371, distance: 13.0
click at [486, 370] on p "In August, decision was made to discontinue the RFP process due to the expansio…" at bounding box center [738, 380] width 1001 height 32
drag, startPoint x: 488, startPoint y: 370, endPoint x: 468, endPoint y: 371, distance: 20.0
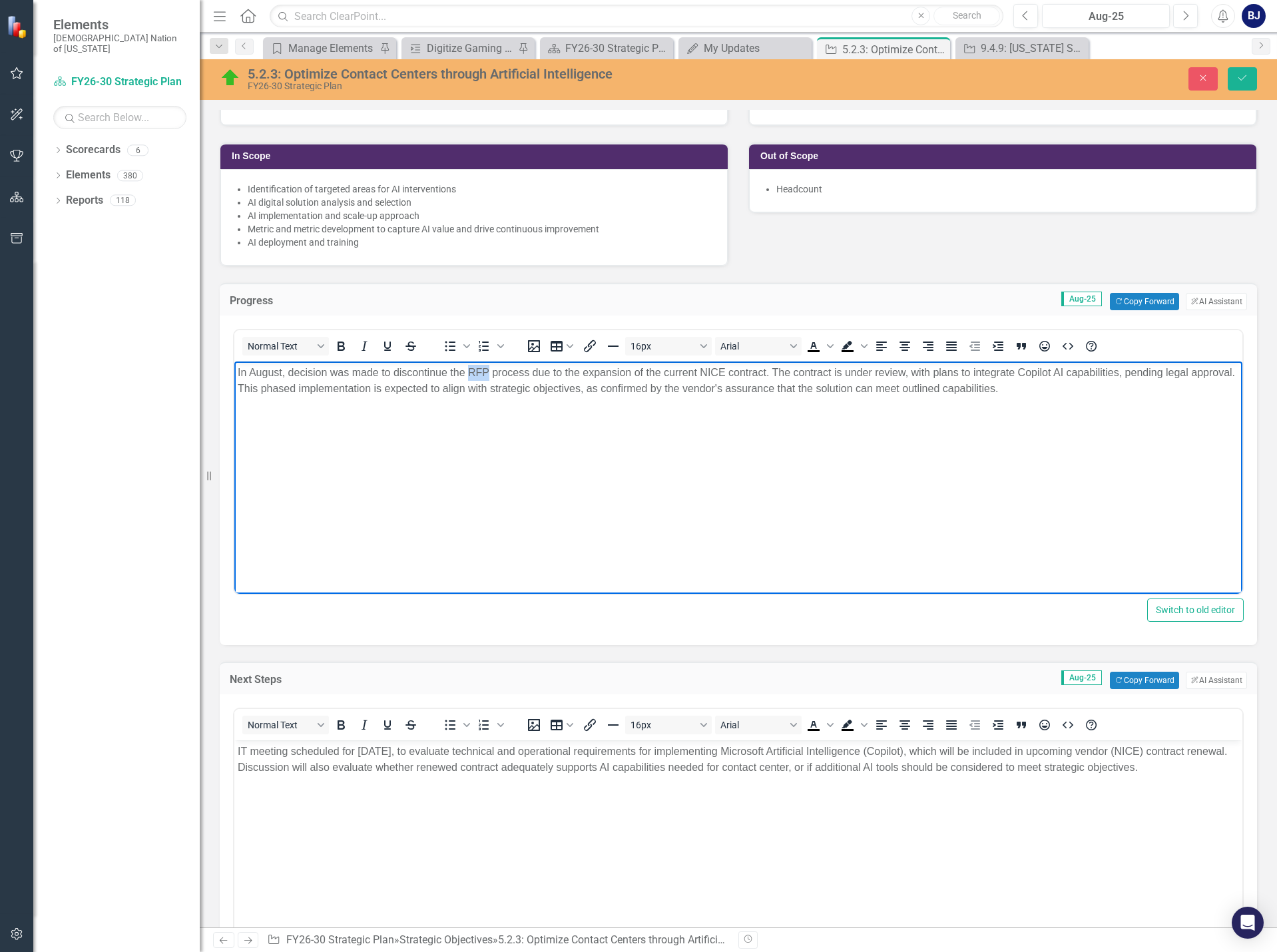
click at [468, 371] on p "In August, decision was made to discontinue the RFP process due to the expansio…" at bounding box center [738, 380] width 1001 height 32
drag, startPoint x: 464, startPoint y: 373, endPoint x: 450, endPoint y: 373, distance: 14.0
click at [450, 373] on p "In August, decision was made to discontinue the request for proposal (RFP) proc…" at bounding box center [738, 380] width 1001 height 32
drag, startPoint x: 652, startPoint y: 371, endPoint x: 665, endPoint y: 371, distance: 13.0
click at [665, 371] on p "In August, decision was made to discontinue request for proposal (RFP) process …" at bounding box center [738, 380] width 1001 height 32
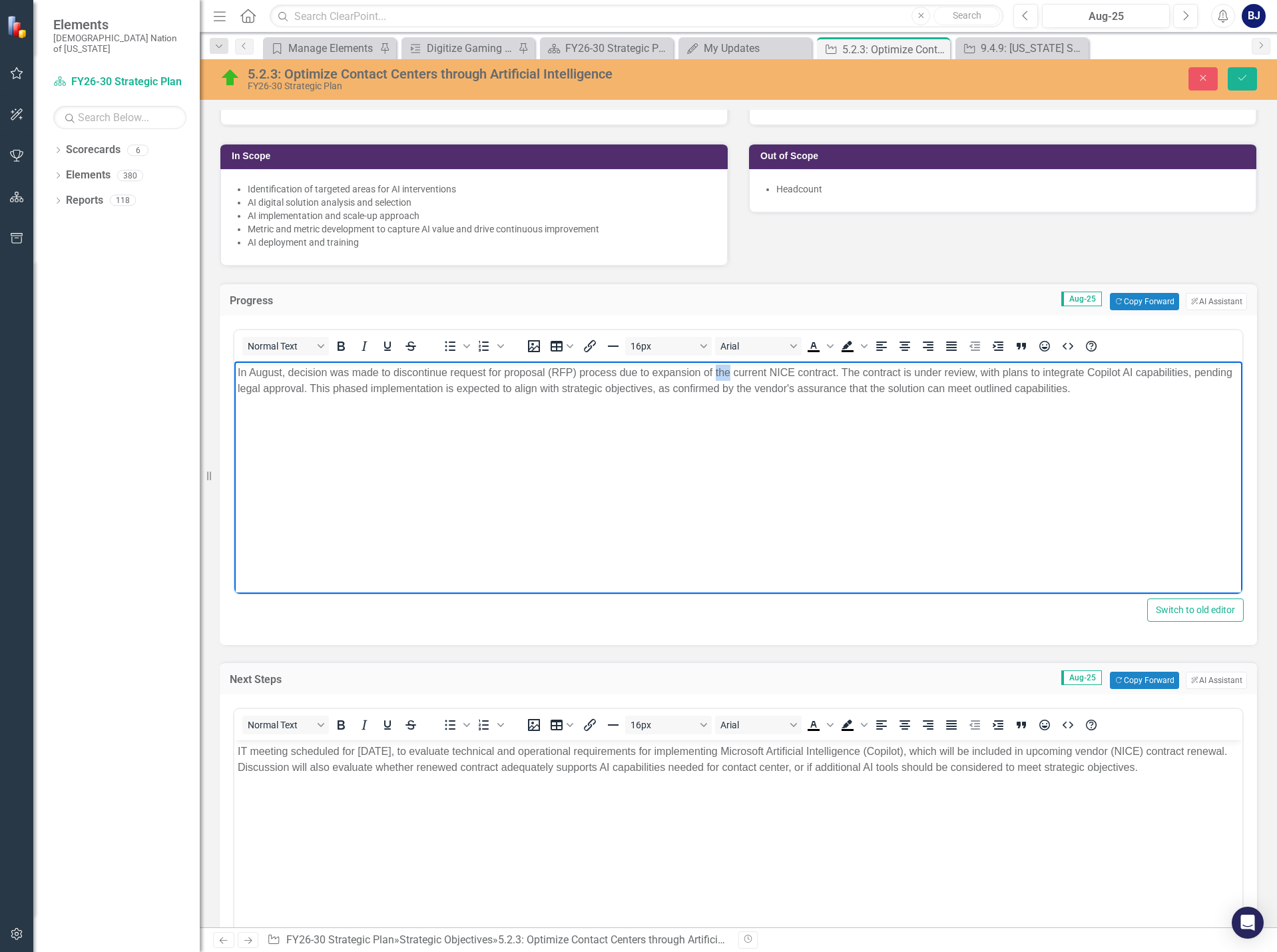
drag, startPoint x: 716, startPoint y: 369, endPoint x: 731, endPoint y: 369, distance: 15.0
click at [731, 369] on p "In August, decision was made to discontinue request for proposal (RFP) process …" at bounding box center [738, 380] width 1001 height 32
drag, startPoint x: 851, startPoint y: 371, endPoint x: 827, endPoint y: 371, distance: 24.0
click at [827, 371] on p "In August, decision was made to discontinue request for proposal (RFP) process …" at bounding box center [738, 380] width 1001 height 32
drag, startPoint x: 843, startPoint y: 387, endPoint x: 857, endPoint y: 387, distance: 14.0
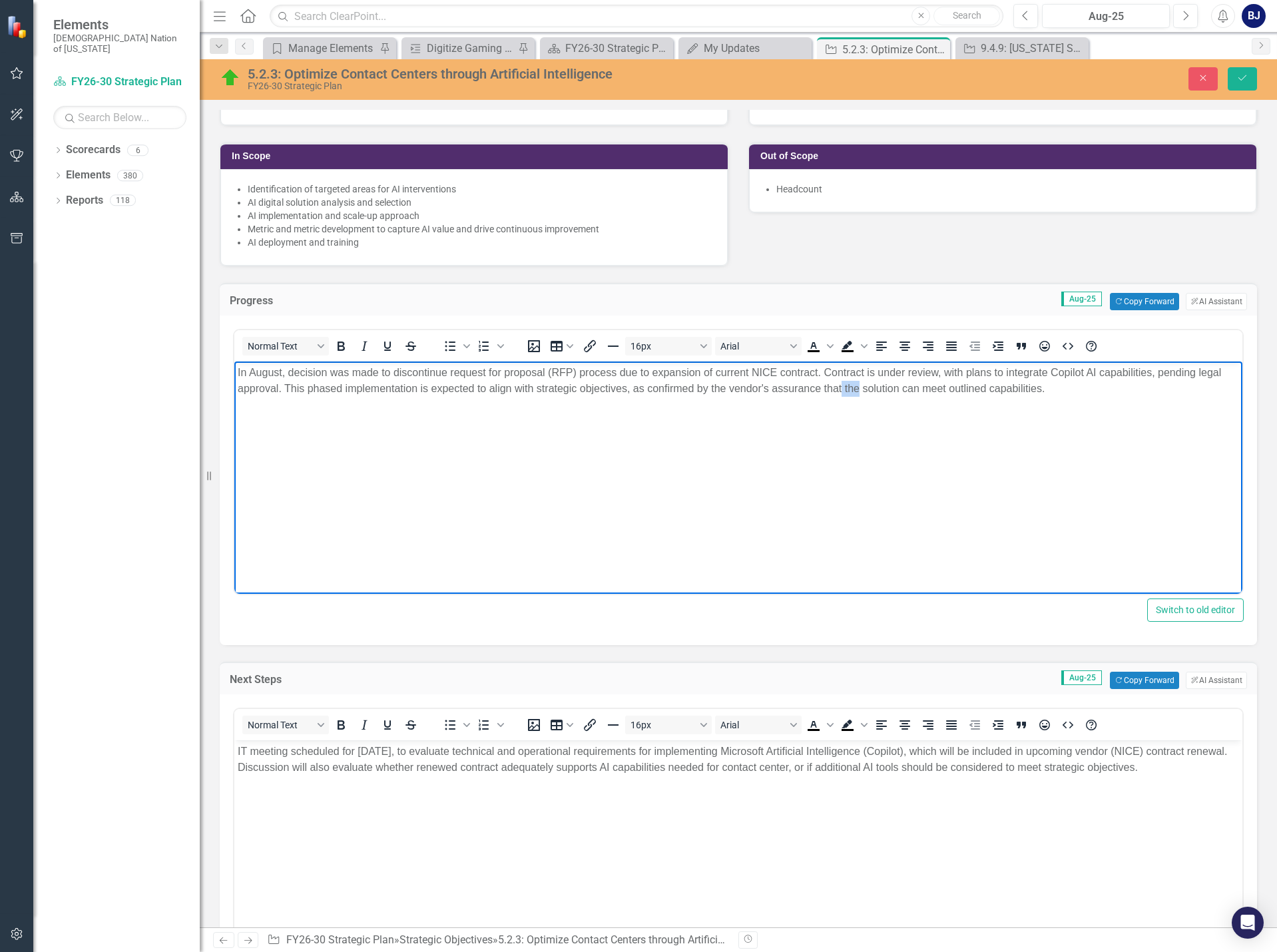
click at [857, 387] on p "In August, decision was made to discontinue request for proposal (RFP) process …" at bounding box center [738, 380] width 1001 height 32
click at [1058, 390] on p "In August, decision was made to discontinue request for proposal (RFP) process …" at bounding box center [738, 380] width 1001 height 32
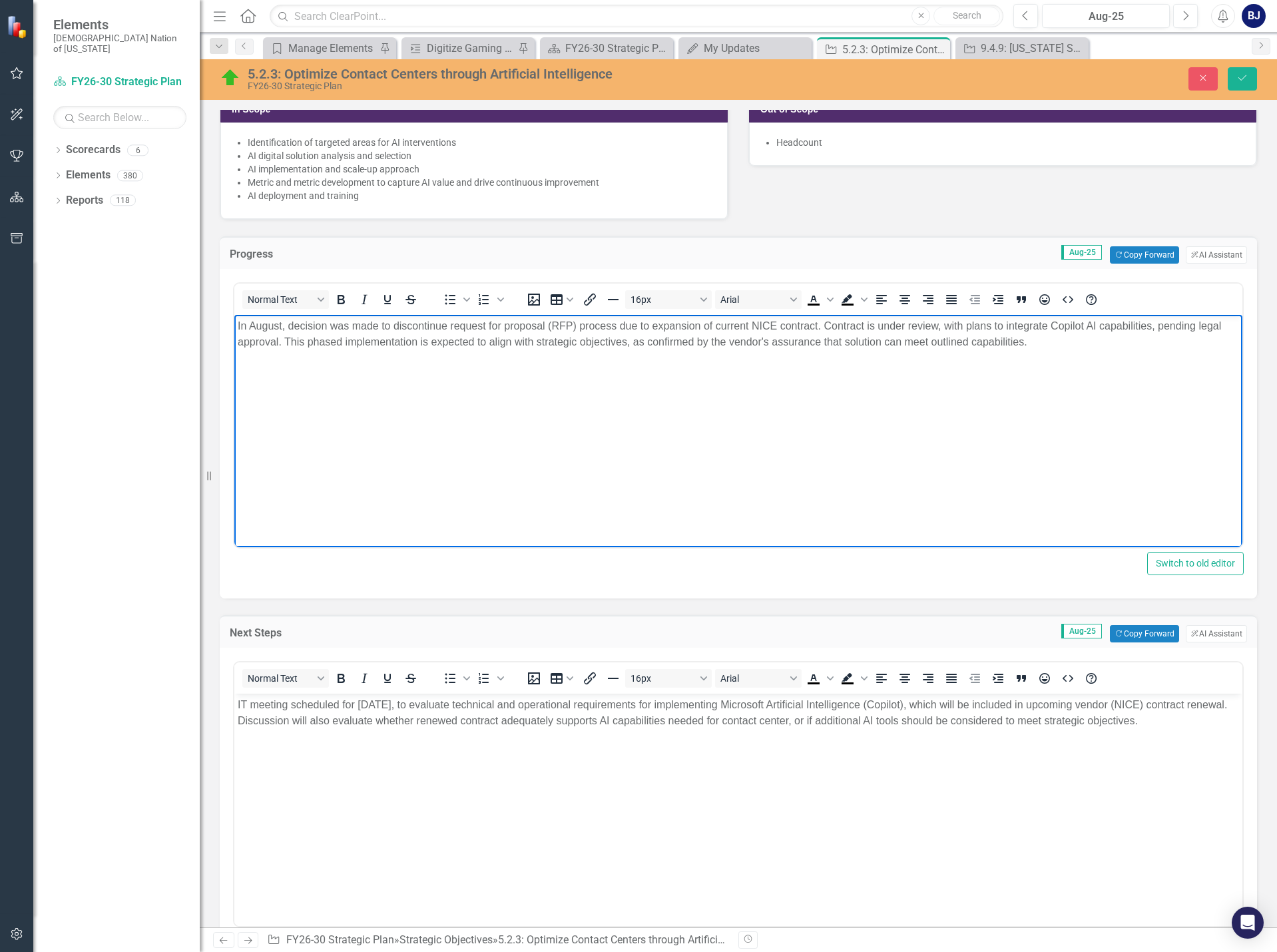
scroll to position [399, 0]
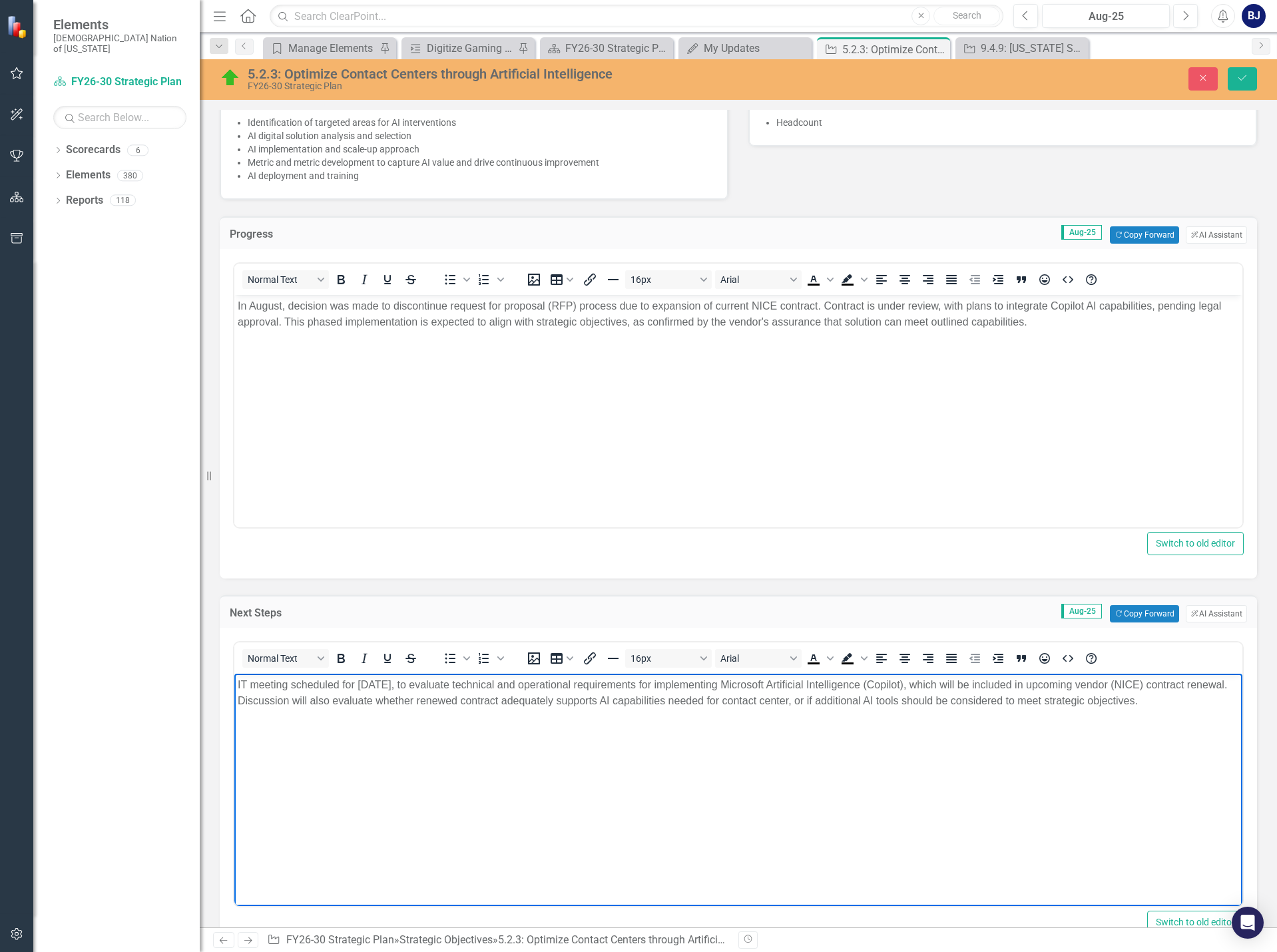
drag, startPoint x: 1193, startPoint y: 705, endPoint x: 410, endPoint y: 1344, distance: 1010.6
click at [235, 673] on html "IT meeting scheduled for [DATE], to evaluate technical and operational requirem…" at bounding box center [738, 773] width 1008 height 200
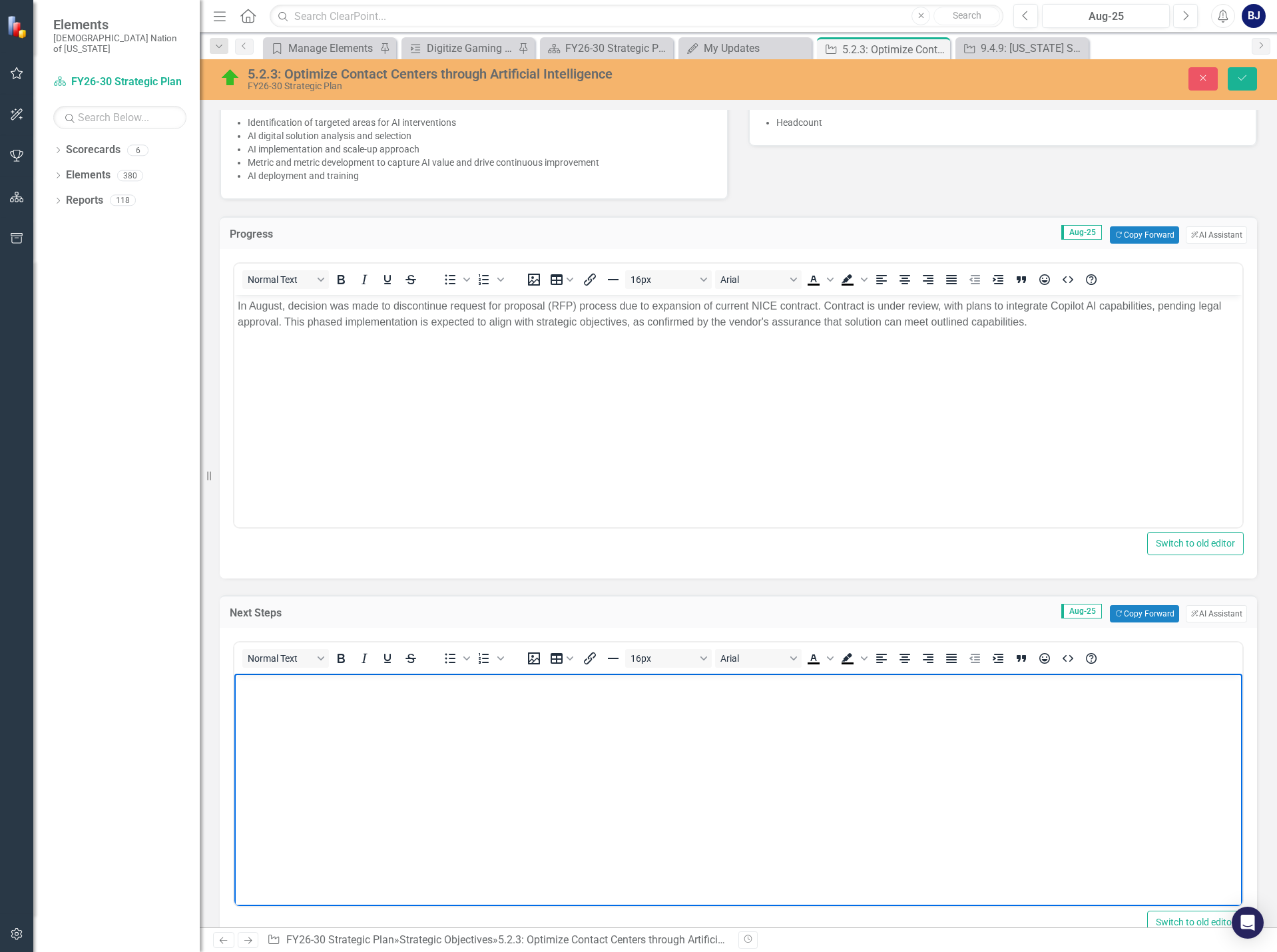
click at [257, 690] on p "Rich Text Area. Press ALT-0 for help." at bounding box center [738, 685] width 1001 height 16
drag, startPoint x: 424, startPoint y: 684, endPoint x: 185, endPoint y: 682, distance: 239.0
click at [235, 682] on html "Strategy will continue to implement" at bounding box center [738, 773] width 1008 height 200
click at [1143, 615] on button "Copy Forward Copy Forward" at bounding box center [1144, 613] width 69 height 17
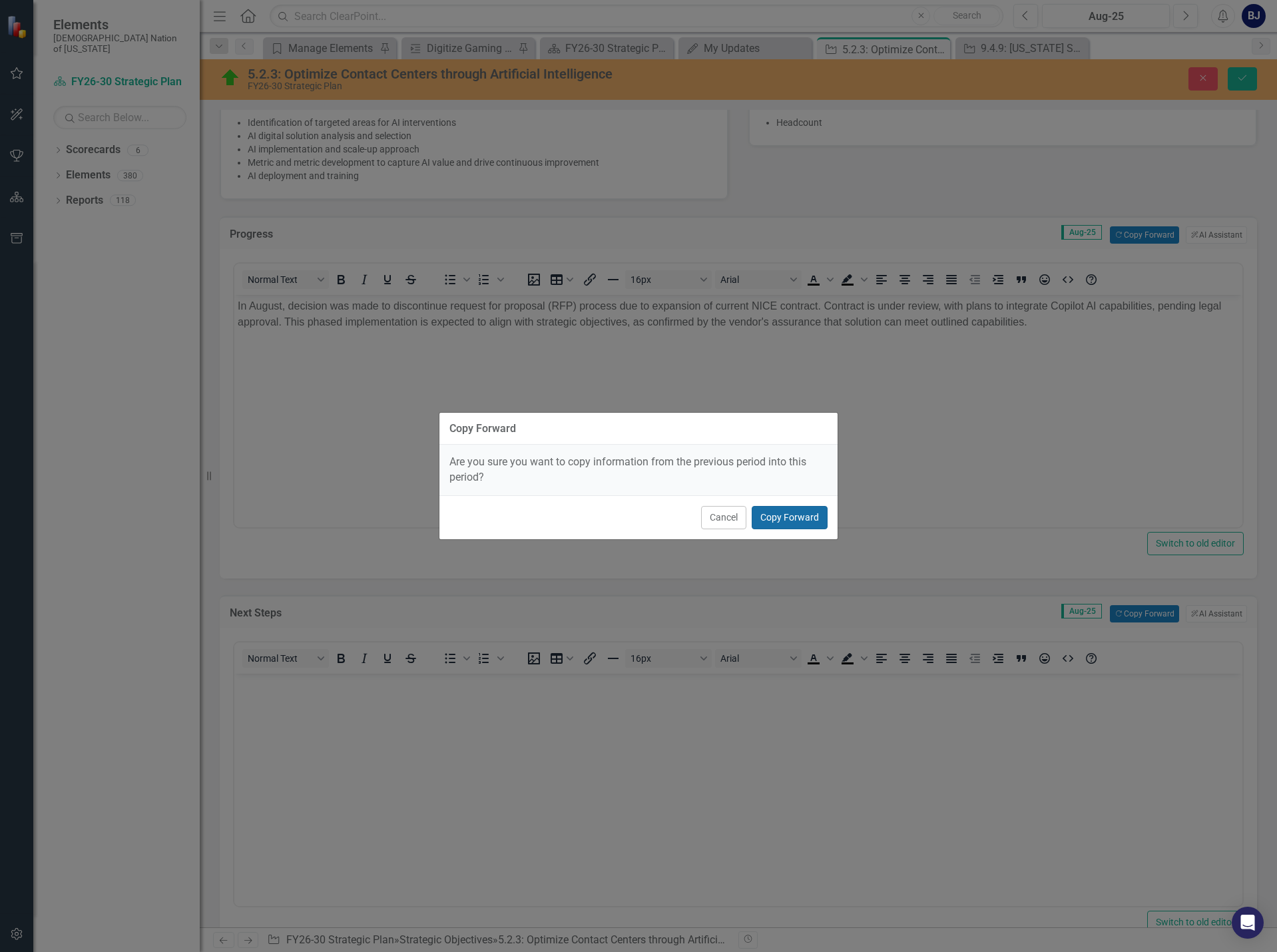
click at [794, 511] on button "Copy Forward" at bounding box center [789, 517] width 76 height 23
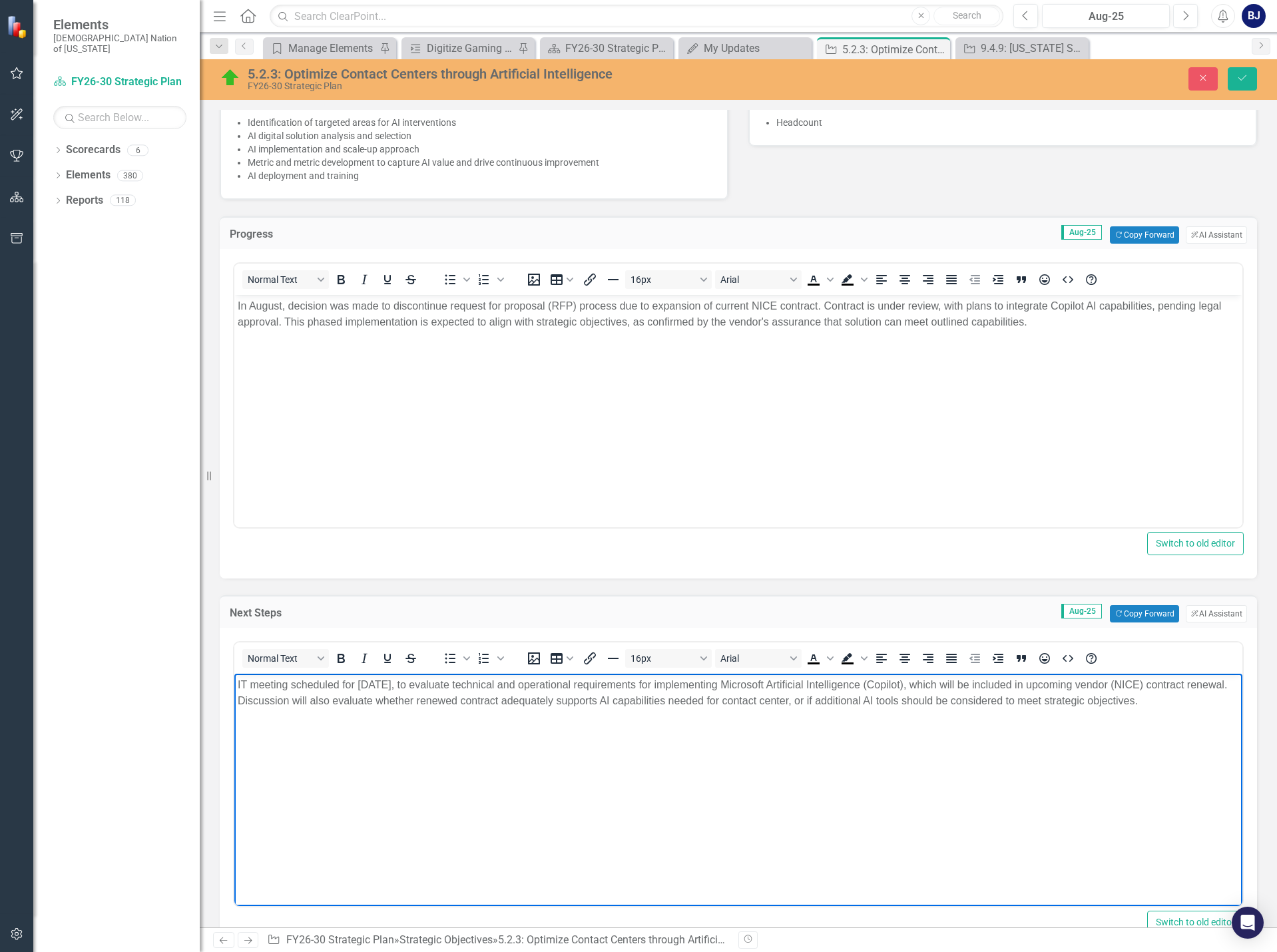
click at [1206, 701] on p "IT meeting scheduled for [DATE], to evaluate technical and operational requirem…" at bounding box center [738, 693] width 1001 height 32
click at [752, 303] on p "In August, decision was made to discontinue request for proposal (RFP) process …" at bounding box center [738, 314] width 1001 height 32
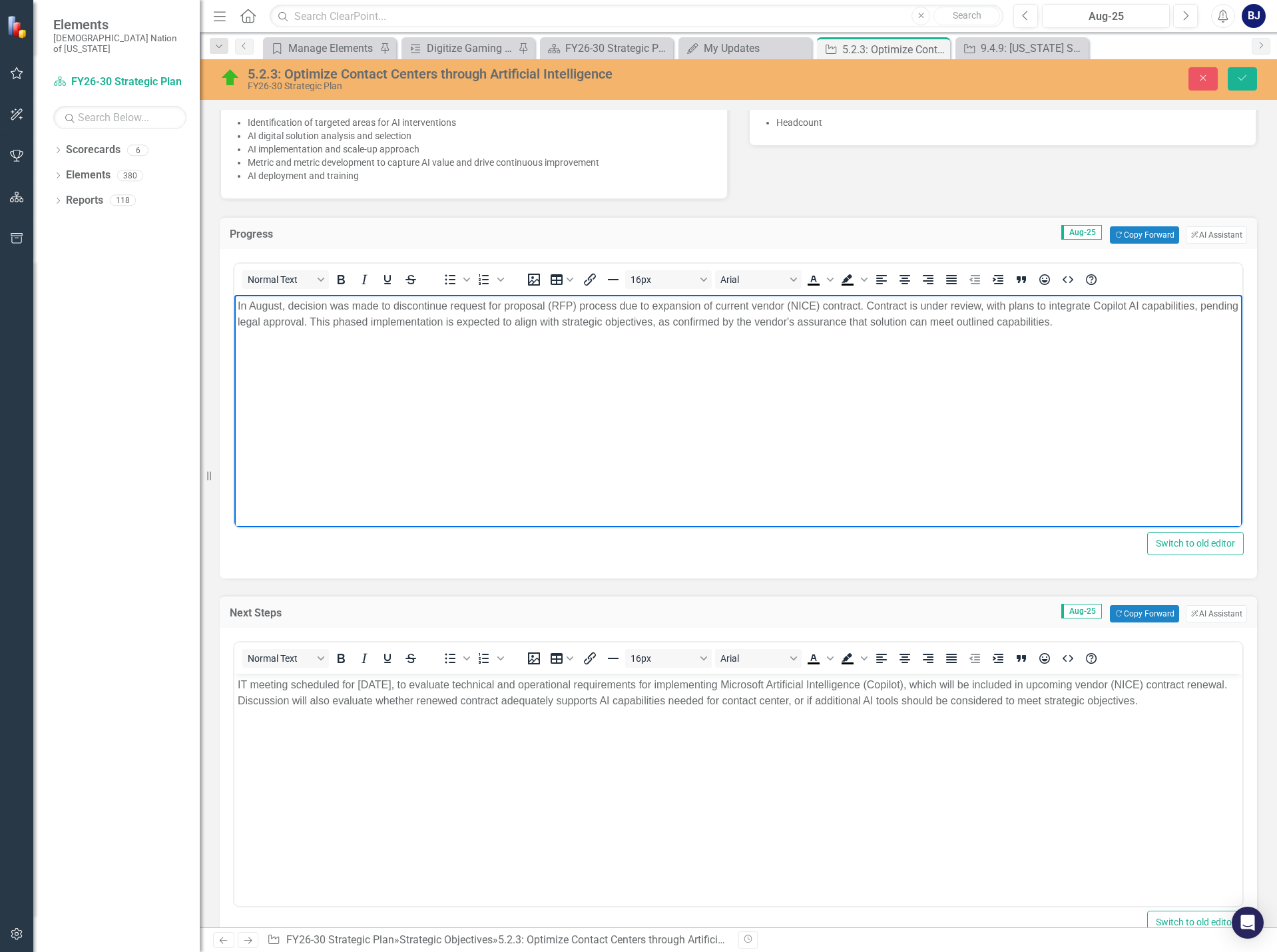
click at [1115, 326] on p "In August, decision was made to discontinue request for proposal (RFP) process …" at bounding box center [738, 314] width 1001 height 32
drag, startPoint x: 378, startPoint y: 321, endPoint x: 349, endPoint y: 322, distance: 29.0
click at [349, 322] on p "In August, decision was made to discontinue request for proposal (RFP) process …" at bounding box center [738, 314] width 1001 height 32
click at [1094, 323] on p "In August, decision was made to discontinue request for proposal (RFP) process …" at bounding box center [738, 314] width 1001 height 32
